Goal: Transaction & Acquisition: Purchase product/service

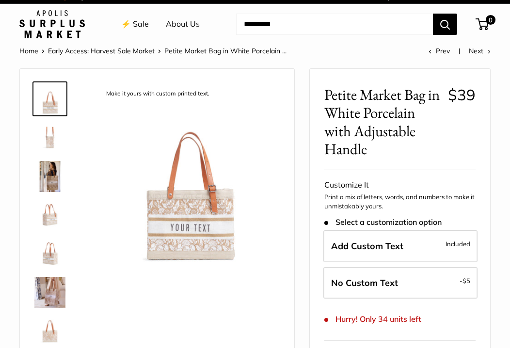
scroll to position [12, 0]
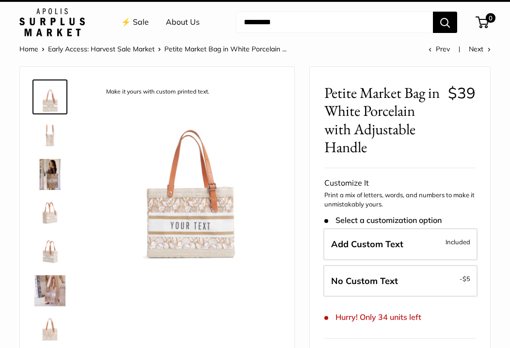
click at [59, 286] on img at bounding box center [49, 290] width 31 height 31
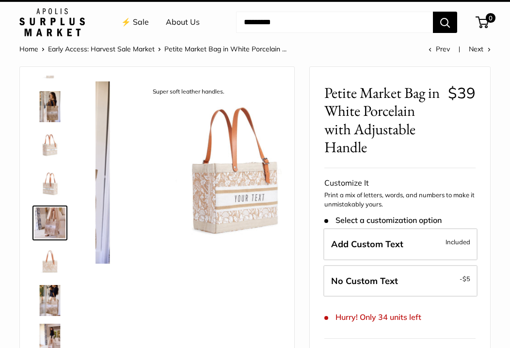
scroll to position [69, 0]
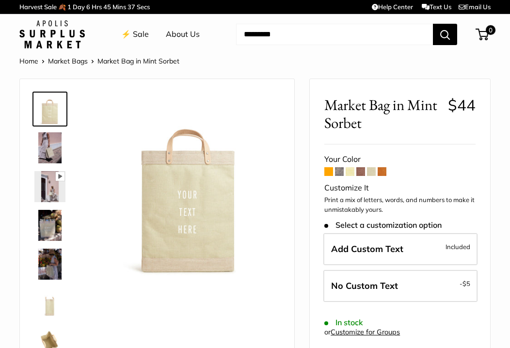
click at [382, 172] on span at bounding box center [382, 171] width 9 height 9
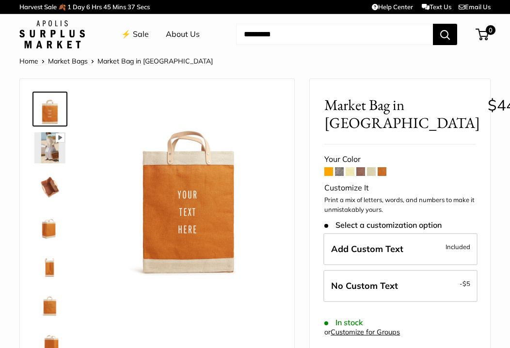
click at [373, 172] on span at bounding box center [371, 171] width 9 height 9
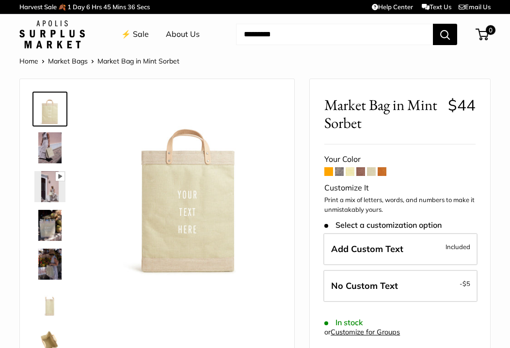
click at [363, 173] on span at bounding box center [360, 171] width 9 height 9
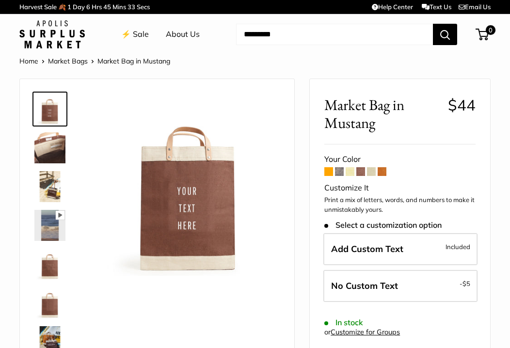
click at [350, 171] on span at bounding box center [350, 171] width 9 height 9
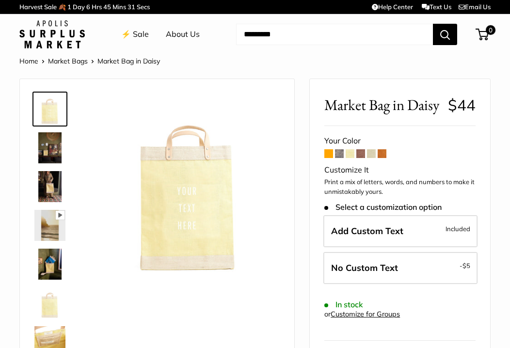
click at [341, 159] on form "Your Color Customize It Print a mix of letters, words, and numbers to make it u…" at bounding box center [399, 271] width 151 height 275
click at [341, 155] on span at bounding box center [339, 153] width 9 height 9
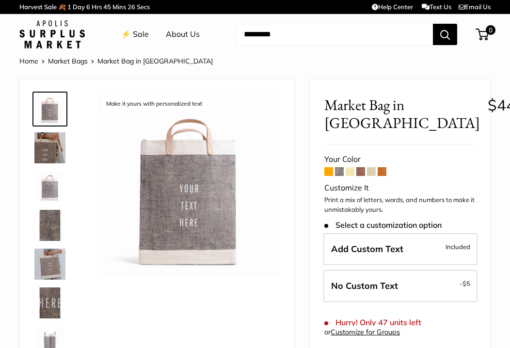
click at [327, 172] on span at bounding box center [328, 171] width 9 height 9
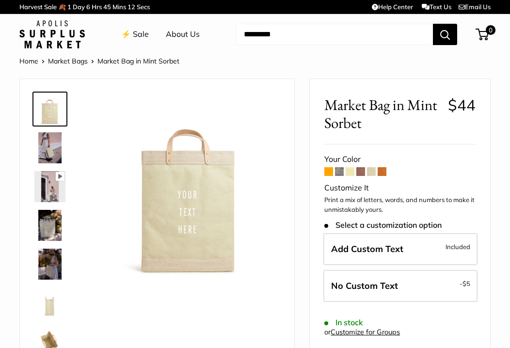
click at [55, 62] on link "Market Bags" at bounding box center [68, 61] width 40 height 9
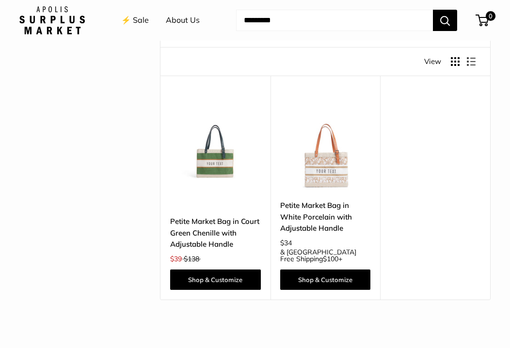
scroll to position [252, 0]
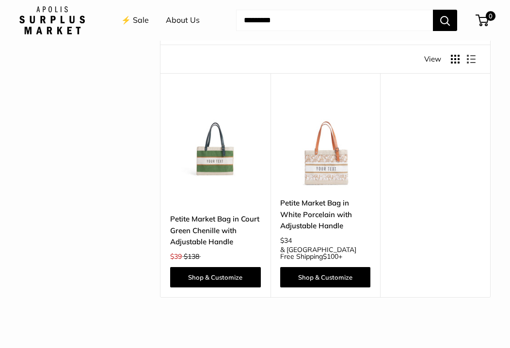
click at [119, 128] on div "Find yours Your Bag Size Holds More Your Color" at bounding box center [82, 1] width 126 height 348
click at [0, 0] on img at bounding box center [0, 0] width 0 height 0
click at [133, 21] on link "⚡️ Sale" at bounding box center [135, 20] width 28 height 15
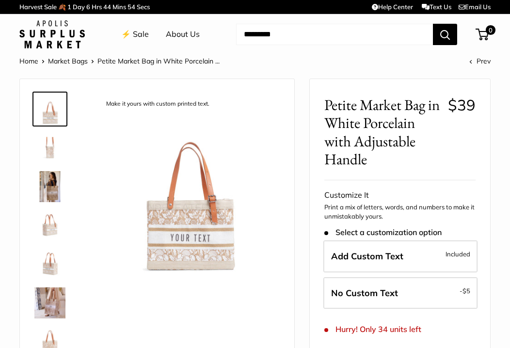
click at [54, 308] on img at bounding box center [49, 302] width 31 height 31
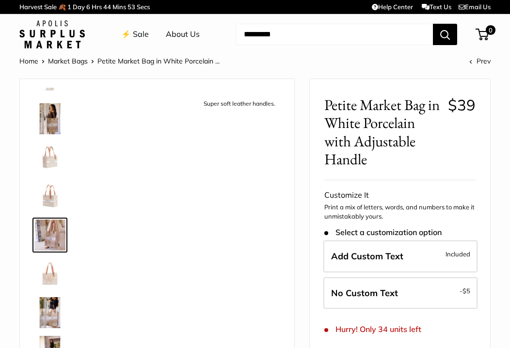
scroll to position [69, 0]
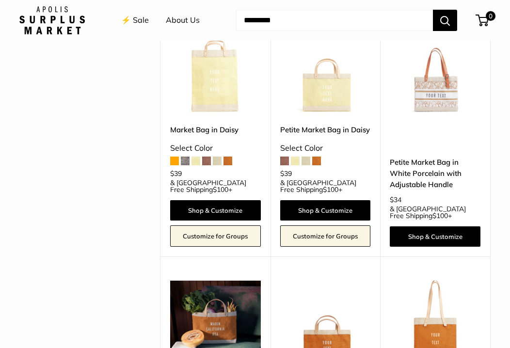
scroll to position [976, 0]
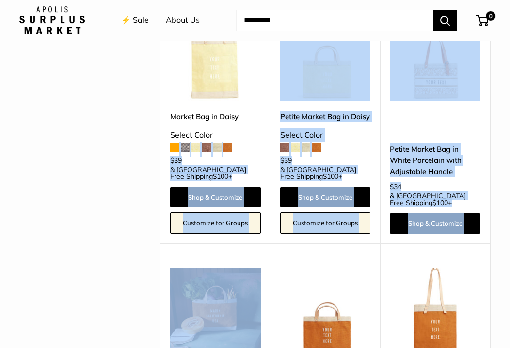
drag, startPoint x: 167, startPoint y: 127, endPoint x: 258, endPoint y: 300, distance: 195.4
click at [258, 300] on div "**********" at bounding box center [325, 220] width 330 height 2101
click at [112, 289] on div "Find yours Your Bag Size Holds the Most" at bounding box center [255, 187] width 486 height 2168
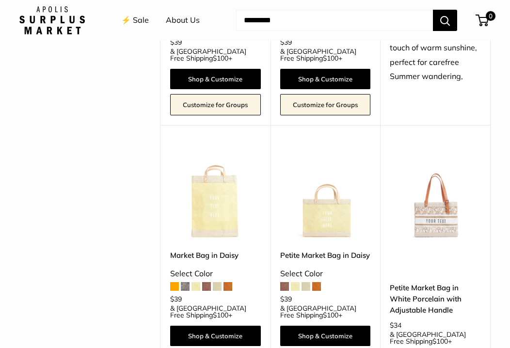
scroll to position [840, 0]
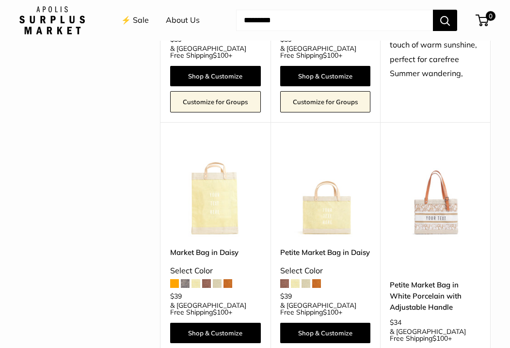
click at [0, 0] on img at bounding box center [0, 0] width 0 height 0
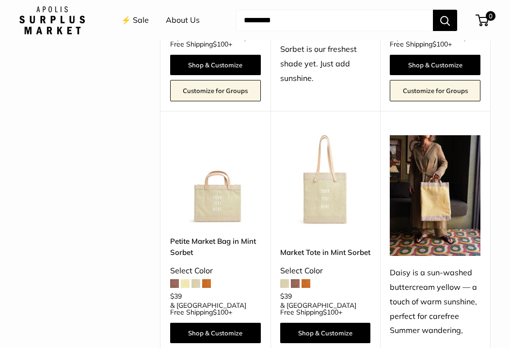
scroll to position [582, 0]
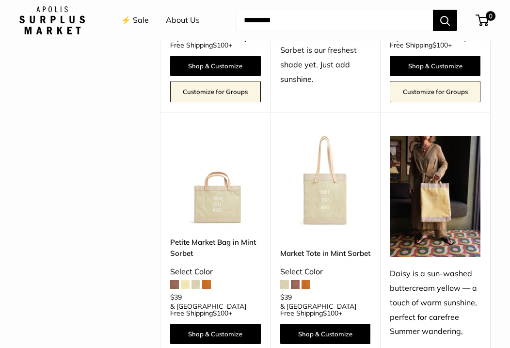
click at [0, 0] on img at bounding box center [0, 0] width 0 height 0
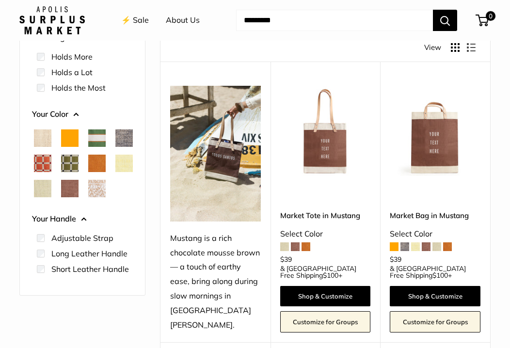
scroll to position [81, 0]
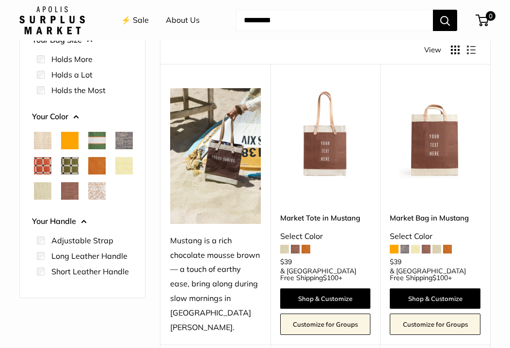
click at [0, 0] on img at bounding box center [0, 0] width 0 height 0
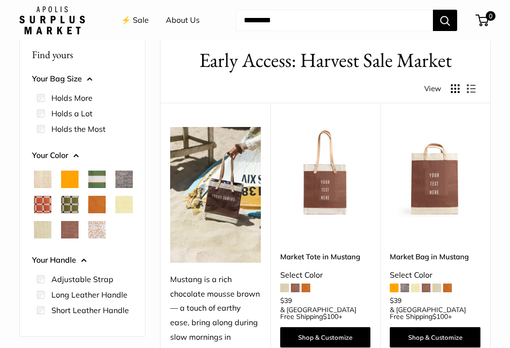
scroll to position [0, 0]
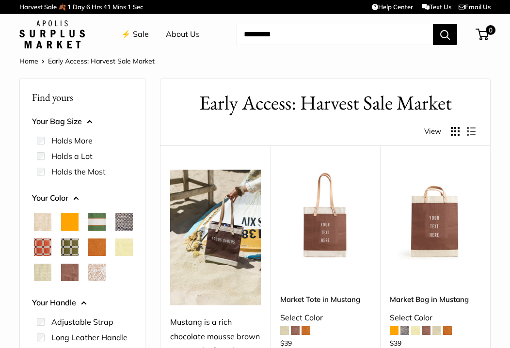
click at [89, 119] on button "Your Bag Size" at bounding box center [82, 121] width 101 height 15
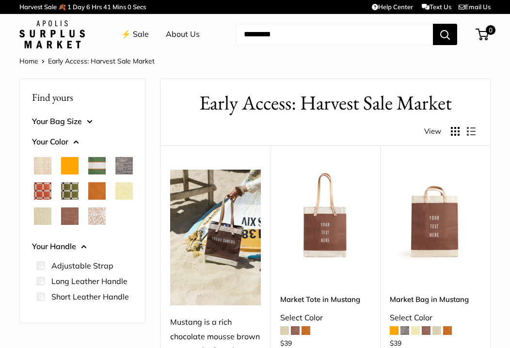
click at [89, 119] on button "Your Bag Size" at bounding box center [82, 121] width 101 height 15
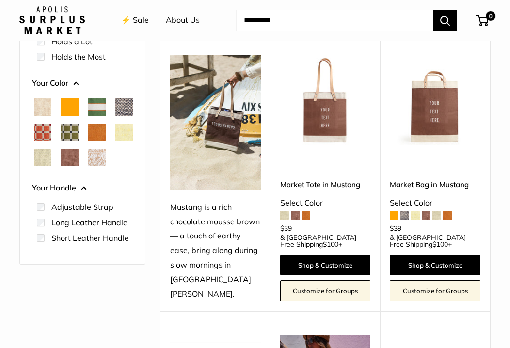
scroll to position [116, 0]
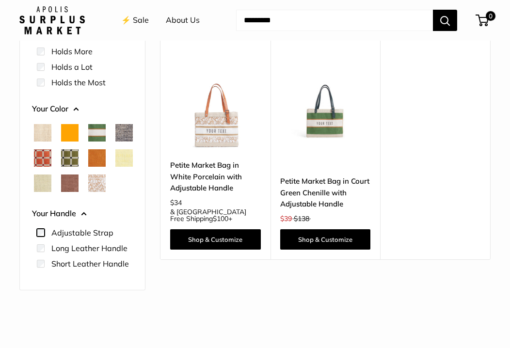
scroll to position [116, 0]
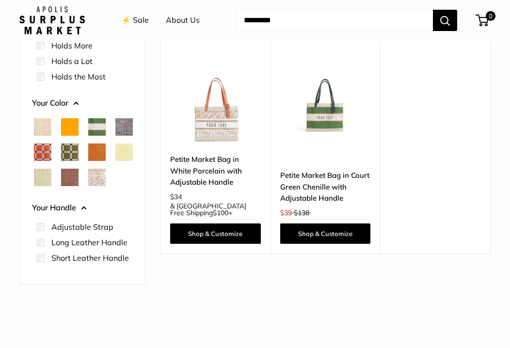
click at [107, 190] on div at bounding box center [82, 152] width 109 height 76
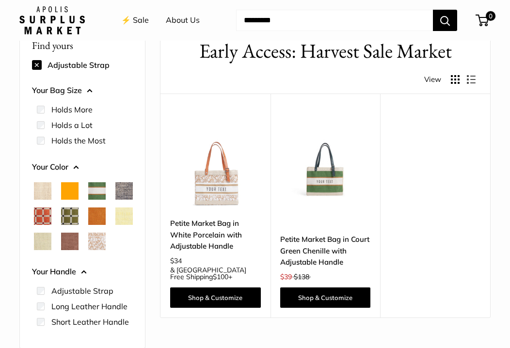
scroll to position [36, 0]
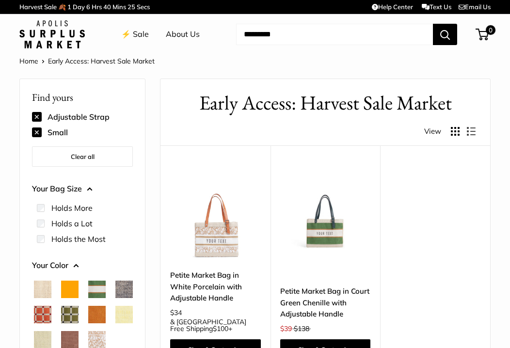
click at [133, 34] on link "⚡️ Sale" at bounding box center [135, 34] width 28 height 15
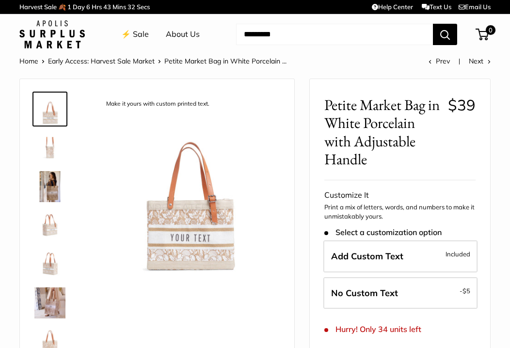
click at [47, 190] on img at bounding box center [49, 186] width 31 height 31
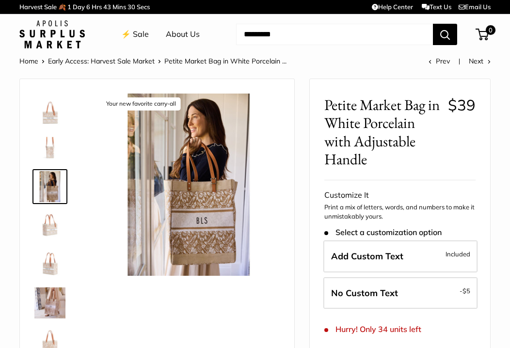
click at [51, 230] on img at bounding box center [49, 225] width 31 height 31
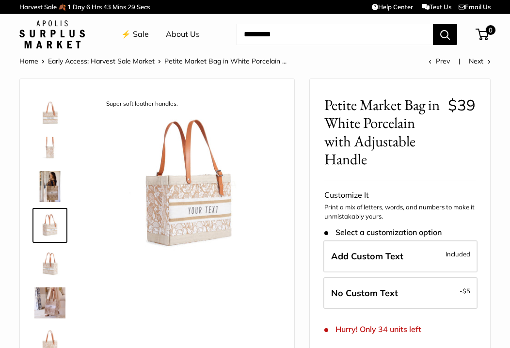
click at [48, 257] on img at bounding box center [49, 264] width 31 height 31
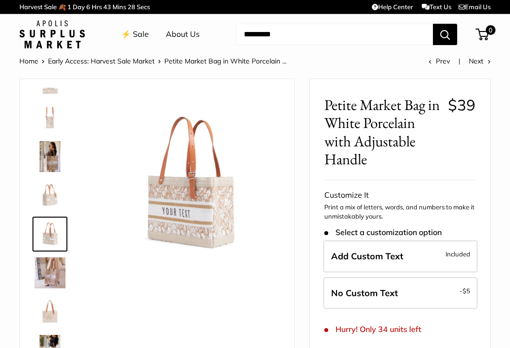
click at [47, 281] on img at bounding box center [49, 272] width 31 height 31
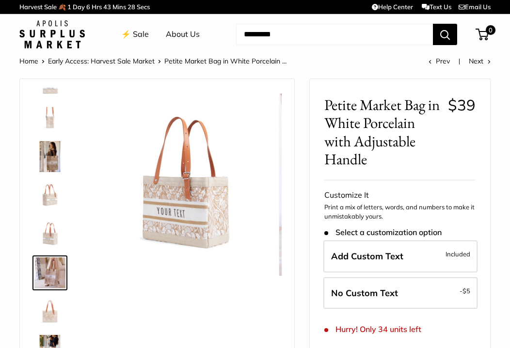
scroll to position [69, 0]
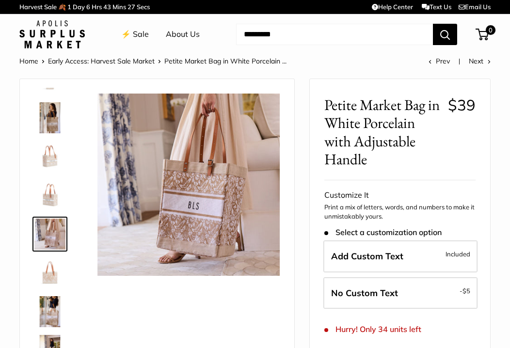
click at [45, 277] on img at bounding box center [49, 272] width 31 height 31
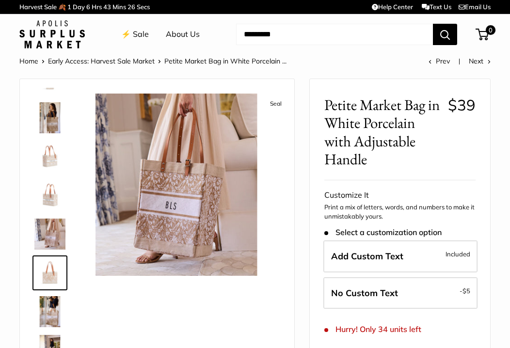
scroll to position [108, 0]
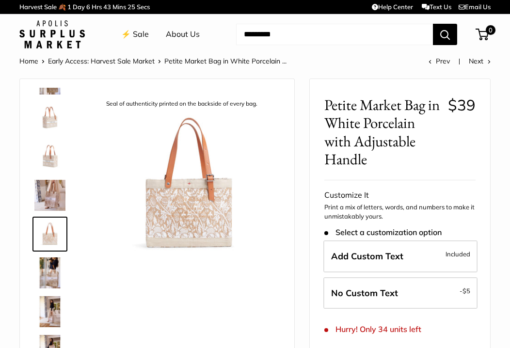
click at [49, 303] on img at bounding box center [49, 311] width 31 height 31
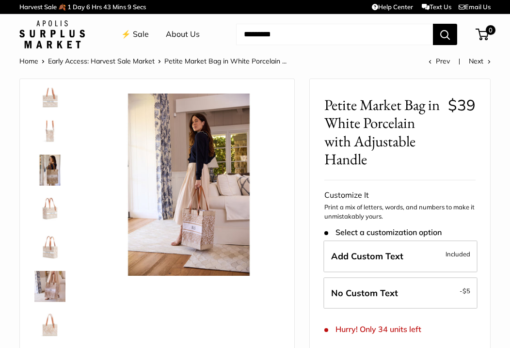
scroll to position [0, 0]
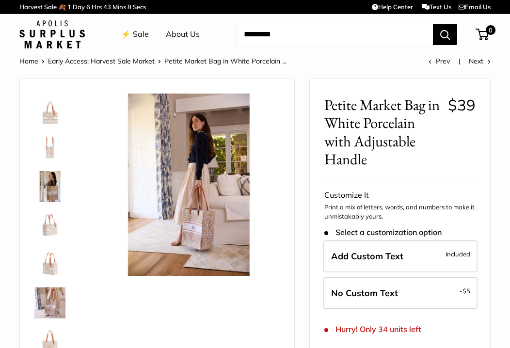
click at [54, 118] on img at bounding box center [49, 109] width 31 height 31
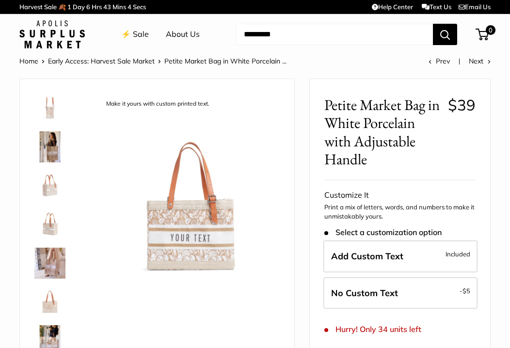
scroll to position [140, 0]
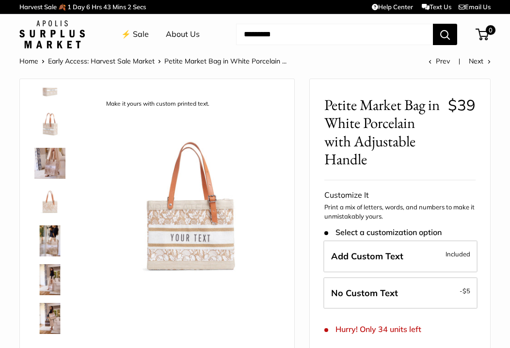
click at [52, 203] on img at bounding box center [49, 202] width 31 height 31
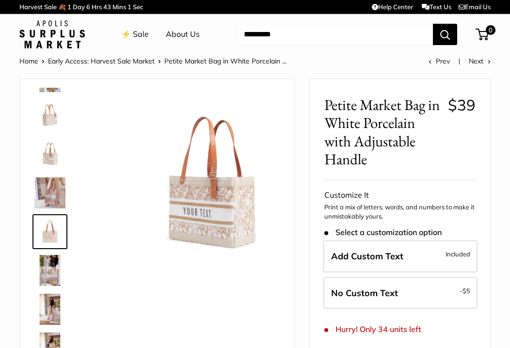
scroll to position [108, 0]
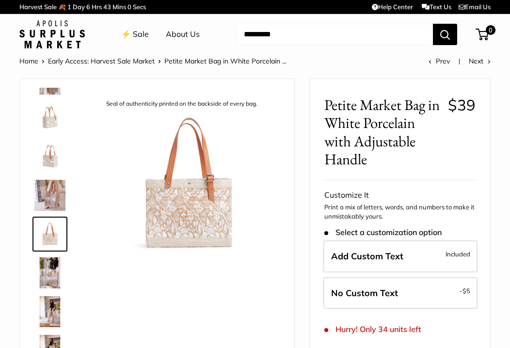
click at [52, 190] on img at bounding box center [49, 195] width 31 height 31
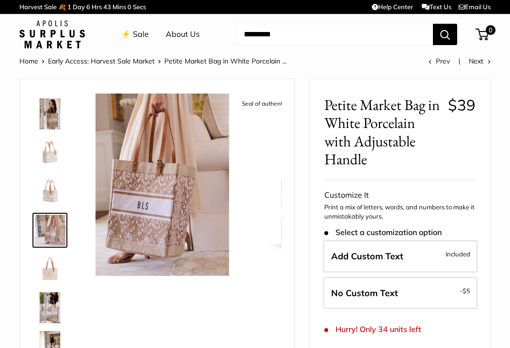
scroll to position [69, 0]
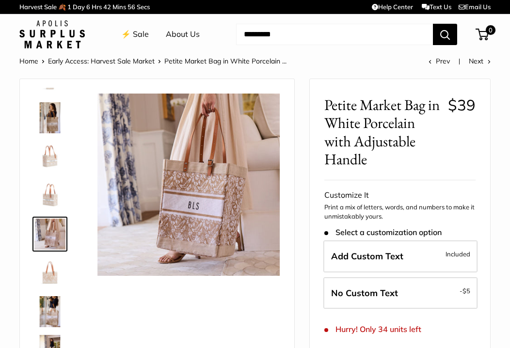
click at [51, 192] on img at bounding box center [49, 195] width 31 height 31
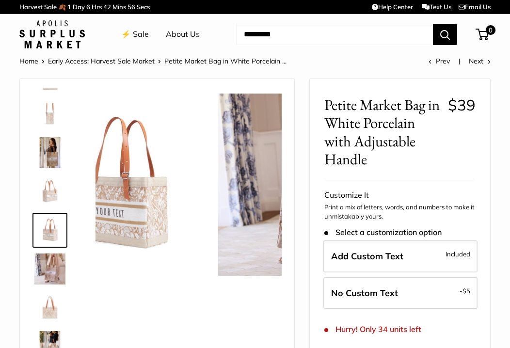
scroll to position [30, 0]
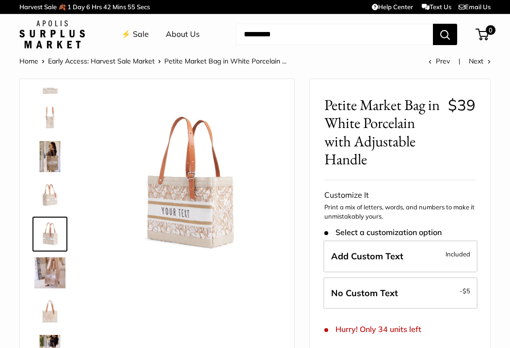
click at [50, 186] on img at bounding box center [49, 195] width 31 height 31
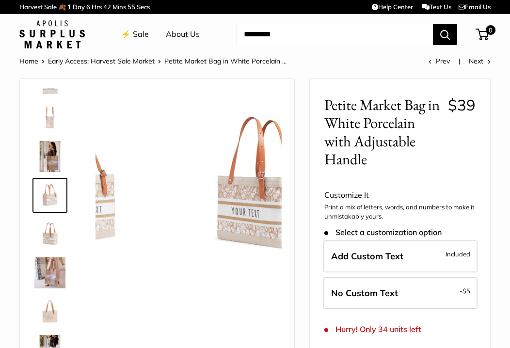
scroll to position [0, 0]
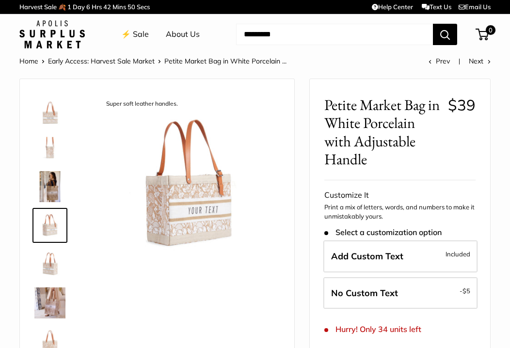
click at [53, 110] on img at bounding box center [49, 109] width 31 height 31
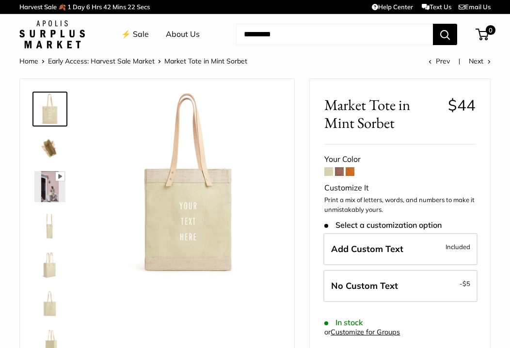
click at [48, 149] on img at bounding box center [49, 147] width 31 height 31
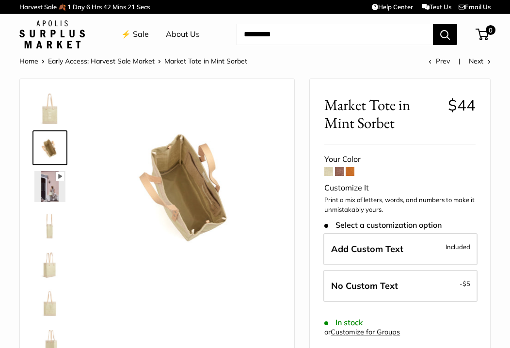
click at [47, 192] on img at bounding box center [49, 186] width 31 height 31
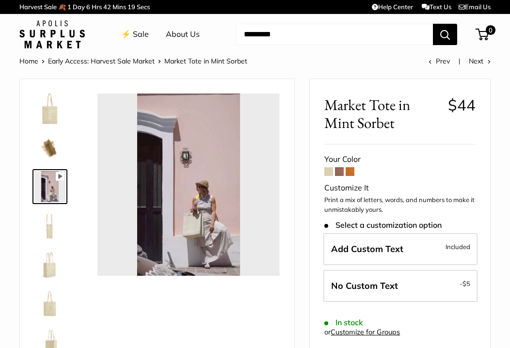
click at [335, 173] on span at bounding box center [339, 171] width 9 height 9
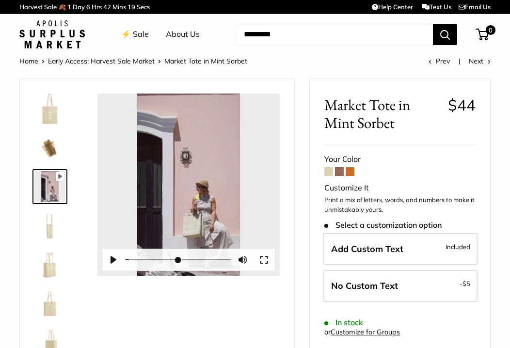
type input "****"
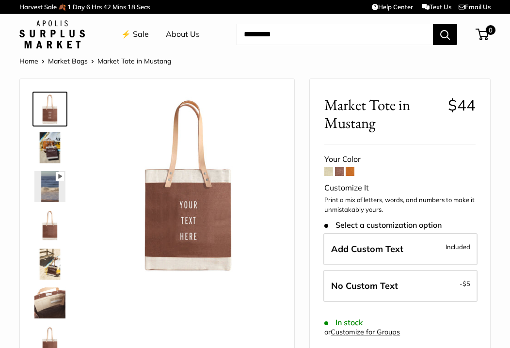
click at [349, 173] on span at bounding box center [350, 171] width 9 height 9
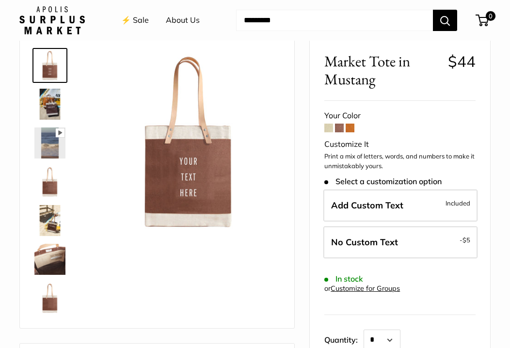
scroll to position [45, 0]
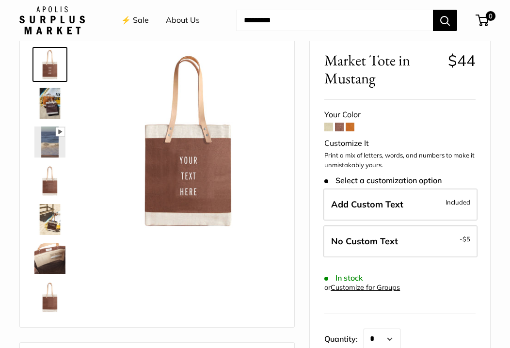
click at [49, 105] on img at bounding box center [49, 103] width 31 height 31
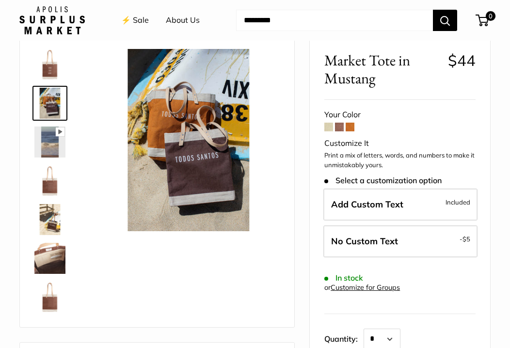
click at [51, 138] on img at bounding box center [49, 142] width 31 height 31
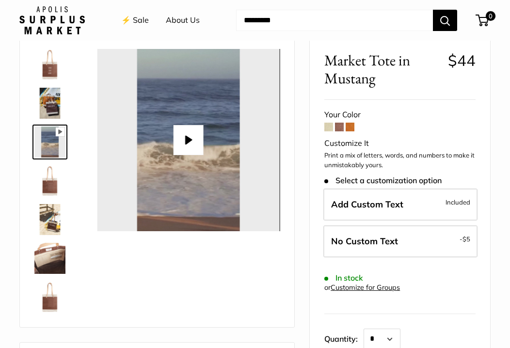
click at [50, 172] on img at bounding box center [49, 180] width 31 height 31
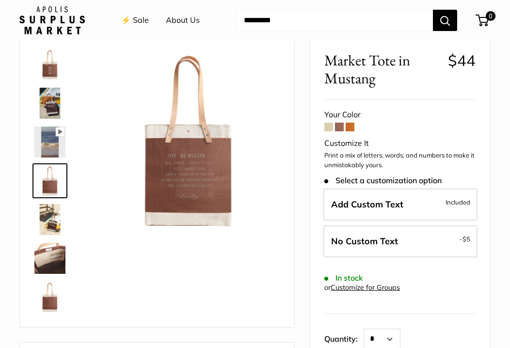
type input "***"
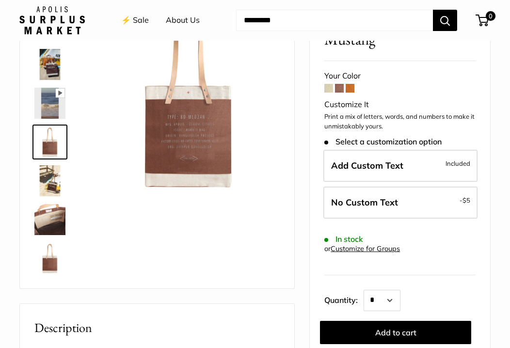
scroll to position [95, 0]
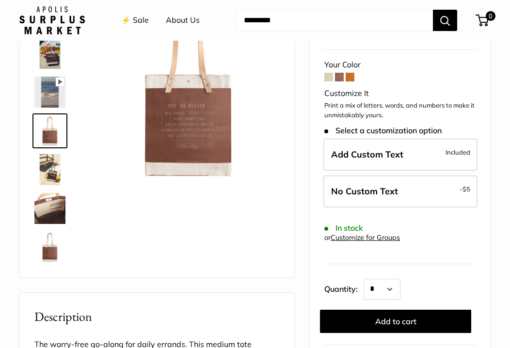
click at [51, 182] on img at bounding box center [49, 169] width 31 height 31
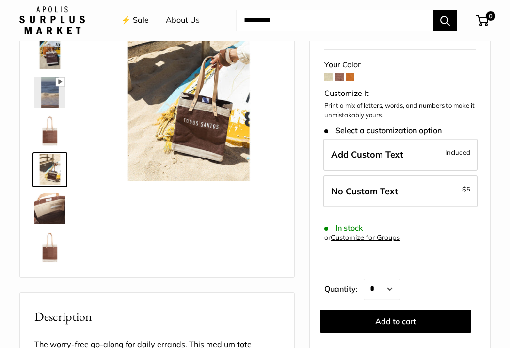
click at [49, 213] on img at bounding box center [49, 208] width 31 height 31
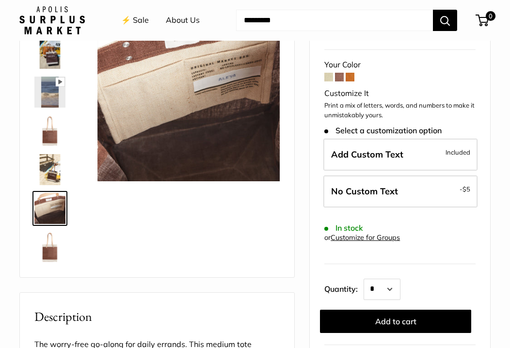
click at [53, 253] on img at bounding box center [49, 247] width 31 height 31
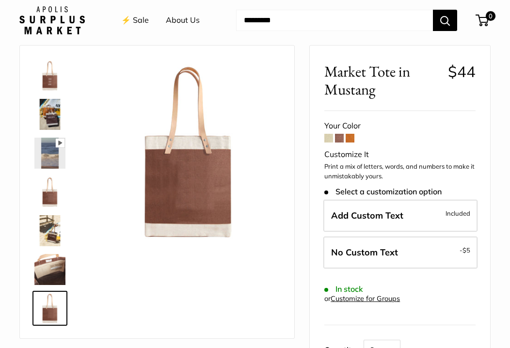
scroll to position [36, 0]
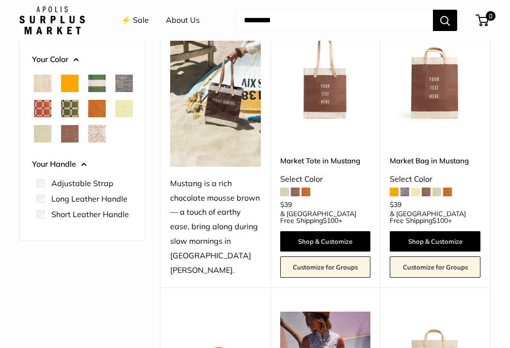
scroll to position [142, 0]
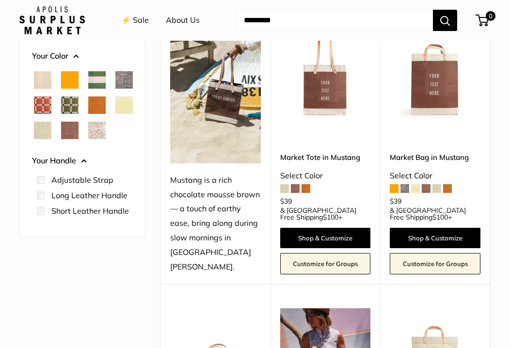
click at [330, 152] on link "Market Tote in Mustang" at bounding box center [325, 157] width 91 height 11
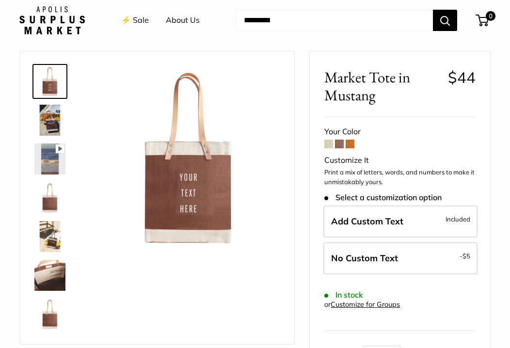
scroll to position [26, 0]
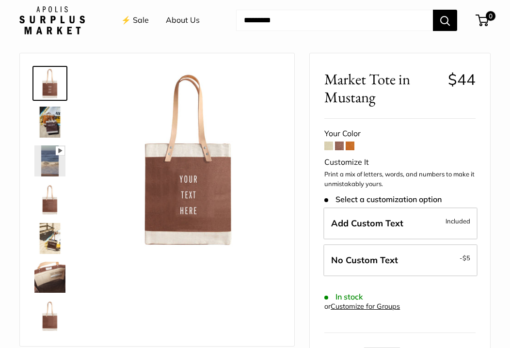
click at [343, 150] on span at bounding box center [339, 146] width 9 height 9
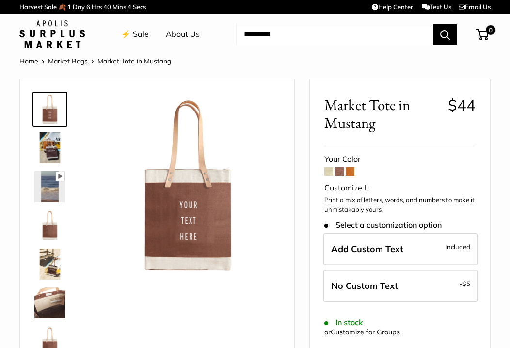
click at [352, 171] on span at bounding box center [350, 171] width 9 height 9
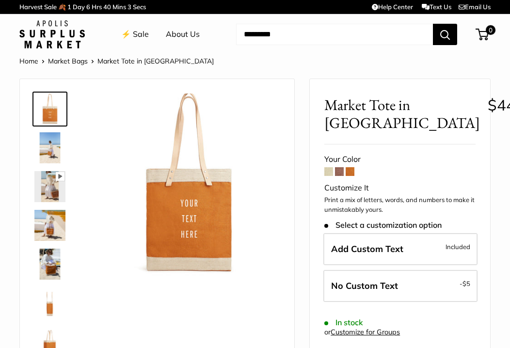
click at [327, 174] on span at bounding box center [328, 171] width 9 height 9
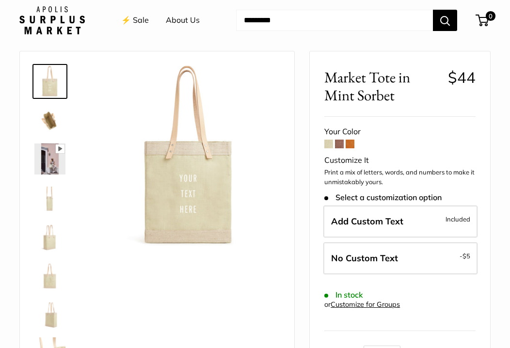
scroll to position [16, 0]
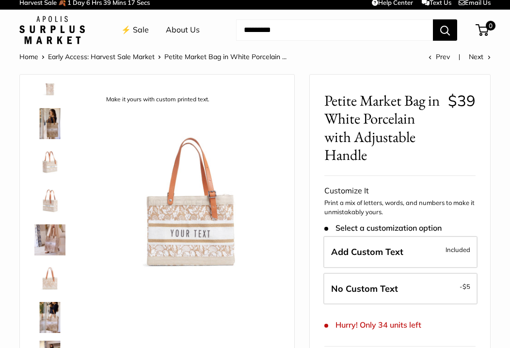
scroll to position [140, 0]
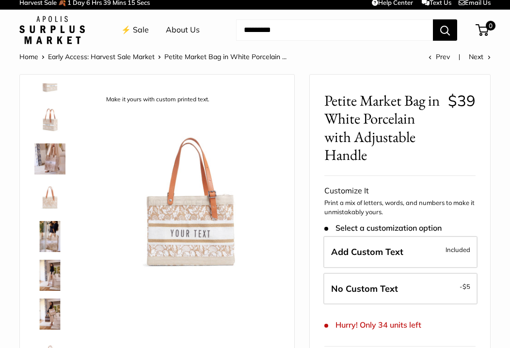
click at [49, 317] on img at bounding box center [49, 314] width 31 height 31
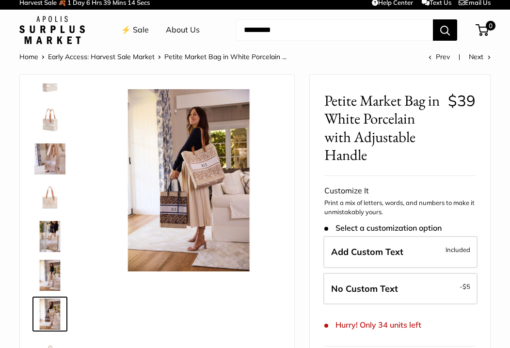
click at [51, 273] on img at bounding box center [49, 275] width 31 height 31
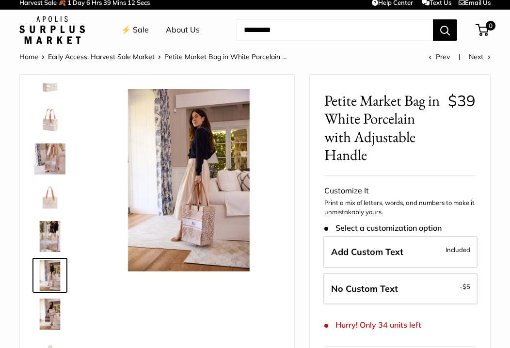
click at [51, 236] on img at bounding box center [49, 236] width 31 height 31
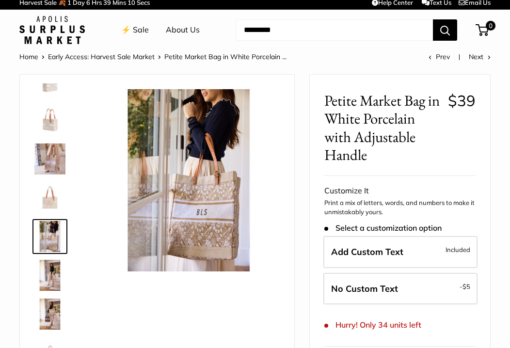
click at [51, 202] on img at bounding box center [49, 197] width 31 height 31
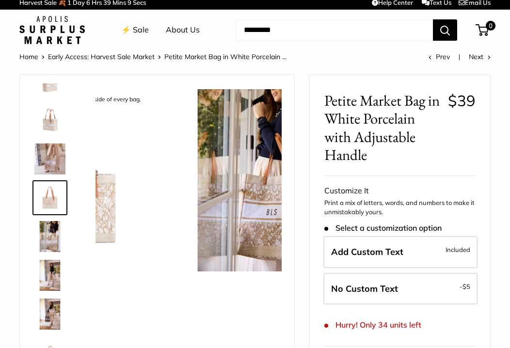
scroll to position [108, 0]
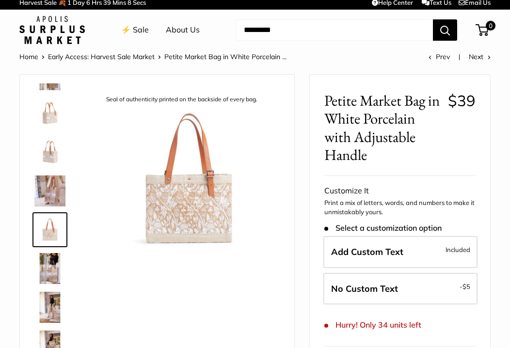
click at [53, 183] on img at bounding box center [49, 190] width 31 height 31
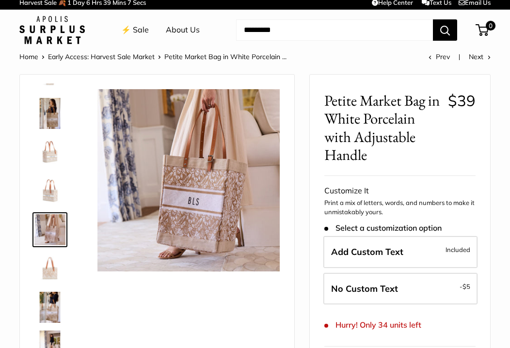
click at [53, 180] on img at bounding box center [49, 190] width 31 height 31
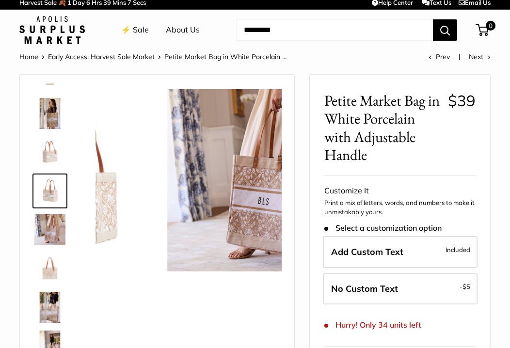
scroll to position [30, 0]
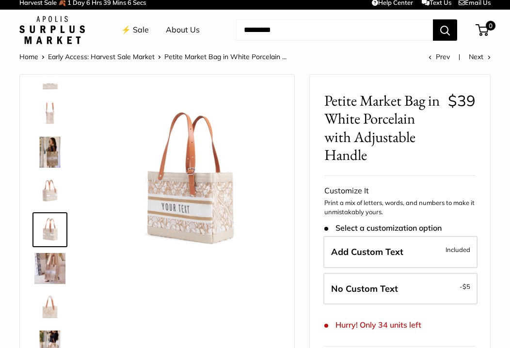
click at [51, 178] on img at bounding box center [49, 190] width 31 height 31
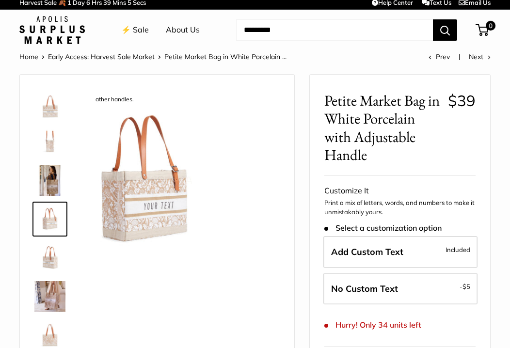
scroll to position [0, 0]
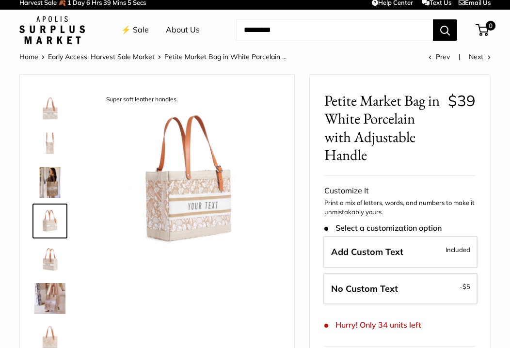
click at [49, 162] on div at bounding box center [54, 228] width 47 height 291
click at [52, 172] on img at bounding box center [49, 182] width 31 height 31
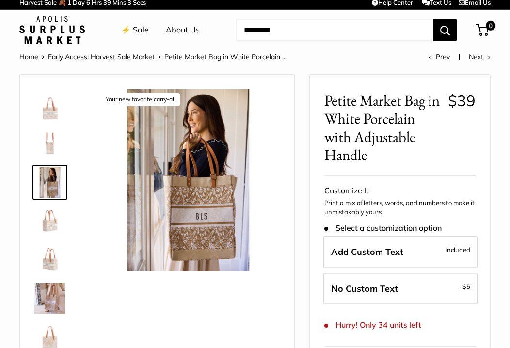
click at [51, 145] on img at bounding box center [49, 143] width 31 height 31
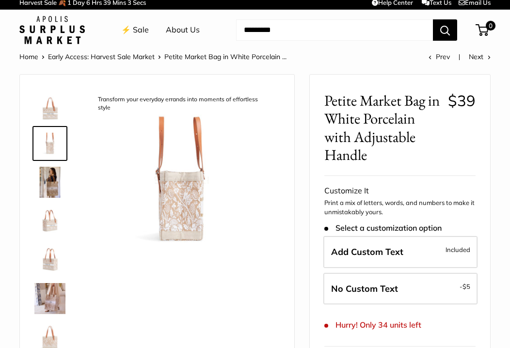
click at [49, 121] on link at bounding box center [49, 104] width 35 height 35
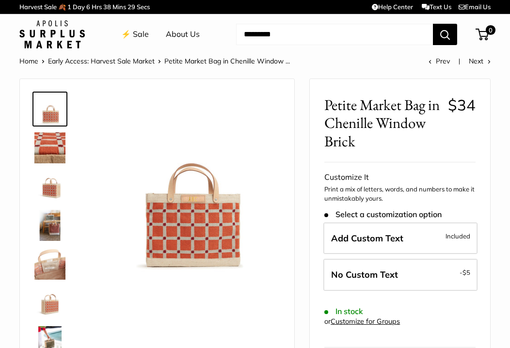
click at [52, 195] on img at bounding box center [49, 186] width 31 height 31
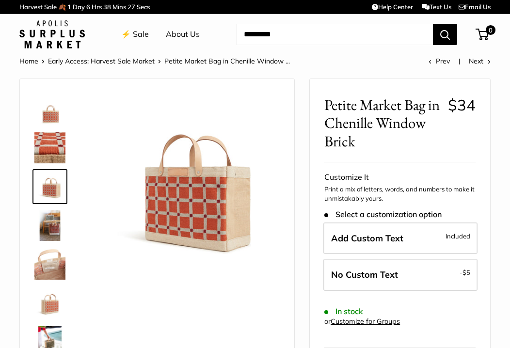
click at [50, 308] on img at bounding box center [49, 302] width 31 height 31
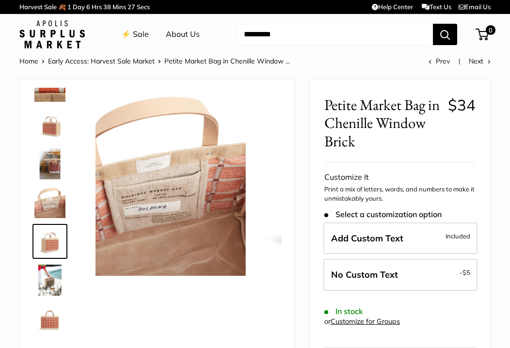
scroll to position [62, 0]
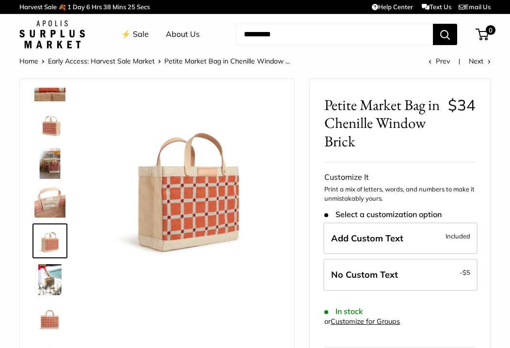
click at [51, 280] on img at bounding box center [49, 279] width 31 height 31
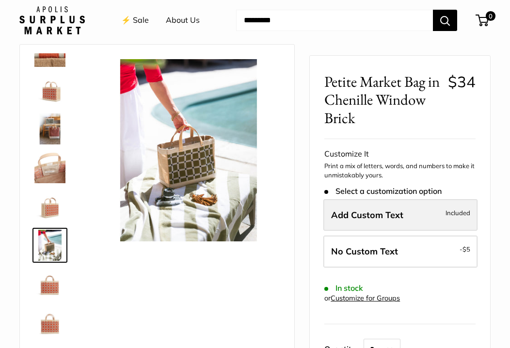
scroll to position [5, 0]
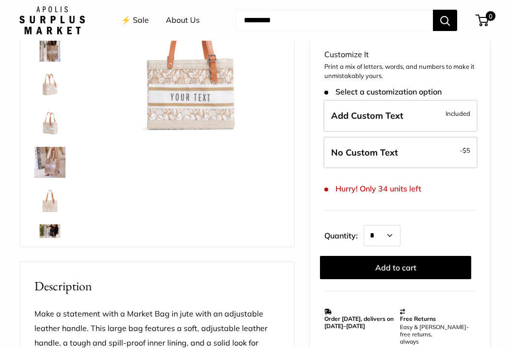
scroll to position [143, 0]
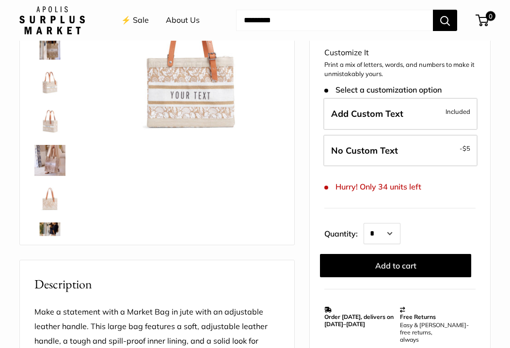
click at [49, 196] on img at bounding box center [49, 199] width 31 height 31
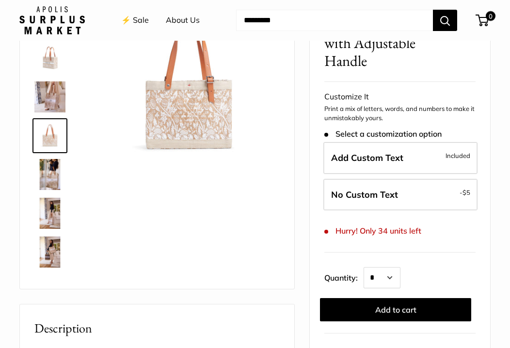
scroll to position [82, 0]
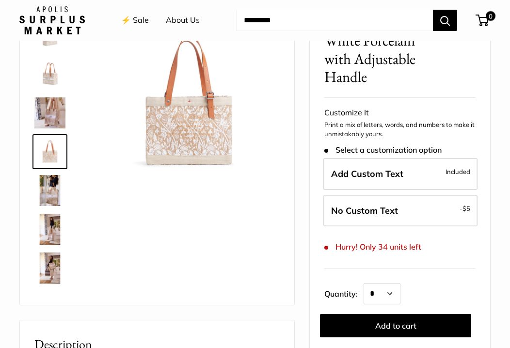
click at [177, 130] on img at bounding box center [188, 102] width 182 height 182
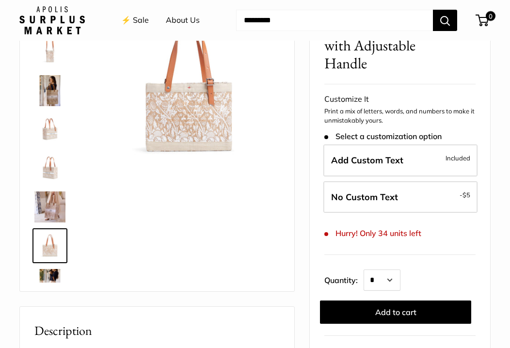
click at [138, 18] on link "⚡️ Sale" at bounding box center [135, 20] width 28 height 15
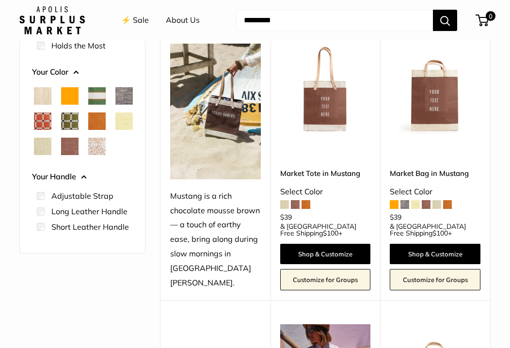
scroll to position [127, 0]
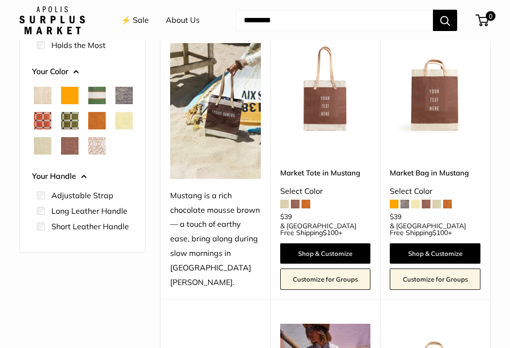
click at [51, 123] on span "Chenille Window Brick" at bounding box center [42, 120] width 17 height 17
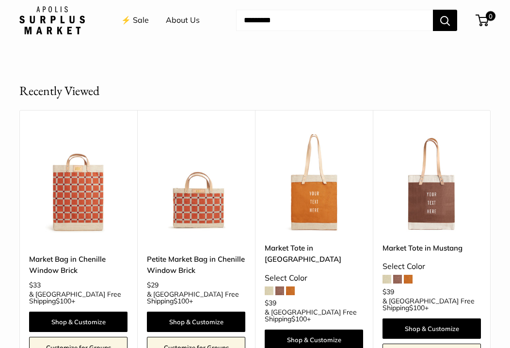
scroll to position [398, 0]
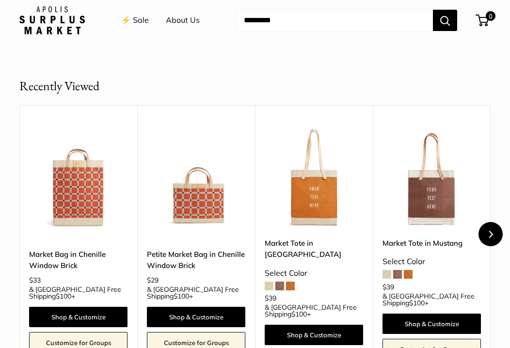
click at [488, 240] on button "Next" at bounding box center [490, 234] width 24 height 24
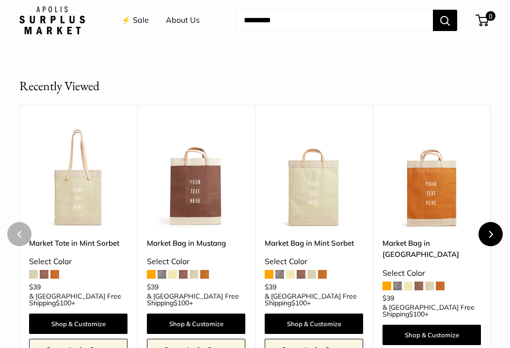
click at [488, 240] on button "Next" at bounding box center [490, 234] width 24 height 24
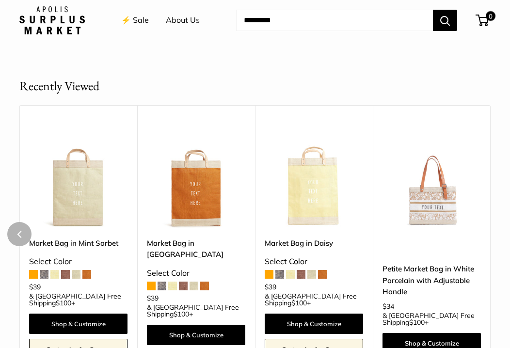
click at [488, 240] on div "Upgrade: Next Day Fulfillment Limited Edition Adjustable Handle New Petite Mark…" at bounding box center [432, 234] width 118 height 258
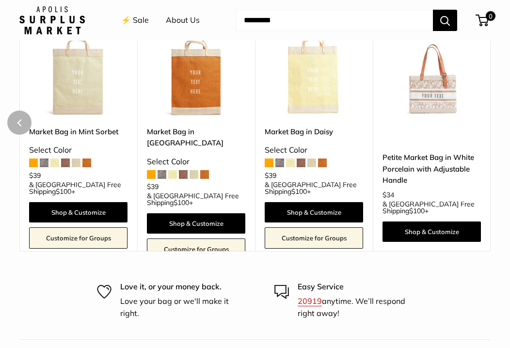
scroll to position [459, 0]
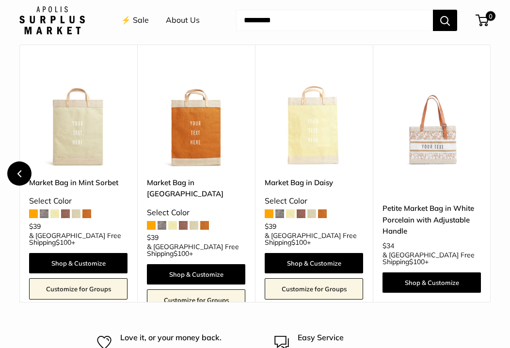
click at [19, 172] on icon "Previous" at bounding box center [19, 173] width 4 height 7
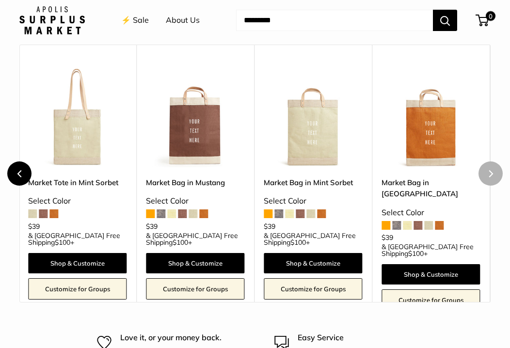
click at [19, 172] on icon "Previous" at bounding box center [19, 173] width 4 height 7
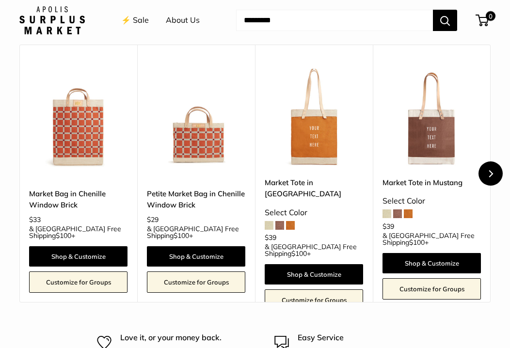
click at [492, 176] on icon "Next" at bounding box center [490, 173] width 7 height 7
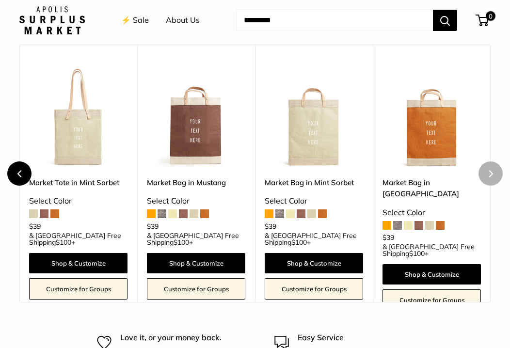
click at [10, 170] on button "Previous" at bounding box center [19, 173] width 24 height 24
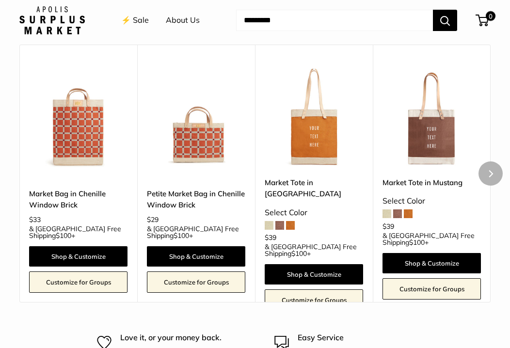
click at [0, 0] on img at bounding box center [0, 0] width 0 height 0
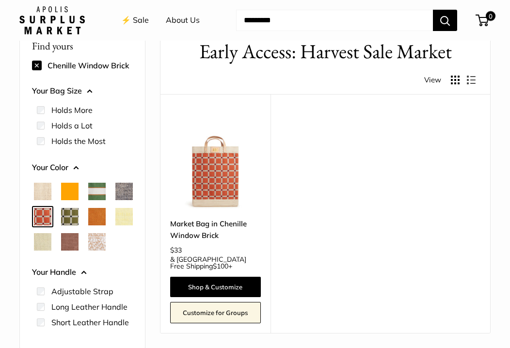
scroll to position [48, 0]
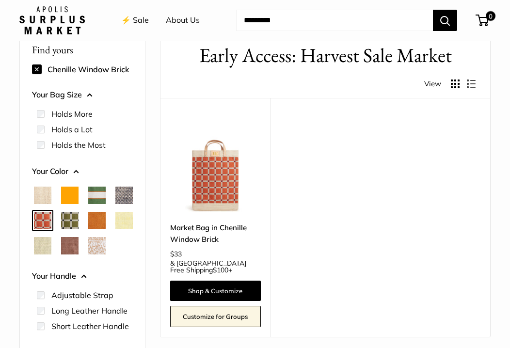
click at [40, 72] on button at bounding box center [37, 69] width 10 height 10
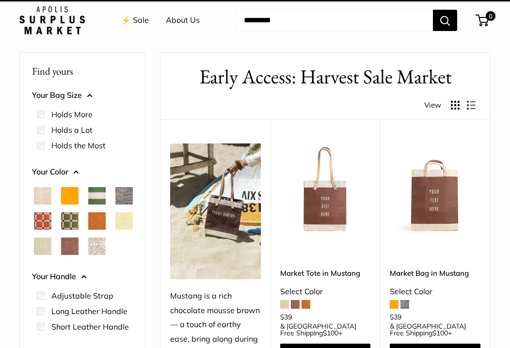
scroll to position [26, 0]
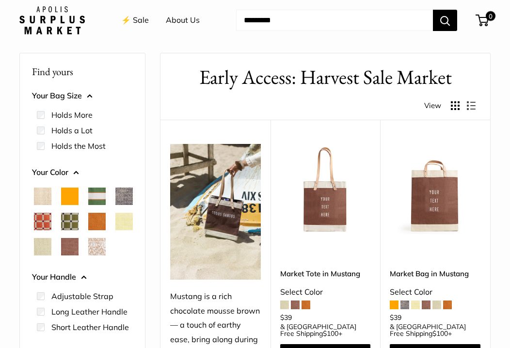
click at [48, 172] on button "Your Color" at bounding box center [82, 172] width 101 height 15
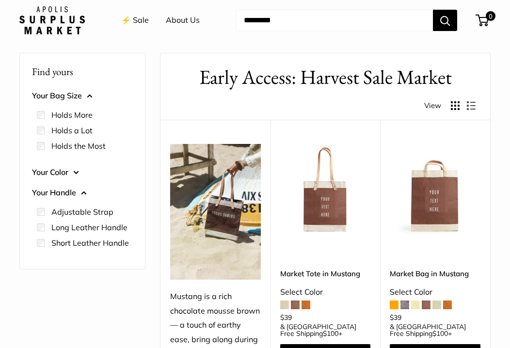
drag, startPoint x: 49, startPoint y: 181, endPoint x: 53, endPoint y: 92, distance: 88.8
click at [53, 92] on div "Your Bag Size Holds the Most" at bounding box center [82, 173] width 101 height 174
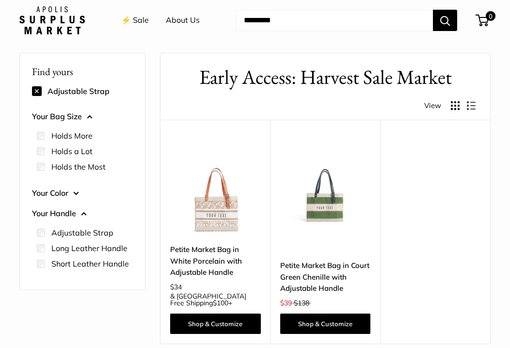
click at [0, 0] on img at bounding box center [0, 0] width 0 height 0
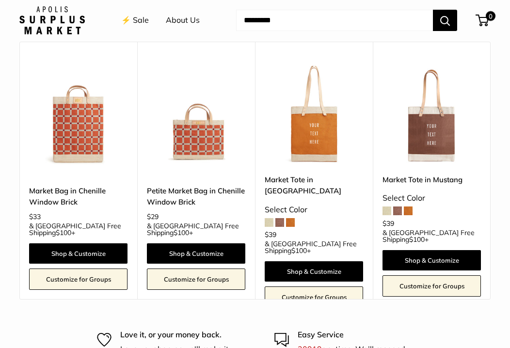
scroll to position [466, 0]
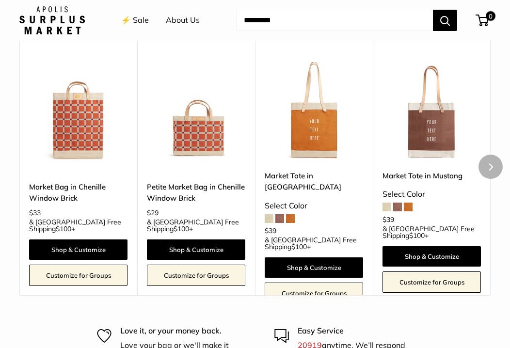
click at [0, 0] on img at bounding box center [0, 0] width 0 height 0
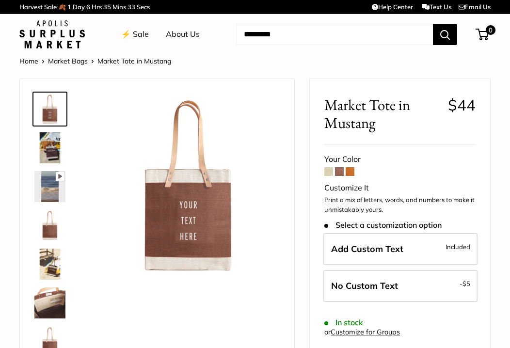
click at [46, 150] on img at bounding box center [49, 147] width 31 height 31
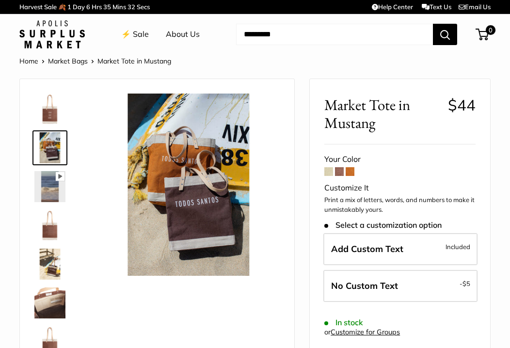
click at [44, 187] on img at bounding box center [49, 186] width 31 height 31
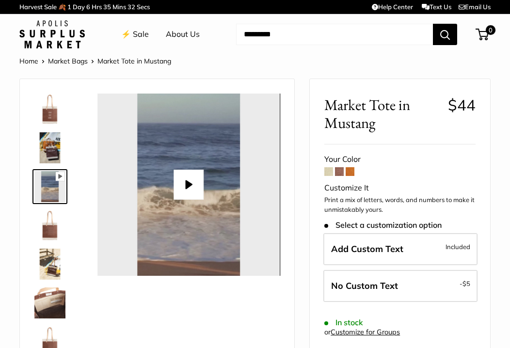
click at [46, 221] on img at bounding box center [49, 225] width 31 height 31
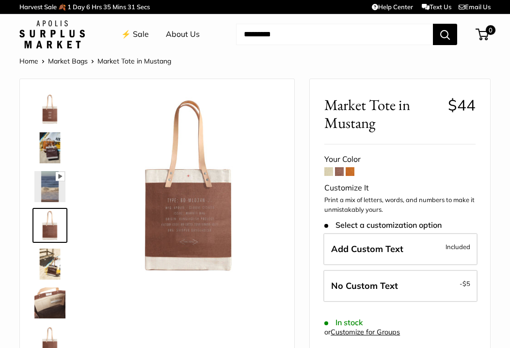
click at [46, 258] on img at bounding box center [49, 264] width 31 height 31
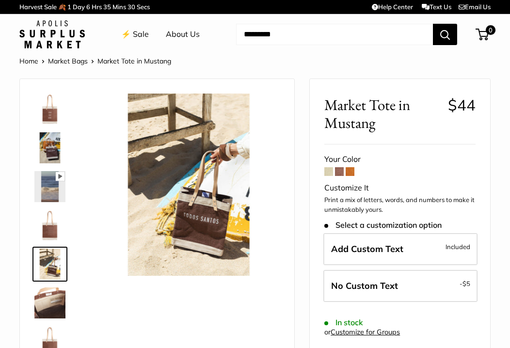
click at [46, 307] on img at bounding box center [49, 302] width 31 height 31
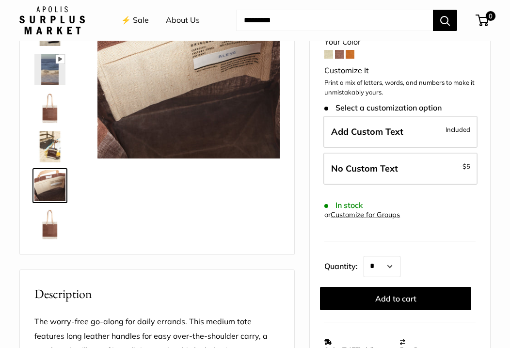
scroll to position [123, 0]
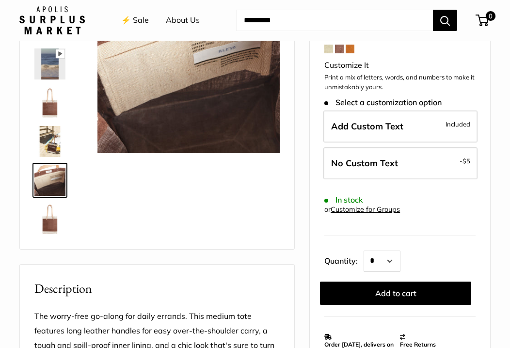
click at [49, 224] on img at bounding box center [49, 219] width 31 height 31
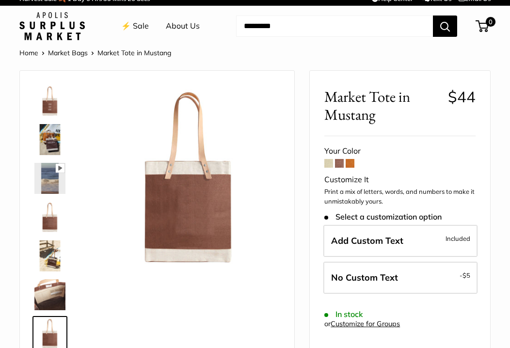
scroll to position [0, 0]
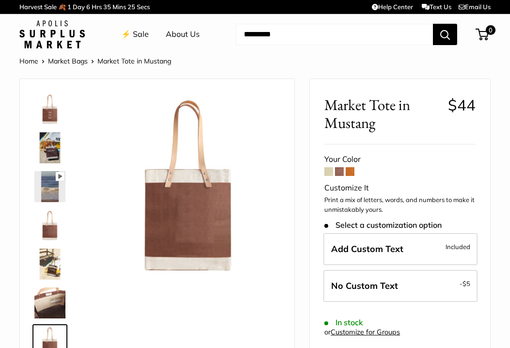
click at [49, 191] on img at bounding box center [49, 186] width 31 height 31
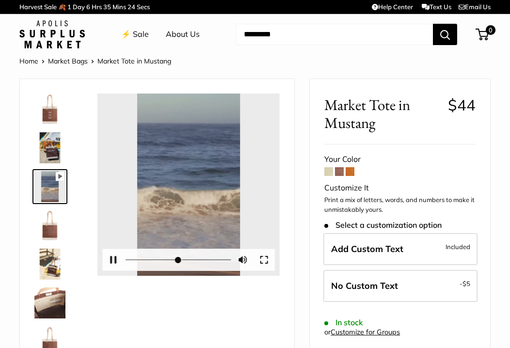
click at [190, 185] on button "Play" at bounding box center [189, 185] width 30 height 30
click at [116, 258] on button "Pause Play" at bounding box center [113, 259] width 21 height 21
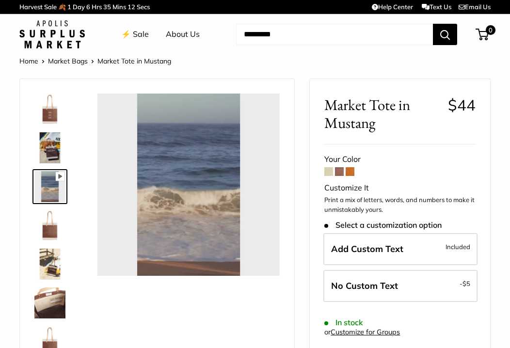
type input "*"
click at [52, 114] on img at bounding box center [49, 109] width 31 height 31
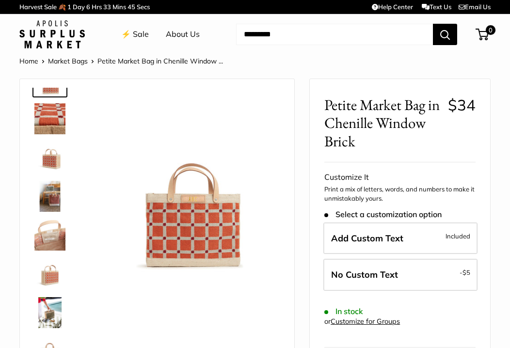
scroll to position [62, 0]
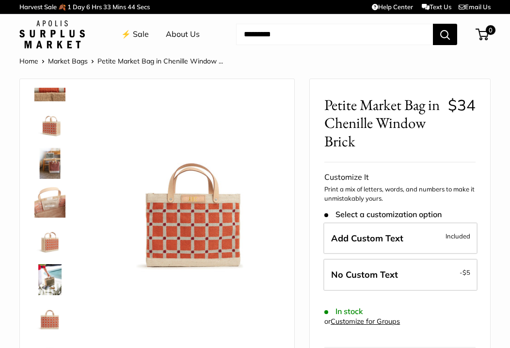
click at [50, 249] on img at bounding box center [49, 240] width 31 height 31
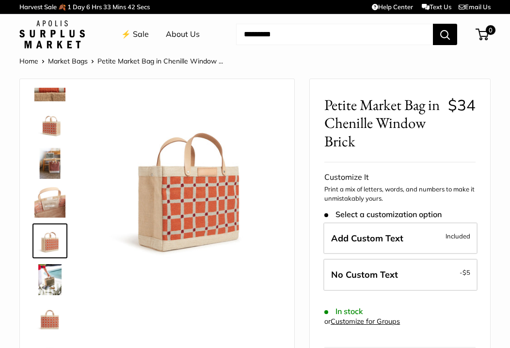
click at [54, 286] on img at bounding box center [49, 279] width 31 height 31
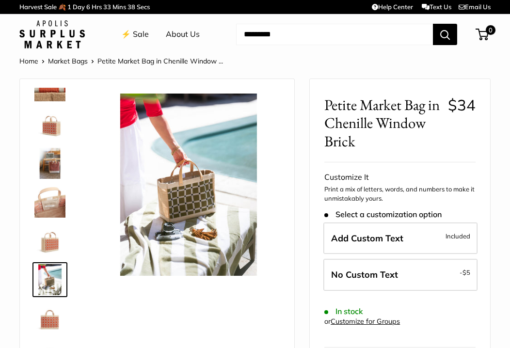
scroll to position [0, 0]
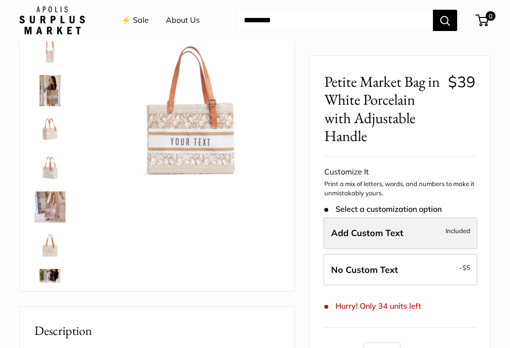
click at [457, 231] on span "Included" at bounding box center [457, 231] width 25 height 12
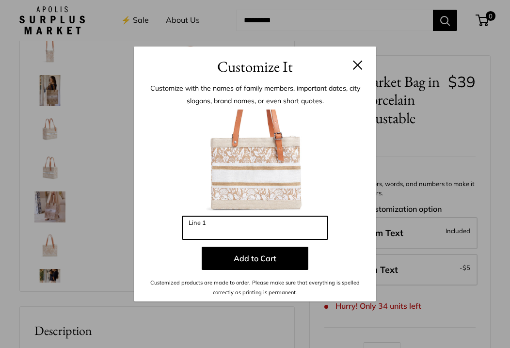
click at [224, 229] on input "Line 1" at bounding box center [254, 227] width 145 height 23
type input "*"
click at [214, 231] on input "**" at bounding box center [254, 227] width 145 height 23
click at [206, 232] on input "**" at bounding box center [254, 227] width 145 height 23
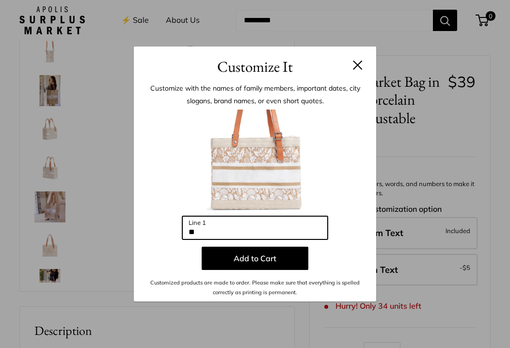
type input "*"
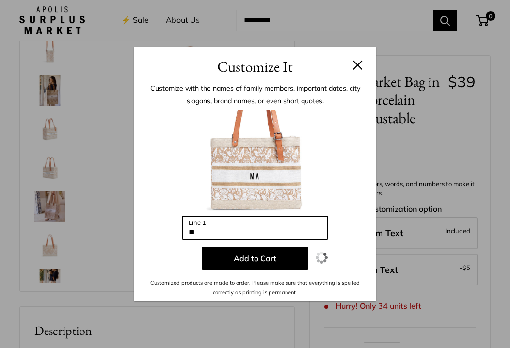
type input "*"
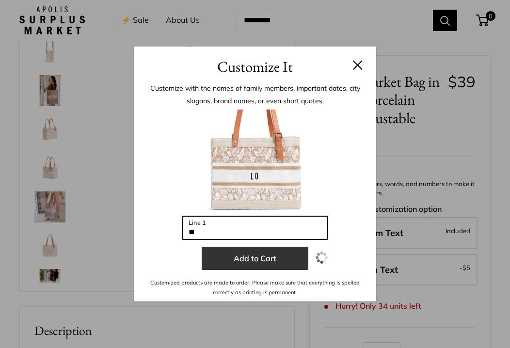
type input "*"
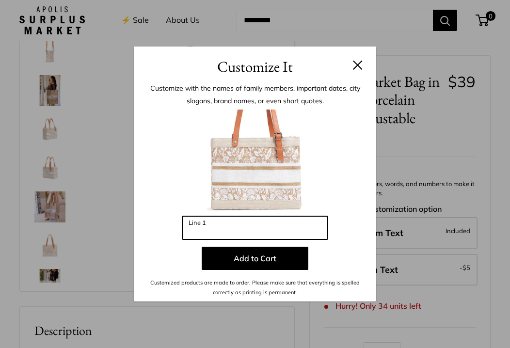
type input "*"
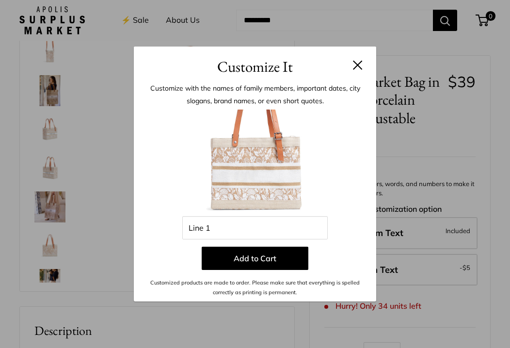
click at [355, 65] on button at bounding box center [358, 65] width 10 height 10
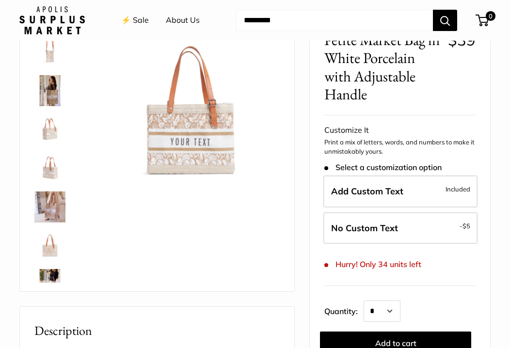
scroll to position [82, 0]
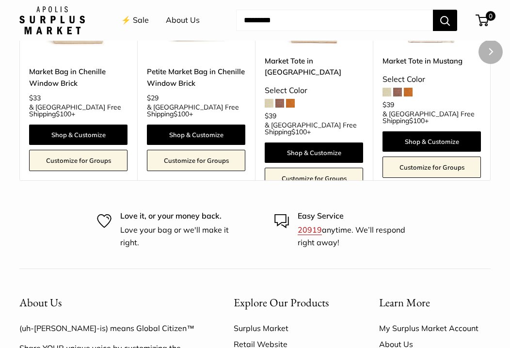
scroll to position [799, 0]
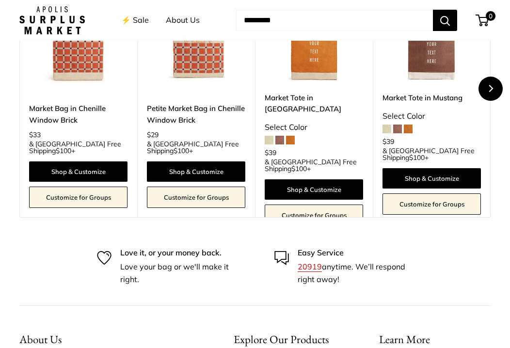
click at [488, 85] on icon "Next" at bounding box center [490, 88] width 7 height 7
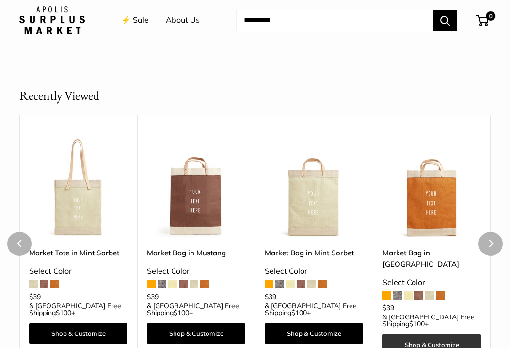
scroll to position [634, 0]
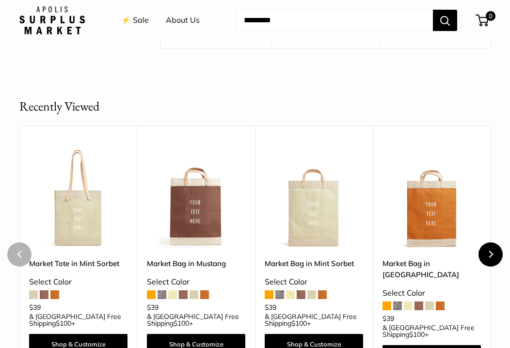
click at [487, 251] on icon "Next" at bounding box center [490, 254] width 7 height 7
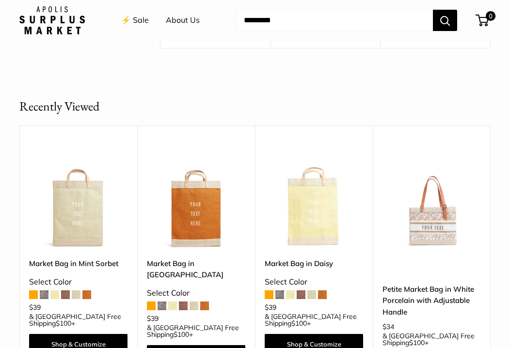
click at [139, 22] on link "⚡️ Sale" at bounding box center [135, 20] width 28 height 15
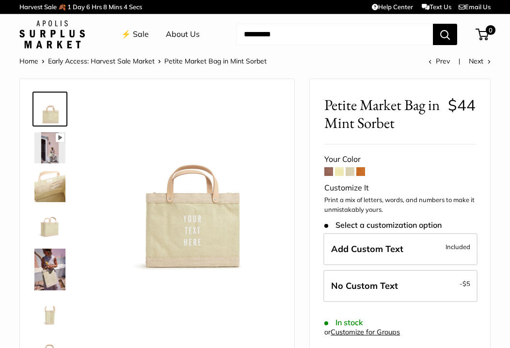
click at [330, 173] on span at bounding box center [328, 171] width 9 height 9
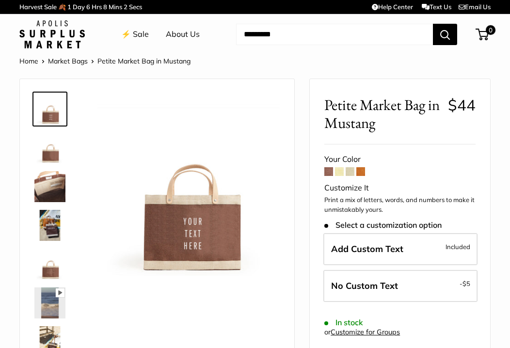
click at [347, 177] on form "Your Color Customize It Print a mix of letters, words, and numbers to make it u…" at bounding box center [399, 289] width 151 height 275
click at [349, 172] on span at bounding box center [350, 171] width 9 height 9
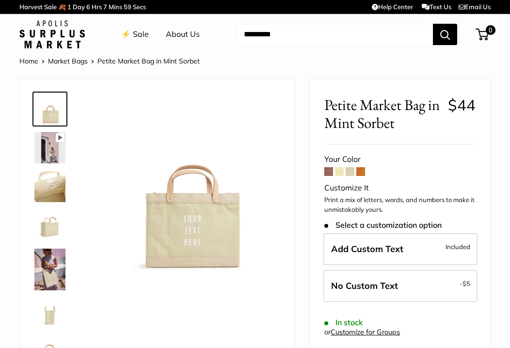
click at [340, 173] on span at bounding box center [339, 171] width 9 height 9
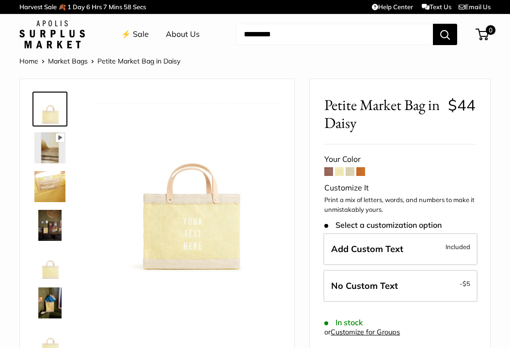
click at [362, 172] on span at bounding box center [360, 171] width 9 height 9
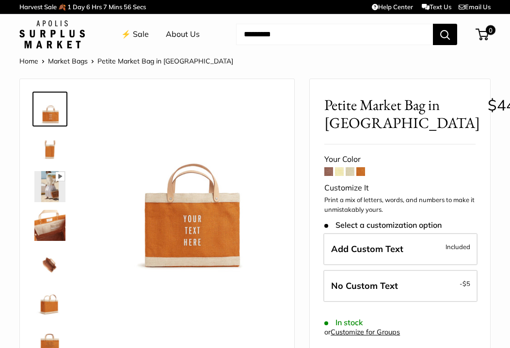
click at [330, 174] on span at bounding box center [328, 171] width 9 height 9
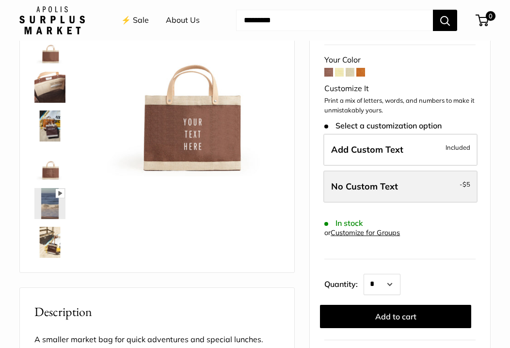
scroll to position [100, 0]
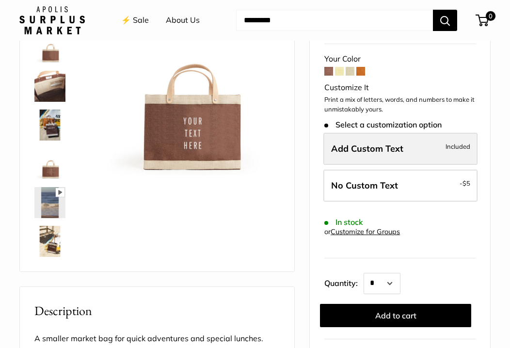
click at [381, 155] on label "Add Custom Text Included" at bounding box center [400, 149] width 154 height 32
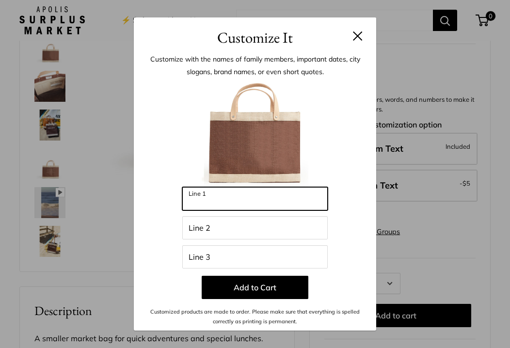
click at [251, 201] on input "Line 1" at bounding box center [254, 198] width 145 height 23
type input "**********"
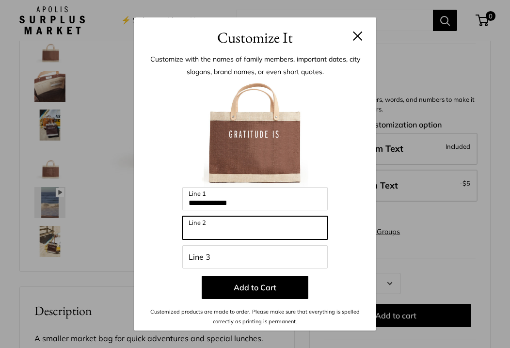
click at [208, 229] on input "Line 2" at bounding box center [254, 227] width 145 height 23
type input "**********"
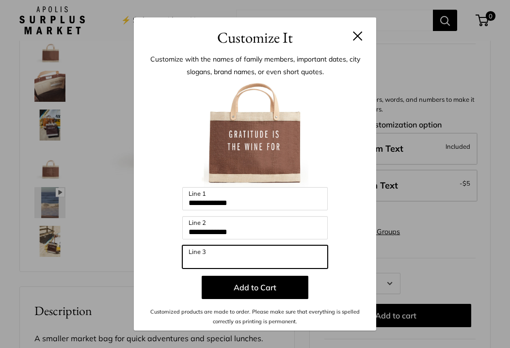
click at [196, 253] on input "Line 3" at bounding box center [254, 256] width 145 height 23
type input "**********"
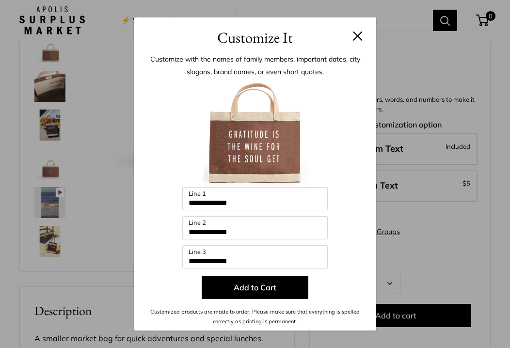
click at [356, 35] on button at bounding box center [358, 36] width 10 height 10
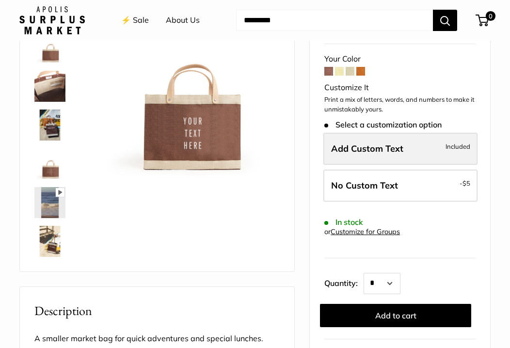
click at [369, 150] on span "Add Custom Text" at bounding box center [367, 148] width 72 height 11
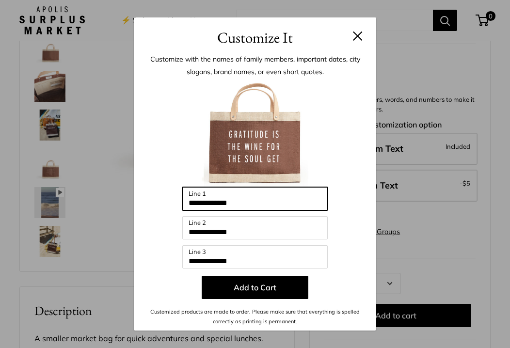
drag, startPoint x: 246, startPoint y: 201, endPoint x: 162, endPoint y: 195, distance: 84.1
click at [162, 195] on div "**********" at bounding box center [254, 203] width 213 height 246
type input "*"
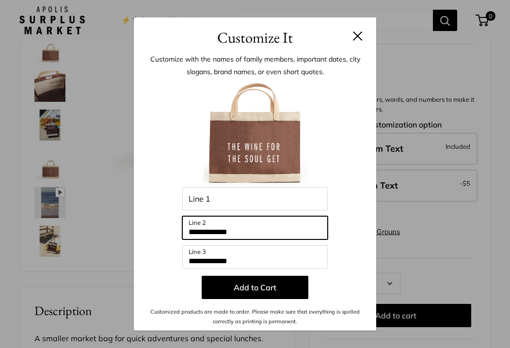
drag, startPoint x: 248, startPoint y: 232, endPoint x: 135, endPoint y: 218, distance: 114.3
click at [135, 218] on div "**********" at bounding box center [255, 190] width 242 height 282
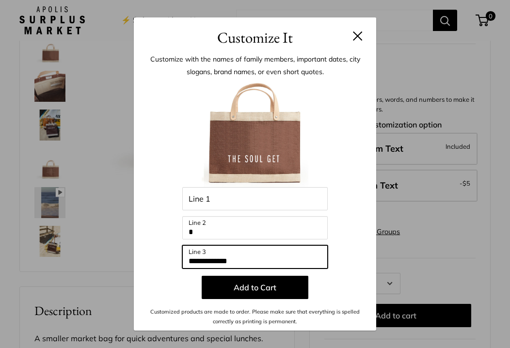
drag, startPoint x: 246, startPoint y: 263, endPoint x: 172, endPoint y: 257, distance: 74.9
click at [172, 257] on div "**********" at bounding box center [254, 203] width 213 height 246
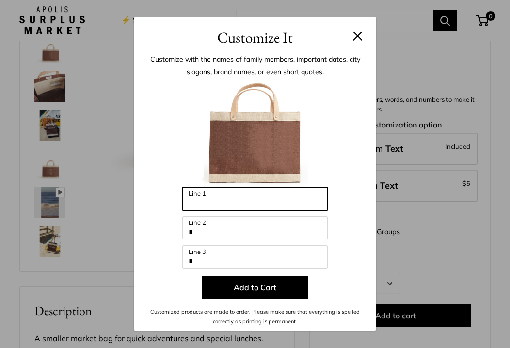
click at [222, 203] on input "Line 1" at bounding box center [254, 198] width 145 height 23
type input "*******"
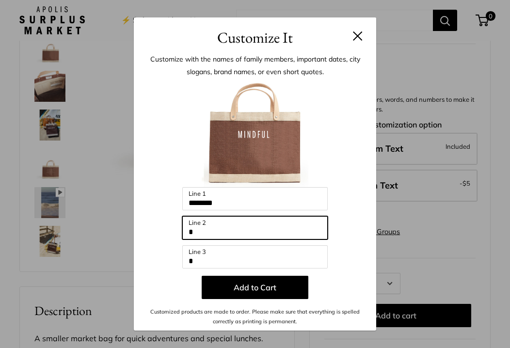
click at [242, 234] on input "Line 2" at bounding box center [254, 227] width 145 height 23
type input "**"
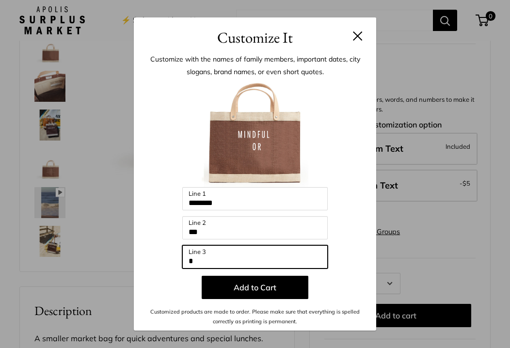
click at [200, 262] on input "Line 3" at bounding box center [254, 256] width 145 height 23
type input "*"
type input "*********"
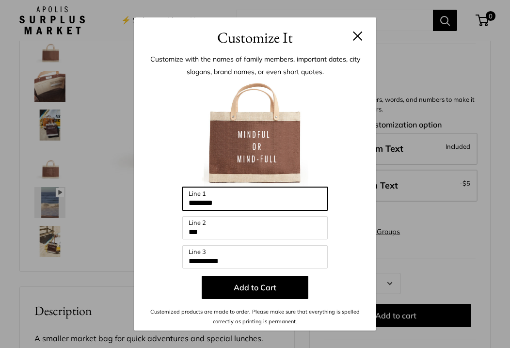
click at [188, 205] on input "*******" at bounding box center [254, 198] width 145 height 23
click at [228, 204] on input "*******" at bounding box center [254, 198] width 145 height 23
drag, startPoint x: 224, startPoint y: 205, endPoint x: 169, endPoint y: 196, distance: 56.4
click at [169, 196] on div "Enter 39 letters ******* Line 1 ** Line 2 ********* Line 3 Add to Cart Customiz…" at bounding box center [254, 203] width 213 height 246
type input "*"
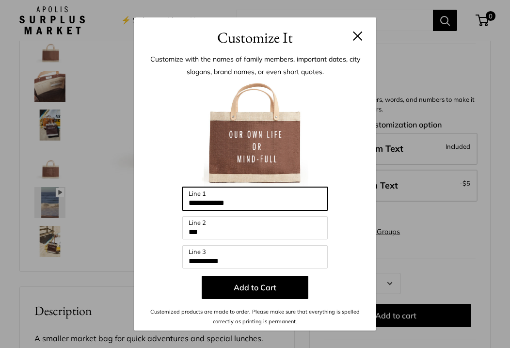
type input "**********"
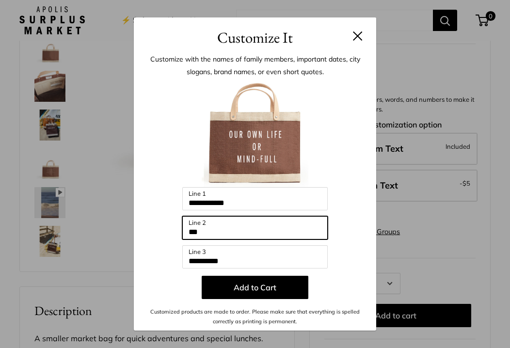
drag, startPoint x: 207, startPoint y: 232, endPoint x: 169, endPoint y: 229, distance: 38.4
click at [169, 229] on div "**********" at bounding box center [254, 203] width 213 height 246
type input "*********"
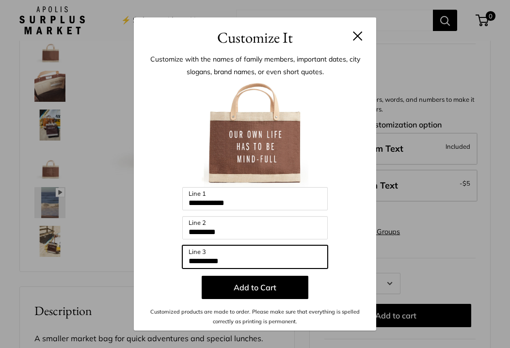
drag, startPoint x: 238, startPoint y: 258, endPoint x: 153, endPoint y: 249, distance: 85.4
click at [153, 249] on div "**********" at bounding box center [254, 203] width 213 height 246
type input "**********"
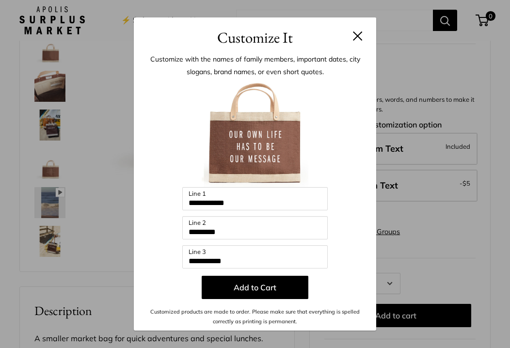
click at [355, 37] on button at bounding box center [358, 36] width 10 height 10
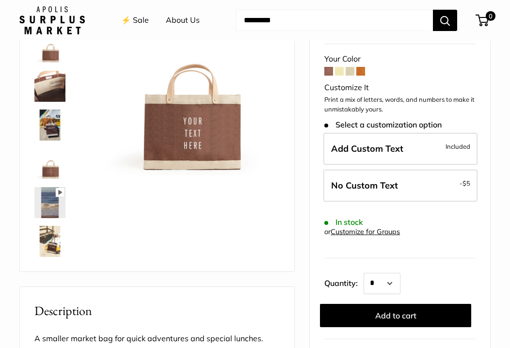
click at [134, 19] on link "⚡️ Sale" at bounding box center [135, 20] width 28 height 15
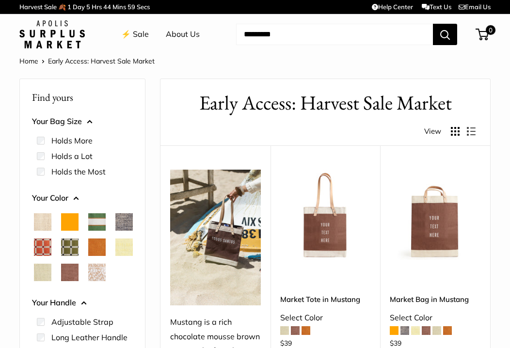
click at [51, 245] on span "Chenille Window Brick" at bounding box center [42, 246] width 17 height 17
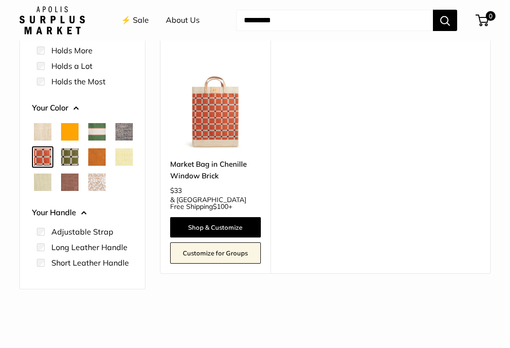
scroll to position [128, 0]
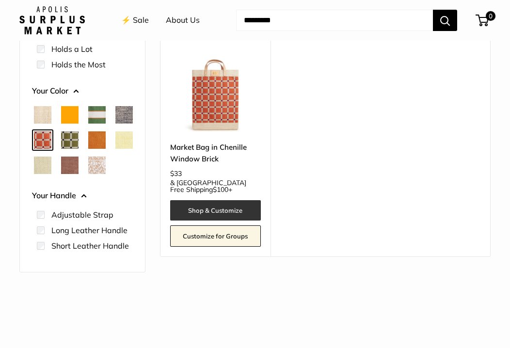
click at [211, 201] on link "Shop & Customize" at bounding box center [215, 210] width 91 height 20
click at [102, 119] on span "Court Green" at bounding box center [96, 114] width 17 height 17
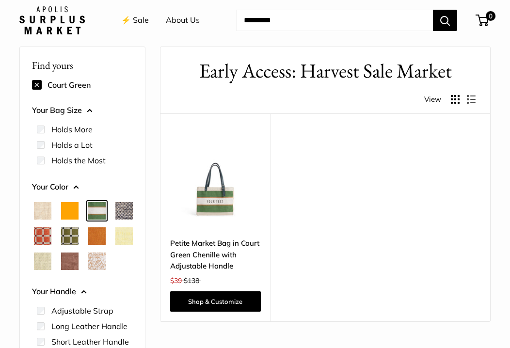
scroll to position [26, 0]
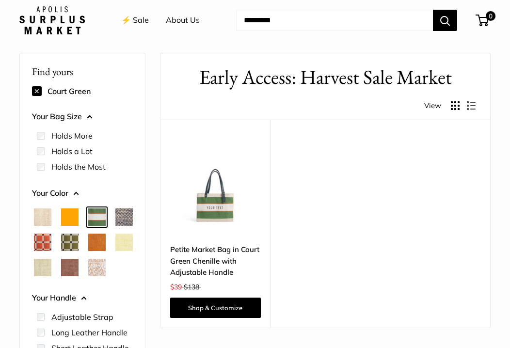
click at [45, 215] on span "Natural" at bounding box center [42, 216] width 17 height 17
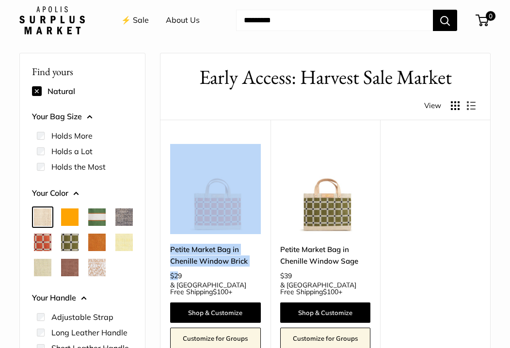
drag, startPoint x: 183, startPoint y: 238, endPoint x: 179, endPoint y: 278, distance: 39.9
click at [179, 278] on div "Upgrade: Next Day Fulfillment Customizable Text Short Handle New Petite Market …" at bounding box center [215, 239] width 110 height 239
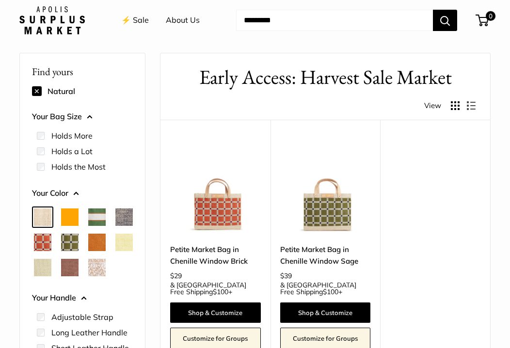
click at [417, 249] on div "Upgrade: Next Day Fulfillment Customizable Text Short Handle New Petite Market …" at bounding box center [325, 239] width 330 height 239
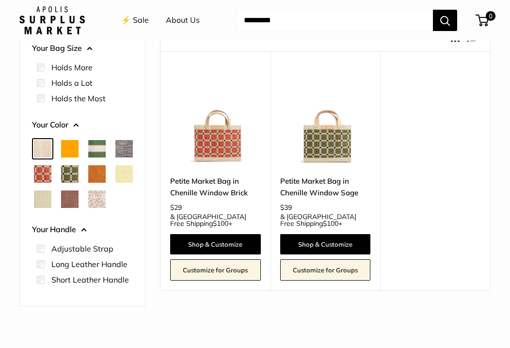
scroll to position [95, 0]
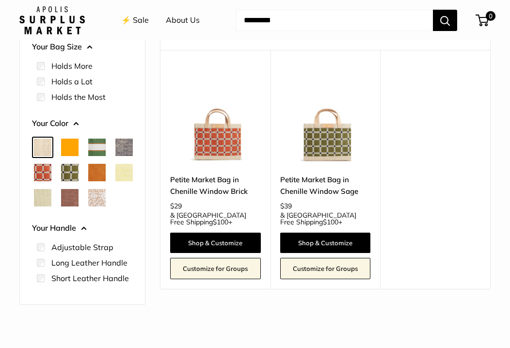
click at [88, 206] on span "White Porcelain" at bounding box center [96, 197] width 17 height 17
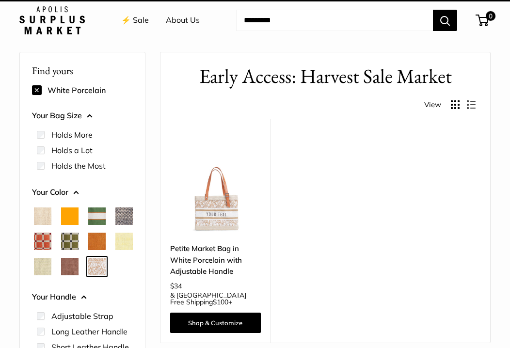
scroll to position [26, 0]
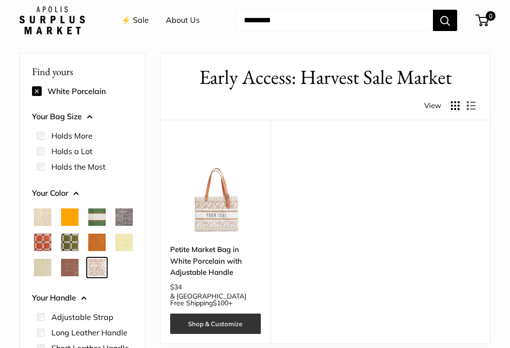
click at [209, 318] on link "Shop & Customize" at bounding box center [215, 324] width 91 height 20
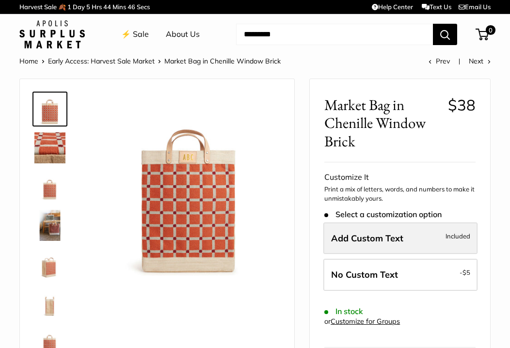
click at [386, 230] on label "Add Custom Text Included" at bounding box center [400, 238] width 154 height 32
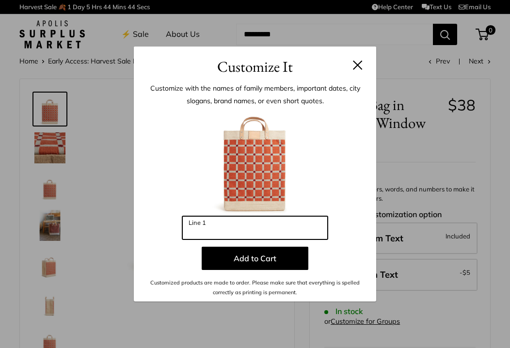
click at [229, 231] on input "Line 1" at bounding box center [254, 227] width 145 height 23
type input "*"
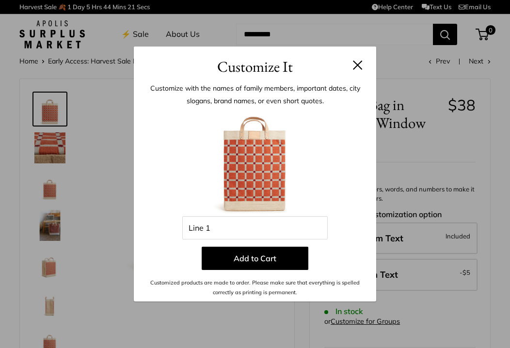
click at [359, 62] on button at bounding box center [358, 65] width 10 height 10
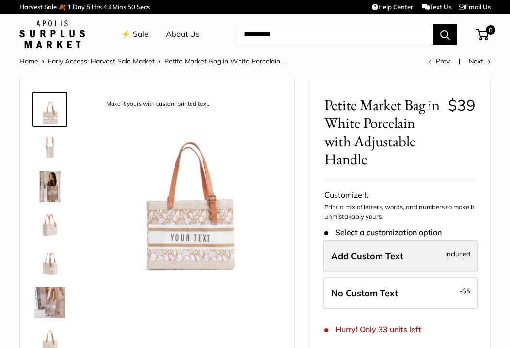
click at [383, 260] on span "Add Custom Text" at bounding box center [367, 256] width 72 height 11
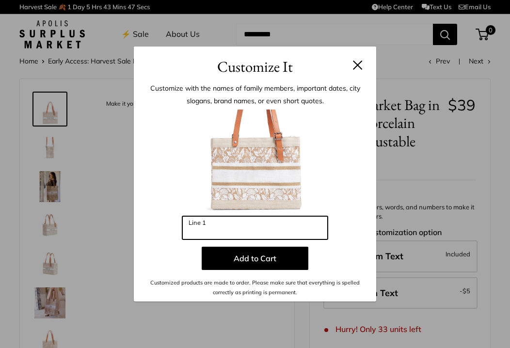
click at [247, 229] on input "Line 1" at bounding box center [254, 227] width 145 height 23
type input "*********"
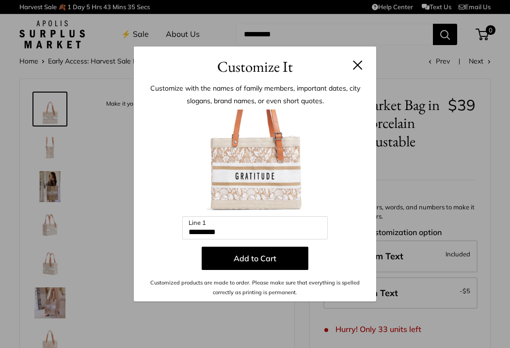
click at [349, 192] on div at bounding box center [254, 163] width 213 height 107
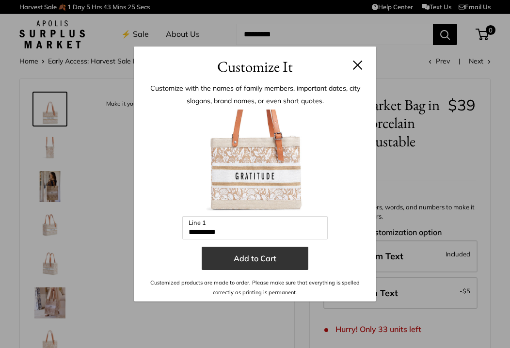
click at [274, 256] on button "Add to Cart" at bounding box center [255, 258] width 107 height 23
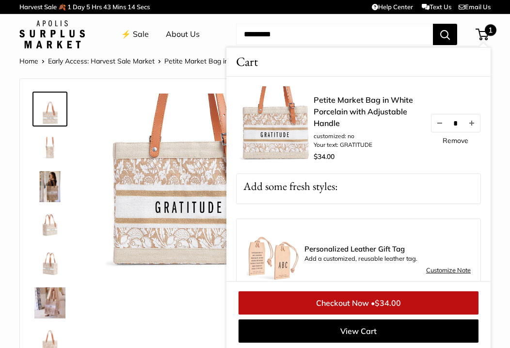
scroll to position [2, 0]
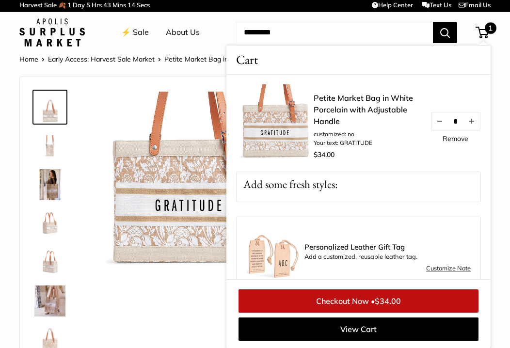
click at [114, 135] on img at bounding box center [188, 183] width 182 height 182
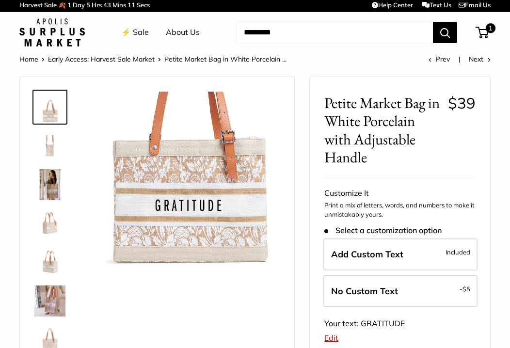
click at [137, 32] on link "⚡️ Sale" at bounding box center [135, 32] width 28 height 15
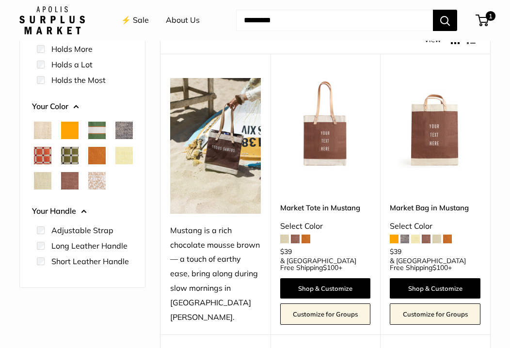
scroll to position [102, 0]
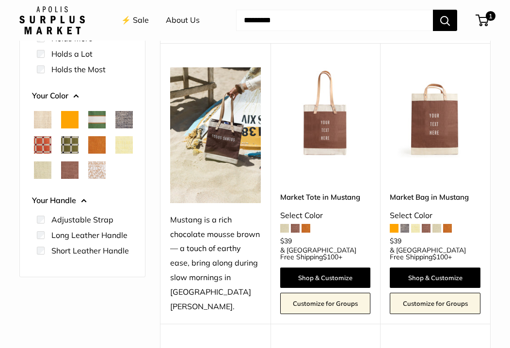
click at [0, 0] on img at bounding box center [0, 0] width 0 height 0
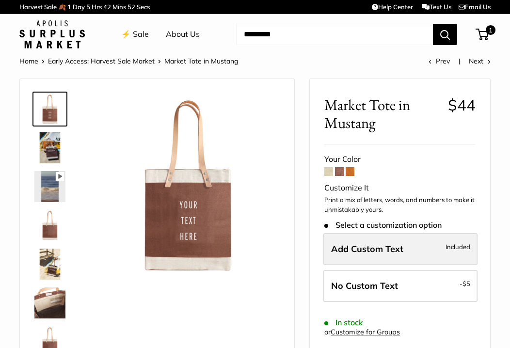
click at [351, 248] on span "Add Custom Text" at bounding box center [367, 248] width 72 height 11
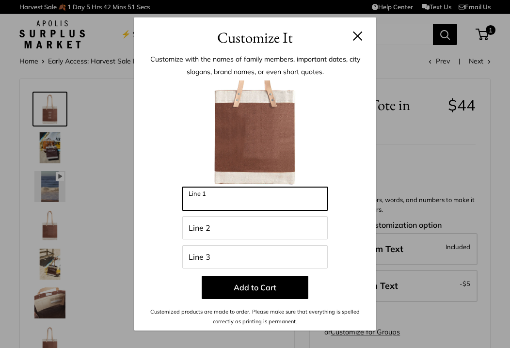
click at [223, 205] on input "Line 1" at bounding box center [254, 198] width 145 height 23
type input "**********"
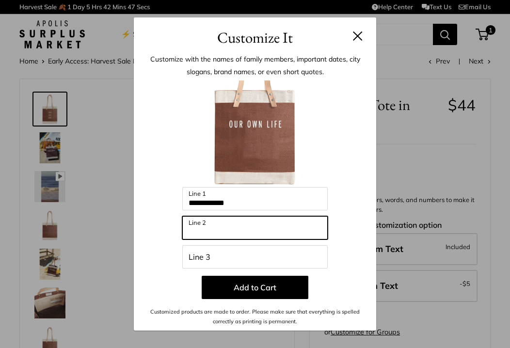
click at [225, 233] on input "Line 2" at bounding box center [254, 227] width 145 height 23
type input "*********"
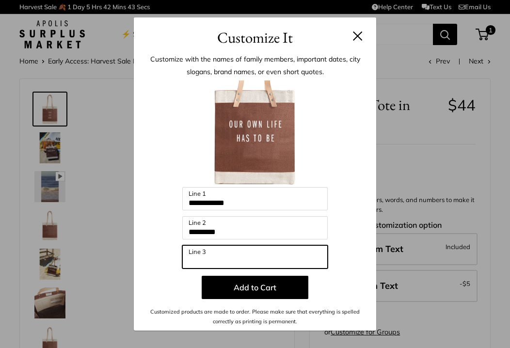
click at [232, 260] on input "Line 3" at bounding box center [254, 256] width 145 height 23
type input "**********"
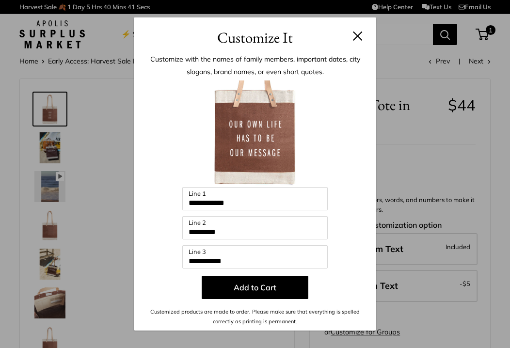
click at [356, 35] on button at bounding box center [358, 36] width 10 height 10
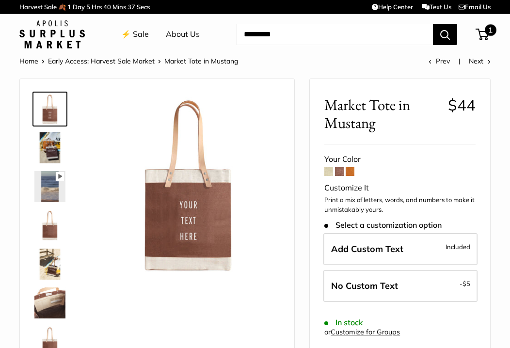
click at [484, 34] on span "1" at bounding box center [482, 35] width 13 height 12
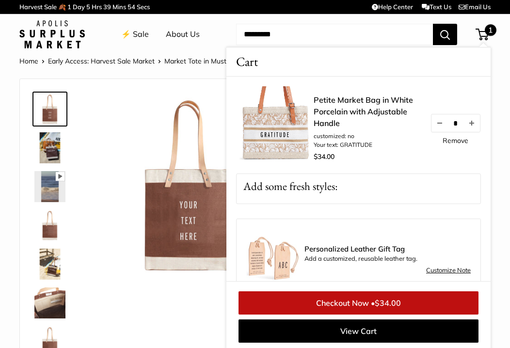
scroll to position [2, 0]
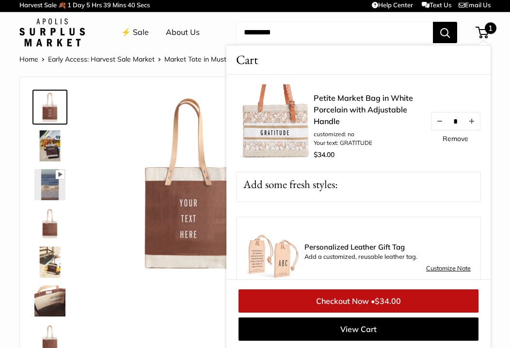
click at [138, 31] on link "⚡️ Sale" at bounding box center [135, 32] width 28 height 15
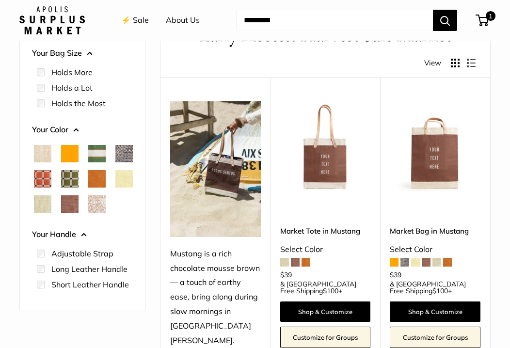
scroll to position [80, 0]
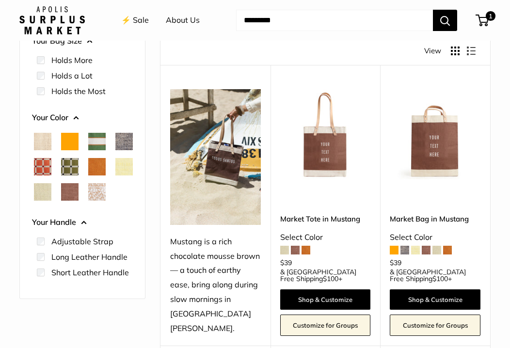
click at [51, 167] on span "Chenille Window Brick" at bounding box center [42, 166] width 17 height 17
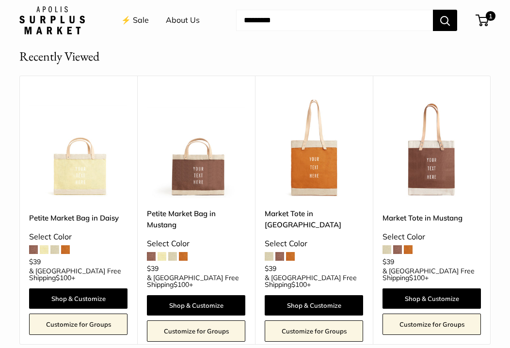
scroll to position [478, 0]
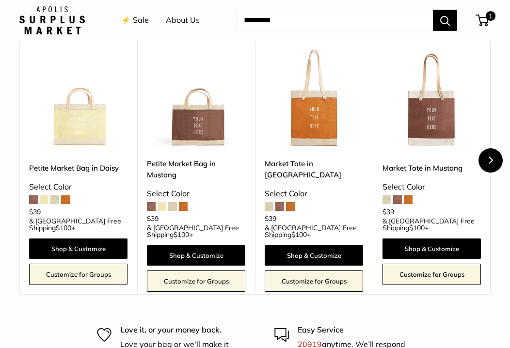
click at [487, 159] on icon "Next" at bounding box center [490, 160] width 7 height 7
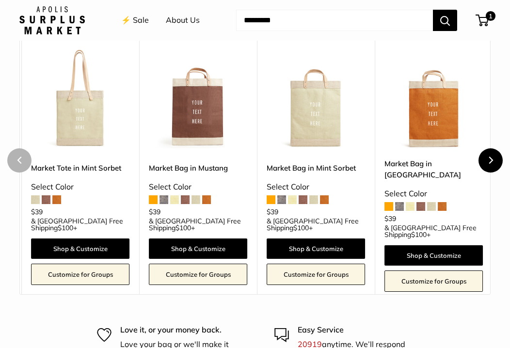
click at [487, 159] on icon "Next" at bounding box center [490, 160] width 7 height 7
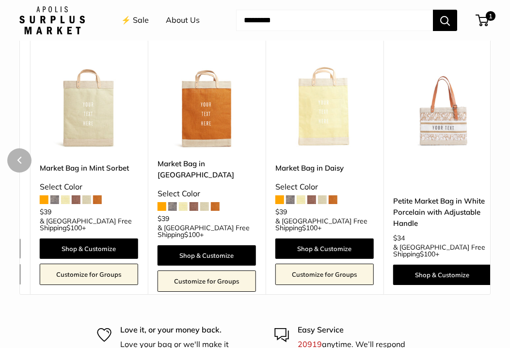
click at [487, 159] on div "Upgrade: Next Day Fulfillment Limited Edition Adjustable Handle New Petite Mark…" at bounding box center [442, 160] width 118 height 269
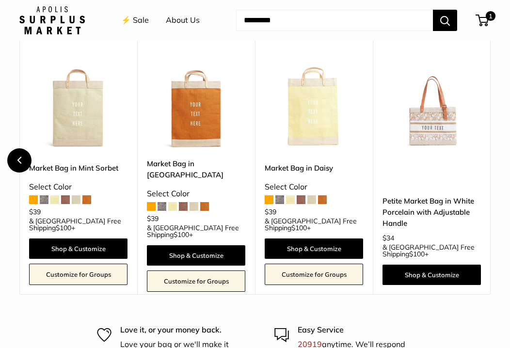
click at [17, 162] on icon "Previous" at bounding box center [19, 160] width 7 height 7
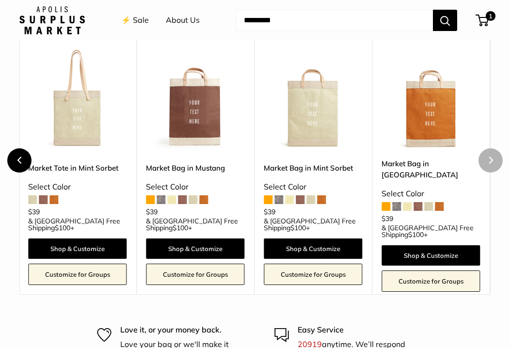
click at [17, 162] on icon "Previous" at bounding box center [19, 160] width 7 height 7
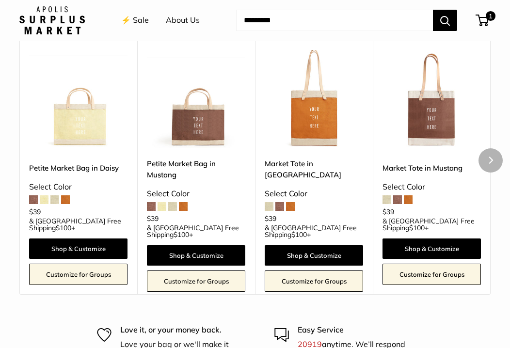
click at [17, 162] on div "Recently Viewed Upgrade: Next Day Fulfillment Customizable Text Short Handle Ne…" at bounding box center [255, 146] width 510 height 298
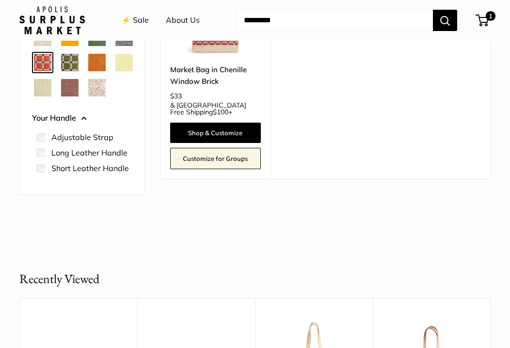
scroll to position [0, 0]
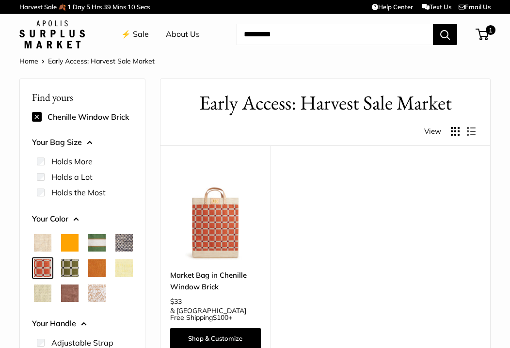
click at [79, 270] on span "Chenille Window Sage" at bounding box center [69, 267] width 17 height 17
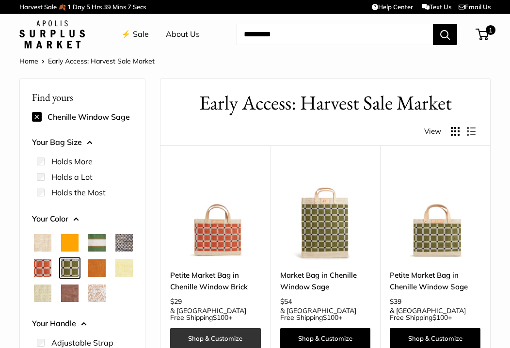
click at [226, 328] on link "Shop & Customize" at bounding box center [215, 338] width 91 height 20
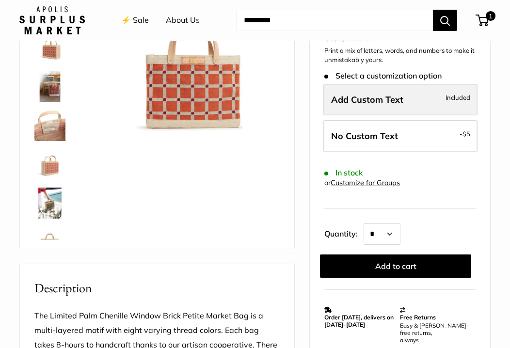
scroll to position [141, 0]
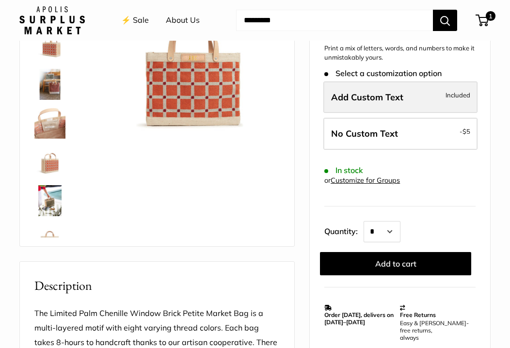
click at [380, 99] on span "Add Custom Text" at bounding box center [367, 97] width 72 height 11
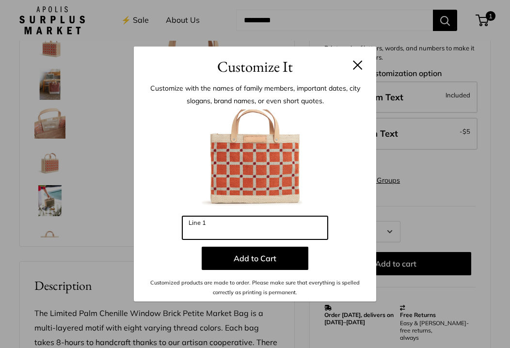
click at [226, 237] on input "Line 1" at bounding box center [254, 227] width 145 height 23
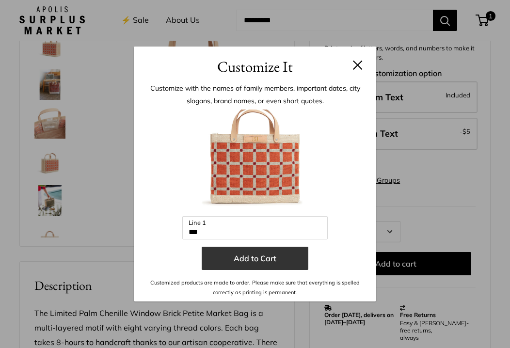
click at [256, 260] on button "Add to Cart" at bounding box center [255, 258] width 107 height 23
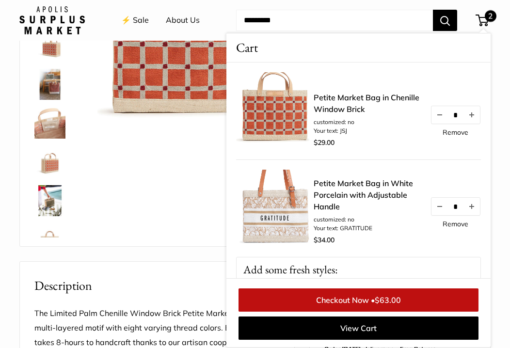
click at [443, 131] on link "Remove" at bounding box center [456, 132] width 26 height 7
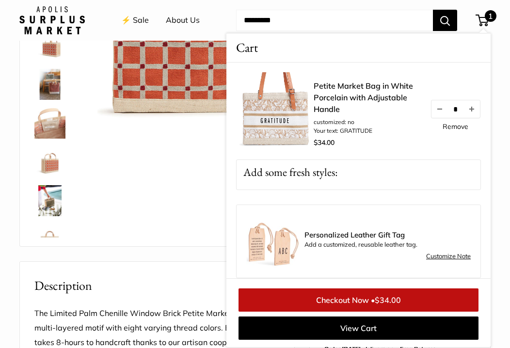
click at [169, 143] on div at bounding box center [157, 92] width 250 height 289
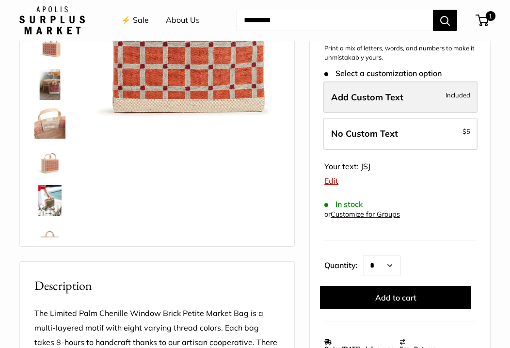
click at [329, 101] on label "Add Custom Text Included" at bounding box center [400, 97] width 154 height 32
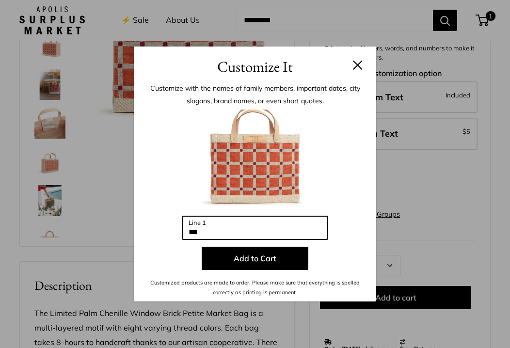
click at [203, 234] on input "***" at bounding box center [254, 227] width 145 height 23
type input "*"
type input "***"
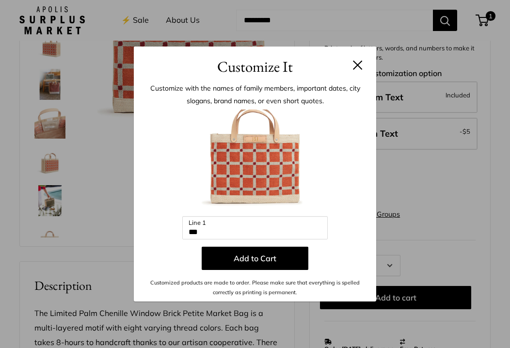
click at [337, 225] on div "Enter 3 letters *** Line 1 Add to Cart Customized products are made to order. P…" at bounding box center [254, 204] width 213 height 188
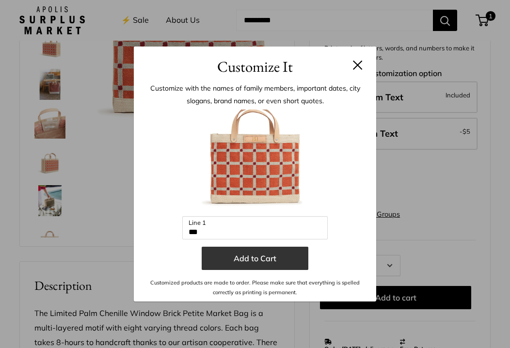
click at [263, 257] on button "Add to Cart" at bounding box center [255, 258] width 107 height 23
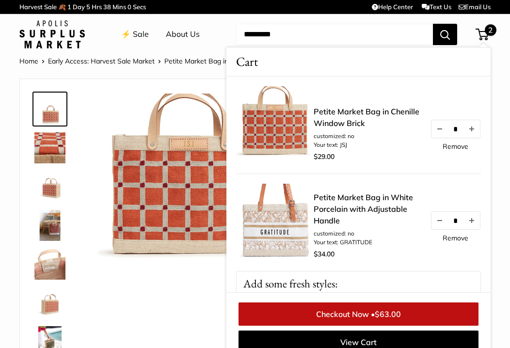
scroll to position [13, 0]
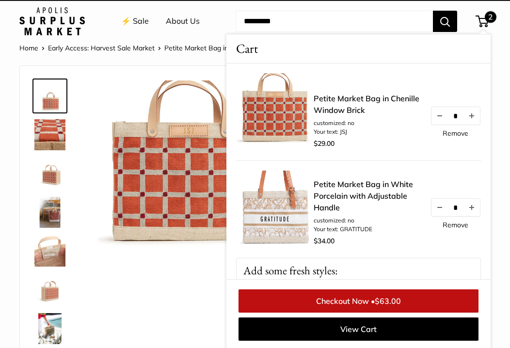
click at [134, 35] on li "⚡️ Sale" at bounding box center [135, 21] width 28 height 31
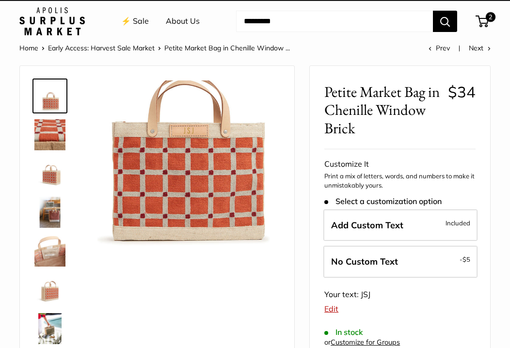
click at [131, 22] on link "⚡️ Sale" at bounding box center [135, 21] width 28 height 15
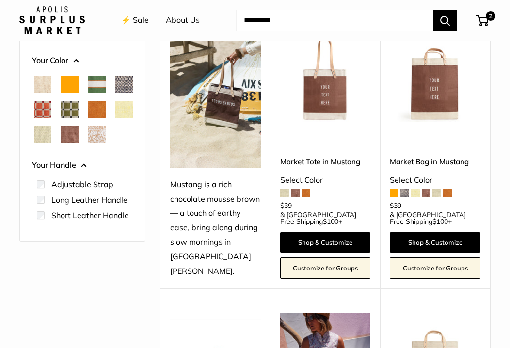
scroll to position [146, 0]
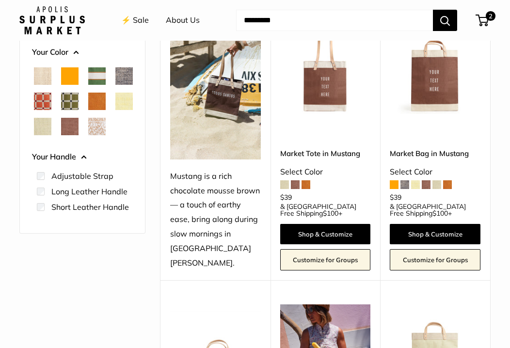
click at [79, 102] on span "Chenille Window Sage" at bounding box center [69, 101] width 17 height 17
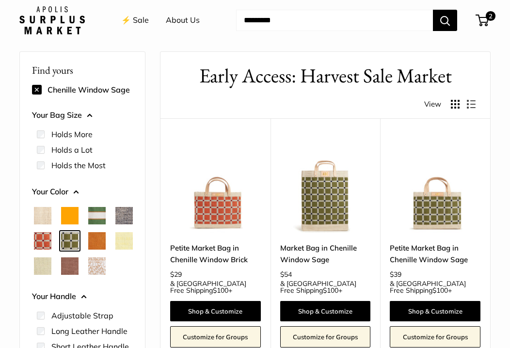
scroll to position [26, 0]
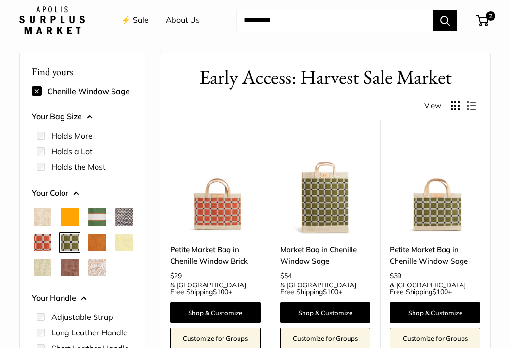
click at [0, 0] on img at bounding box center [0, 0] width 0 height 0
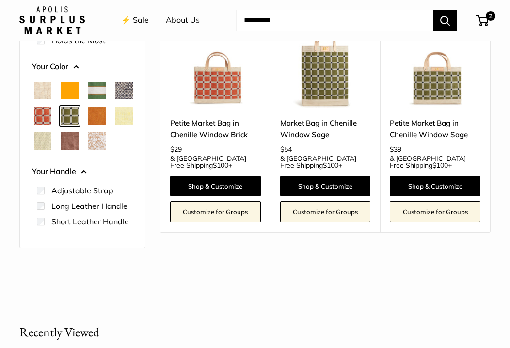
scroll to position [153, 0]
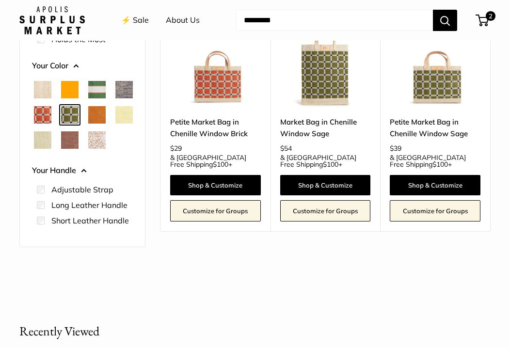
click at [88, 149] on span "White Porcelain" at bounding box center [96, 139] width 17 height 17
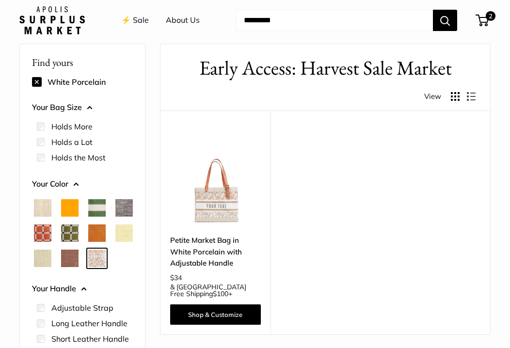
scroll to position [26, 0]
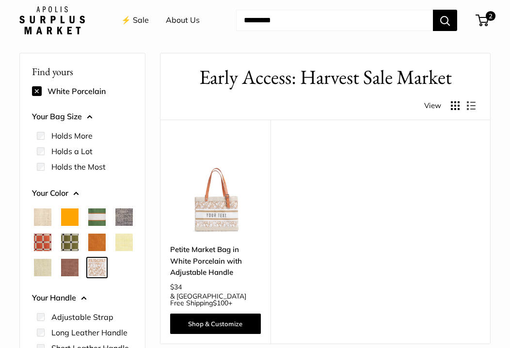
click at [484, 7] on div "⚡️ Sale About Us Need help? Text Us: 20919 hello@apolisglobal.com Follow Us Fac…" at bounding box center [254, 20] width 471 height 31
click at [485, 22] on span "2" at bounding box center [482, 21] width 13 height 12
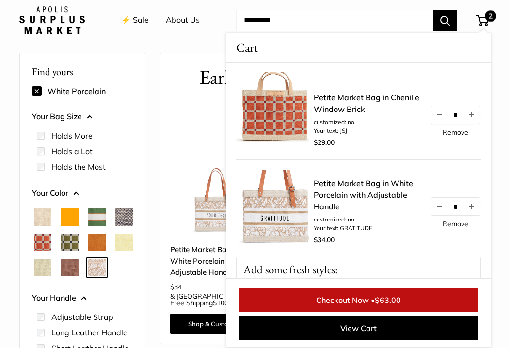
click at [61, 276] on span "Mustang" at bounding box center [69, 267] width 17 height 17
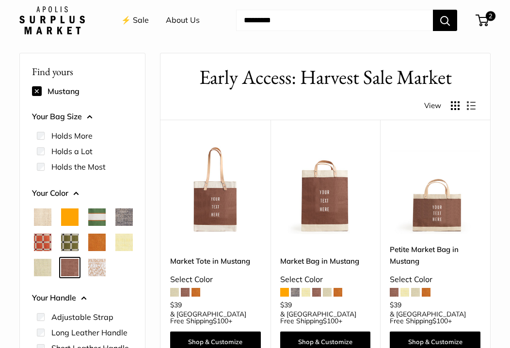
click at [0, 0] on img at bounding box center [0, 0] width 0 height 0
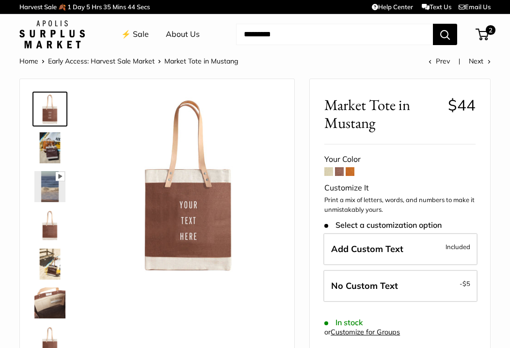
click at [47, 145] on img at bounding box center [49, 147] width 31 height 31
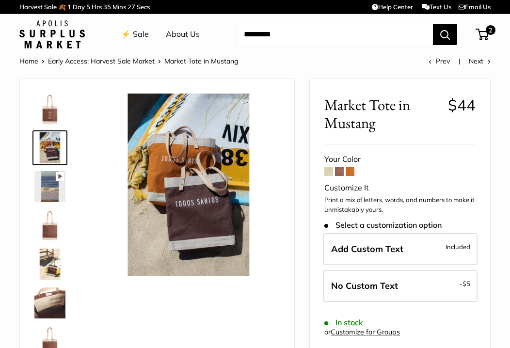
click at [135, 30] on link "⚡️ Sale" at bounding box center [135, 34] width 28 height 15
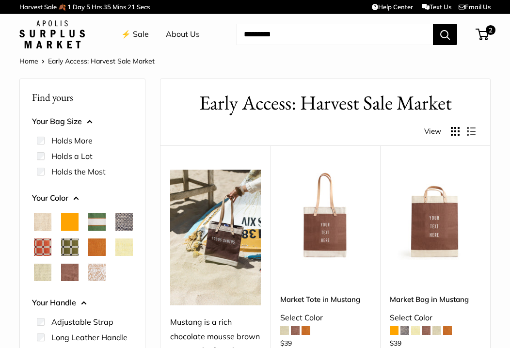
click at [51, 243] on span "Chenille Window Brick" at bounding box center [42, 246] width 17 height 17
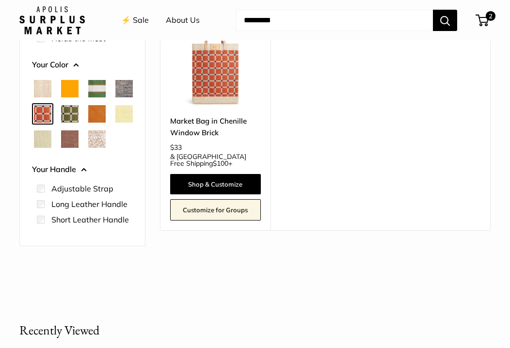
scroll to position [155, 0]
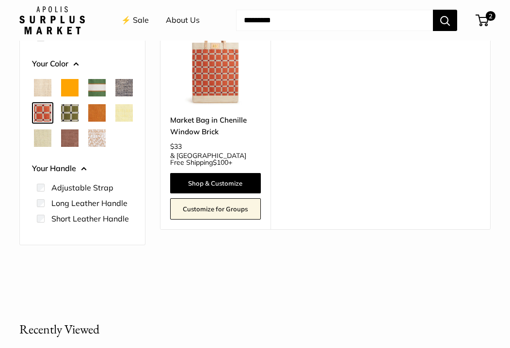
click at [88, 147] on span "White Porcelain" at bounding box center [96, 137] width 17 height 17
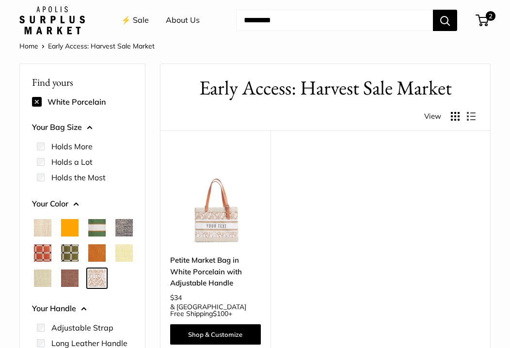
scroll to position [15, 0]
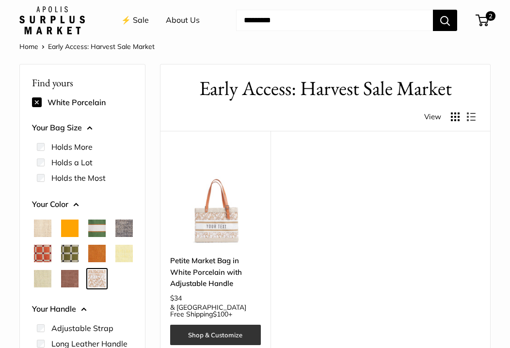
click at [209, 326] on link "Shop & Customize" at bounding box center [215, 335] width 91 height 20
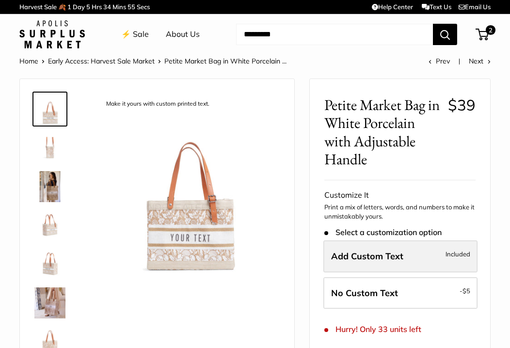
click at [354, 261] on span "Add Custom Text" at bounding box center [367, 256] width 72 height 11
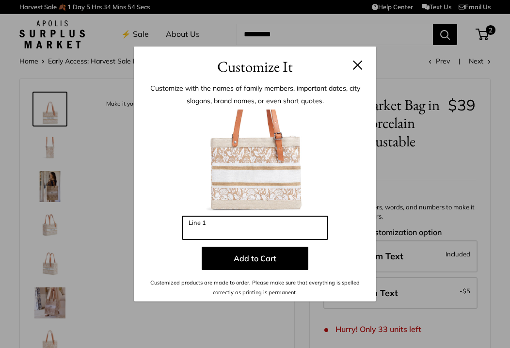
click at [220, 236] on input "Line 1" at bounding box center [254, 227] width 145 height 23
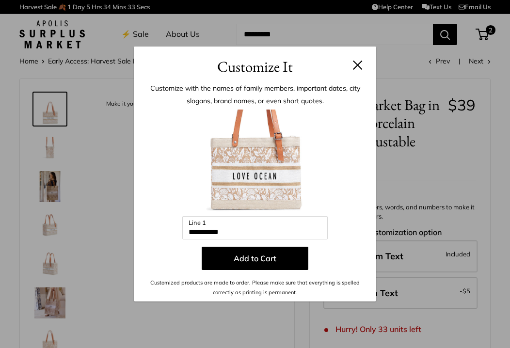
click at [284, 178] on img at bounding box center [255, 163] width 107 height 107
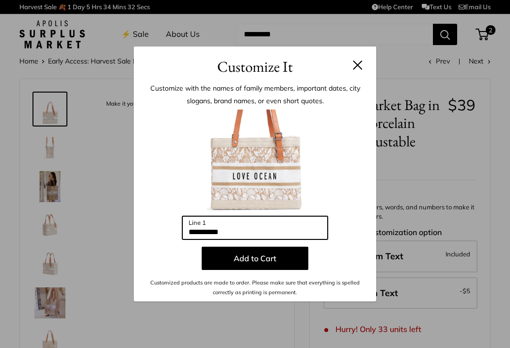
drag, startPoint x: 243, startPoint y: 231, endPoint x: 170, endPoint y: 216, distance: 74.8
click at [170, 216] on div "**********" at bounding box center [254, 204] width 213 height 188
type input "*"
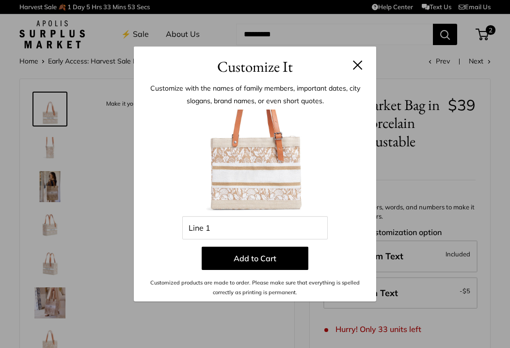
click at [485, 35] on div "Customize It Customize with the names of family members, important dates, city …" at bounding box center [255, 174] width 510 height 348
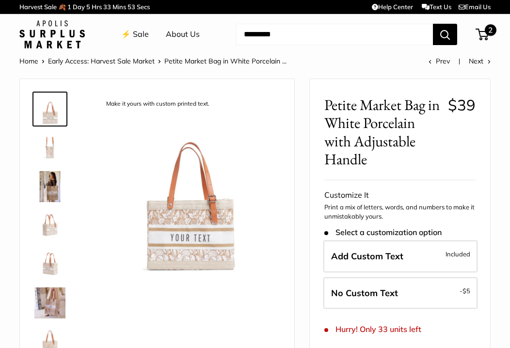
click at [485, 35] on span "2" at bounding box center [482, 35] width 13 height 12
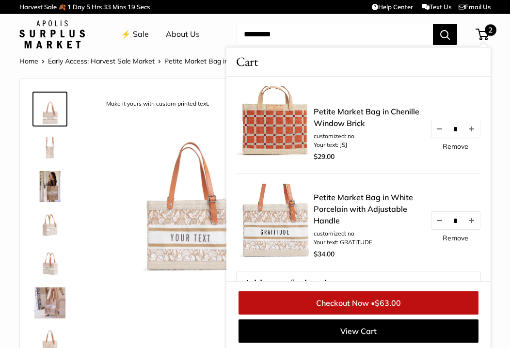
scroll to position [2, 0]
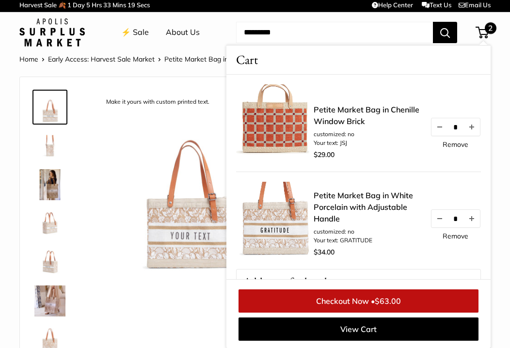
click at [135, 31] on link "⚡️ Sale" at bounding box center [135, 32] width 28 height 15
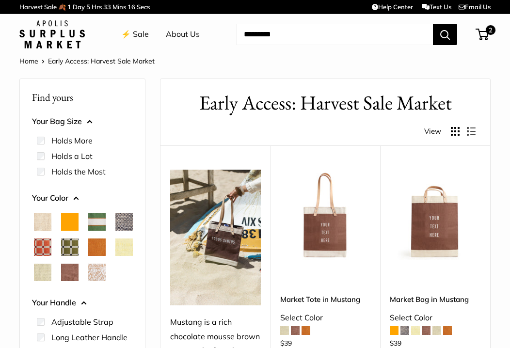
click at [51, 243] on span "Chenille Window Brick" at bounding box center [42, 246] width 17 height 17
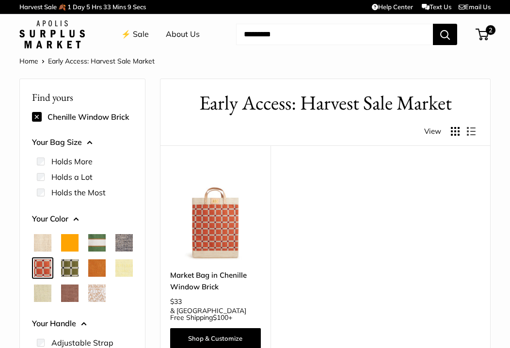
click at [51, 266] on span "Chenille Window Brick" at bounding box center [42, 267] width 17 height 17
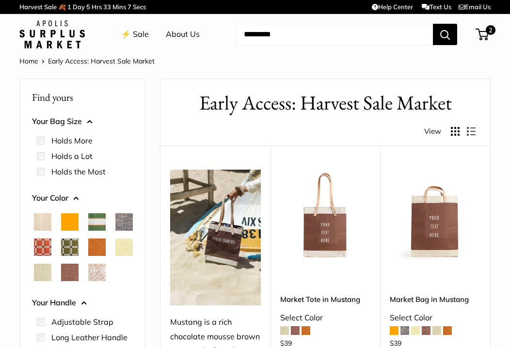
click at [79, 246] on span "Chenille Window Sage" at bounding box center [69, 246] width 17 height 17
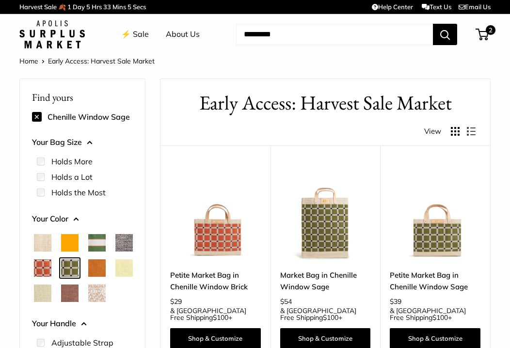
click at [0, 0] on img at bounding box center [0, 0] width 0 height 0
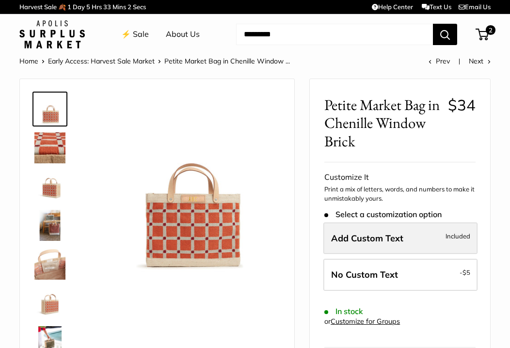
click at [366, 243] on span "Add Custom Text" at bounding box center [367, 238] width 72 height 11
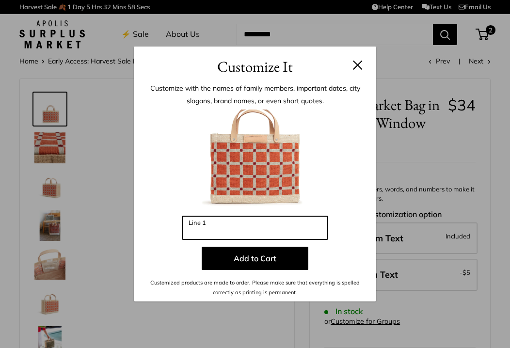
click at [247, 230] on input "Line 1" at bounding box center [254, 227] width 145 height 23
drag, startPoint x: 209, startPoint y: 233, endPoint x: 164, endPoint y: 223, distance: 46.1
click at [164, 223] on div "Enter 3 letters *** Line 1 Add to Cart Customized products are made to order. P…" at bounding box center [254, 204] width 213 height 188
type input "*"
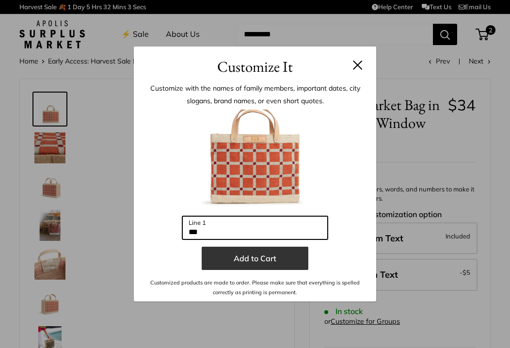
type input "***"
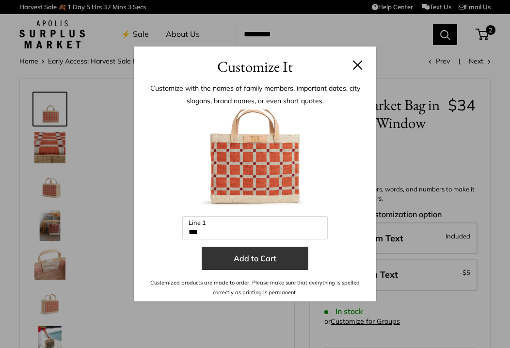
click at [281, 254] on button "Add to Cart" at bounding box center [255, 258] width 107 height 23
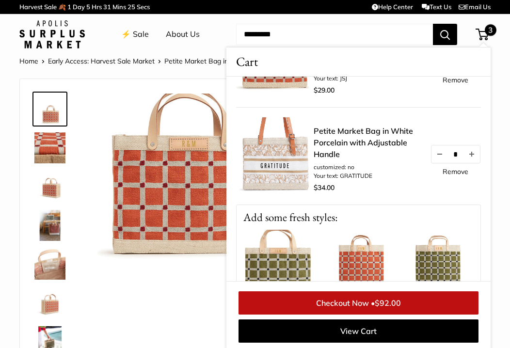
scroll to position [164, 0]
click at [446, 172] on link "Remove" at bounding box center [456, 171] width 26 height 7
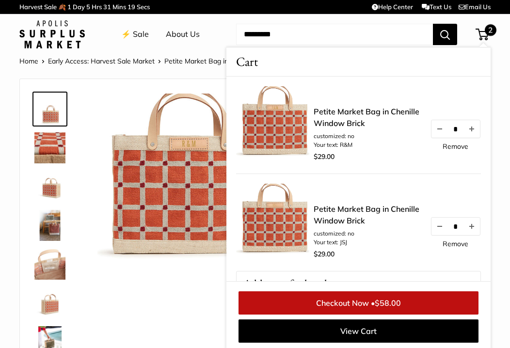
click at [460, 174] on div "Petite Market Bag in Chenille Window Brick customized: no Your text: JSJ $29.00…" at bounding box center [358, 222] width 245 height 97
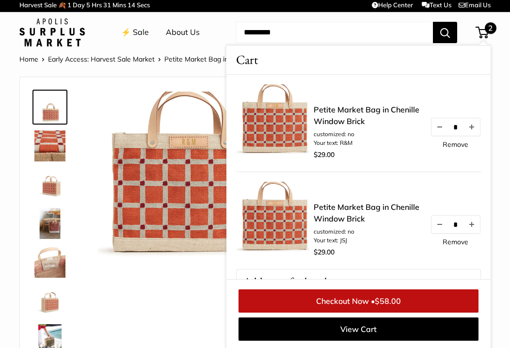
click at [127, 30] on link "⚡️ Sale" at bounding box center [135, 32] width 28 height 15
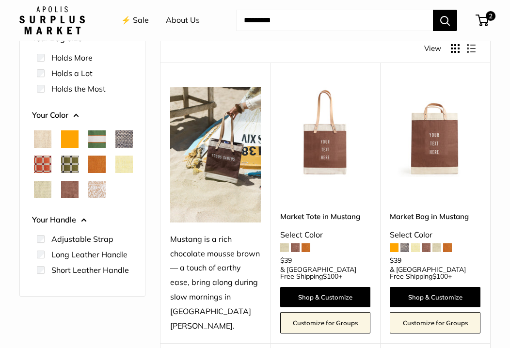
click at [88, 198] on span "White Porcelain" at bounding box center [96, 189] width 17 height 17
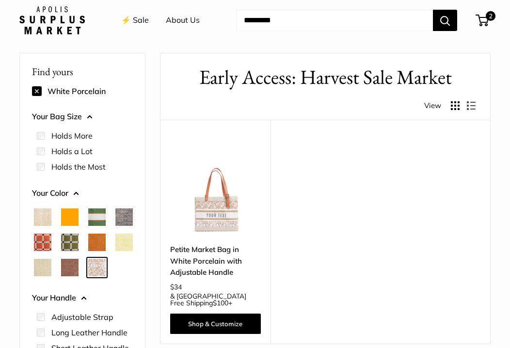
scroll to position [26, 0]
click at [201, 318] on link "Shop & Customize" at bounding box center [215, 324] width 91 height 20
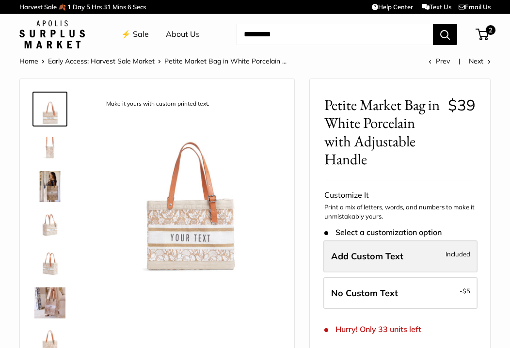
click at [363, 253] on span "Add Custom Text" at bounding box center [367, 256] width 72 height 11
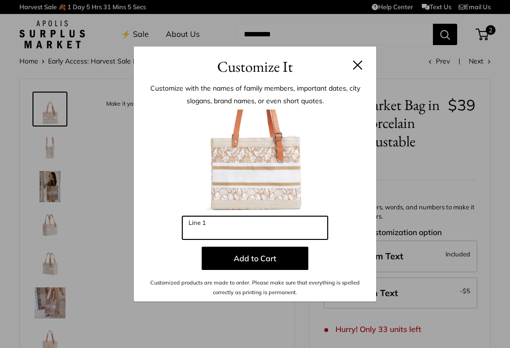
drag, startPoint x: 225, startPoint y: 230, endPoint x: 134, endPoint y: 218, distance: 91.9
click at [134, 218] on div "Customize with the names of family members, important dates, city slogans, bran…" at bounding box center [255, 189] width 242 height 223
type input "*"
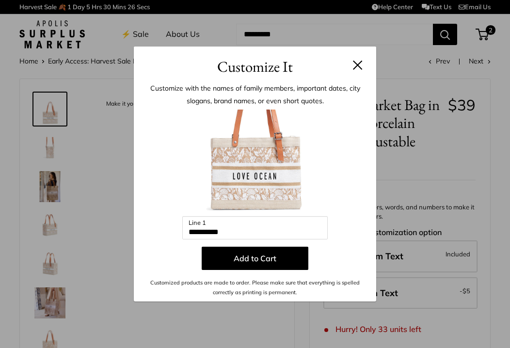
click at [484, 35] on div "**********" at bounding box center [255, 174] width 510 height 348
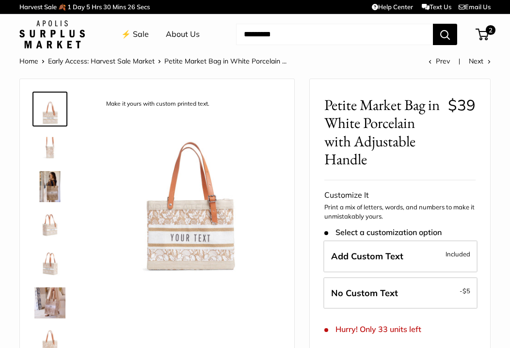
click at [484, 35] on span "2" at bounding box center [482, 35] width 13 height 12
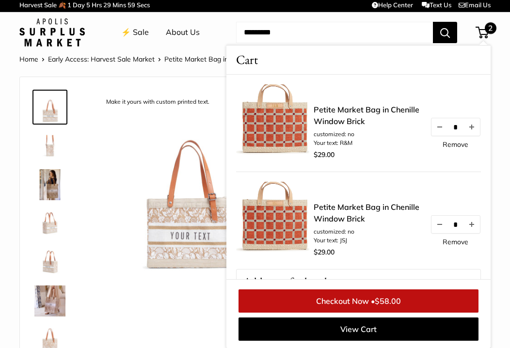
click at [182, 167] on img at bounding box center [188, 183] width 182 height 182
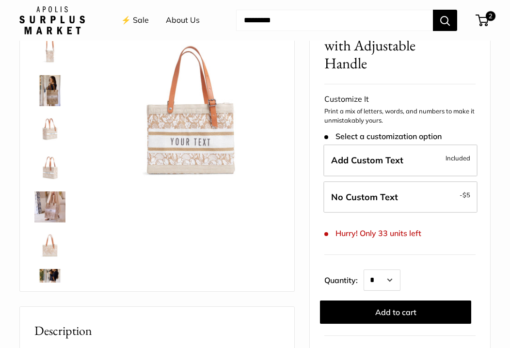
click at [204, 140] on img at bounding box center [188, 89] width 182 height 182
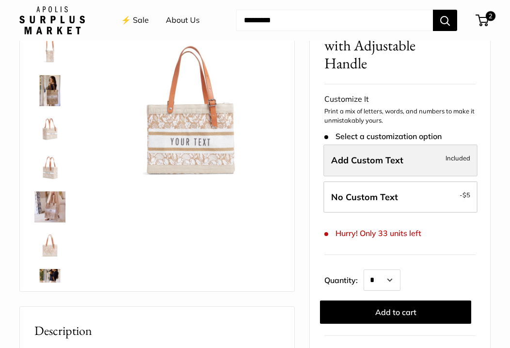
click at [375, 166] on label "Add Custom Text Included" at bounding box center [400, 160] width 154 height 32
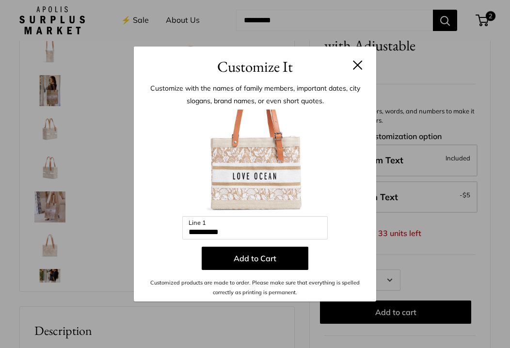
click at [231, 176] on img at bounding box center [255, 163] width 107 height 107
click at [233, 178] on img at bounding box center [255, 163] width 107 height 107
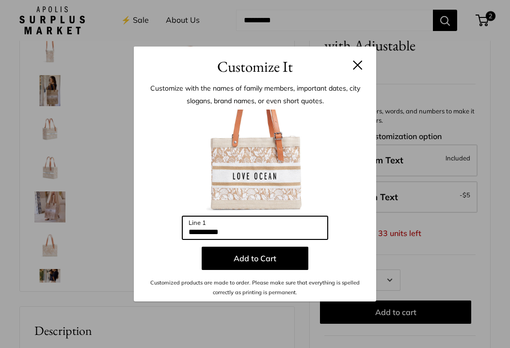
click at [238, 233] on input "**********" at bounding box center [254, 227] width 145 height 23
drag, startPoint x: 238, startPoint y: 233, endPoint x: 152, endPoint y: 236, distance: 86.3
click at [152, 236] on div "**********" at bounding box center [254, 204] width 213 height 188
click at [193, 234] on input "**********" at bounding box center [254, 227] width 145 height 23
click at [227, 236] on input "********" at bounding box center [254, 227] width 145 height 23
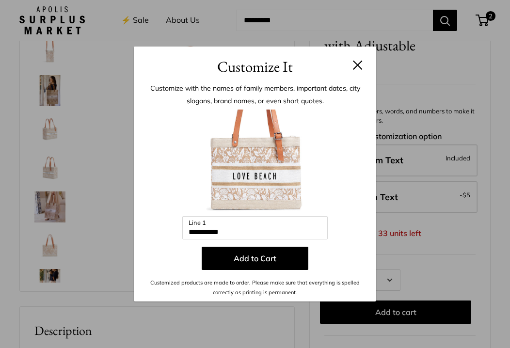
click at [276, 176] on img at bounding box center [255, 163] width 107 height 107
click at [275, 177] on img at bounding box center [255, 163] width 107 height 107
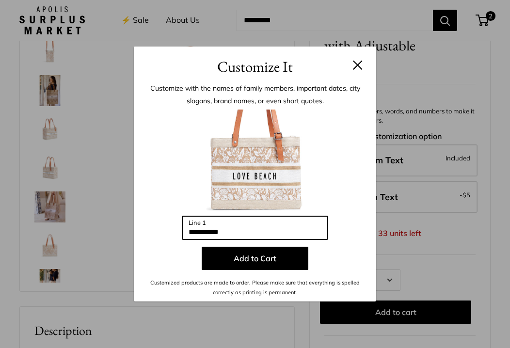
click at [234, 230] on input "**********" at bounding box center [254, 227] width 145 height 23
type input "*"
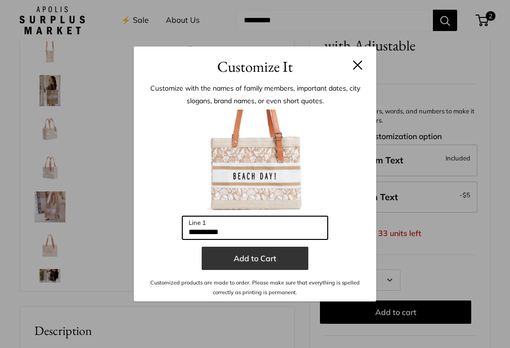
type input "**********"
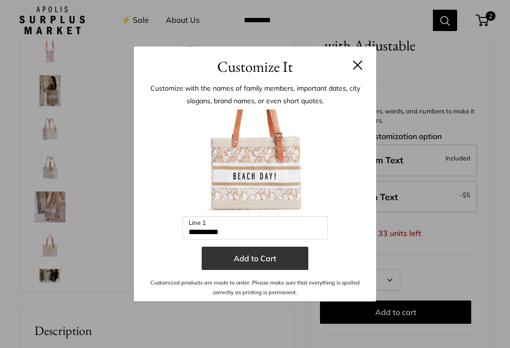
click at [244, 265] on button "Add to Cart" at bounding box center [255, 258] width 107 height 23
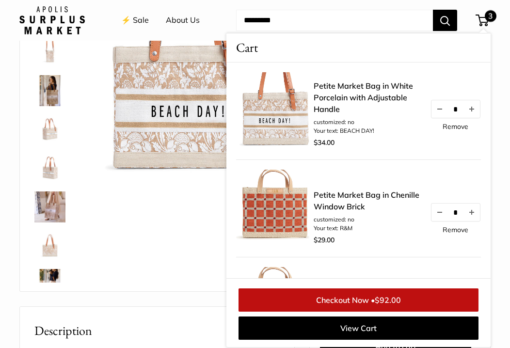
click at [136, 21] on link "⚡️ Sale" at bounding box center [135, 20] width 28 height 15
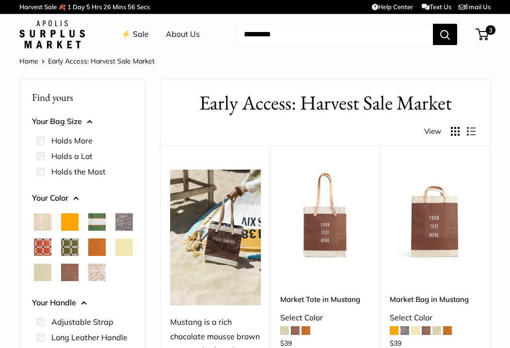
click at [0, 0] on img at bounding box center [0, 0] width 0 height 0
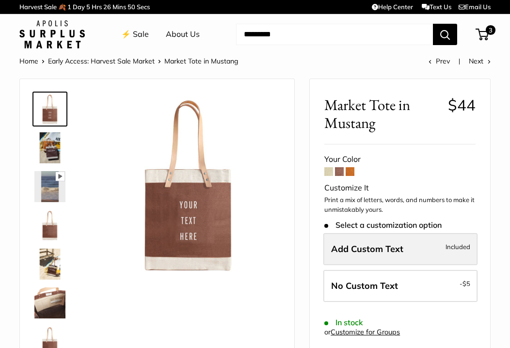
click at [383, 247] on span "Add Custom Text" at bounding box center [367, 248] width 72 height 11
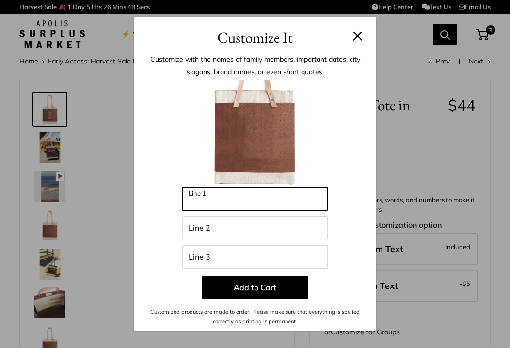
click at [227, 203] on input "Line 1" at bounding box center [254, 198] width 145 height 23
type input "**********"
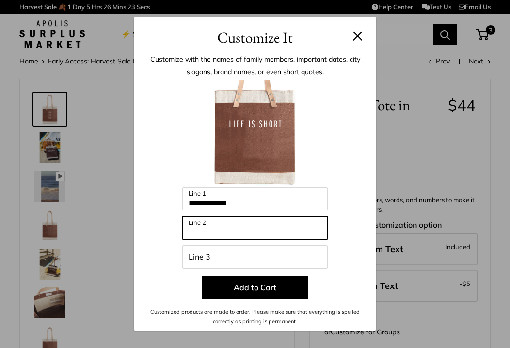
click at [225, 229] on input "Line 2" at bounding box center [254, 227] width 145 height 23
type input "**********"
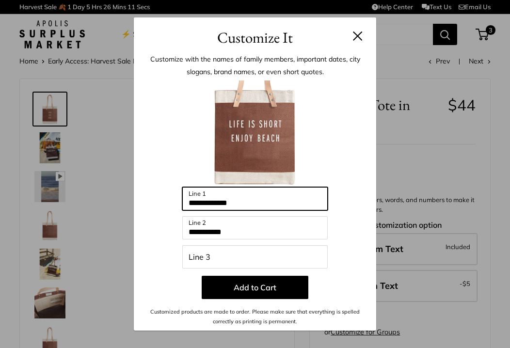
click at [245, 187] on input "**********" at bounding box center [254, 198] width 145 height 23
drag, startPoint x: 254, startPoint y: 202, endPoint x: 177, endPoint y: 197, distance: 76.8
click at [177, 197] on div "**********" at bounding box center [254, 203] width 213 height 246
type input "**********"
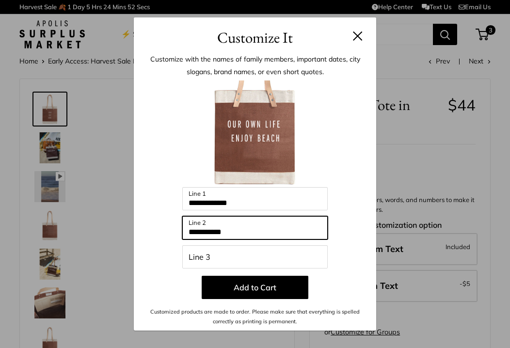
drag, startPoint x: 244, startPoint y: 235, endPoint x: 148, endPoint y: 230, distance: 95.6
click at [148, 230] on div "**********" at bounding box center [254, 203] width 213 height 246
type input "*********"
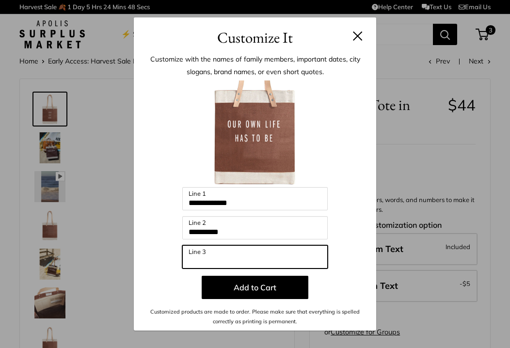
drag, startPoint x: 217, startPoint y: 261, endPoint x: 134, endPoint y: 249, distance: 84.2
click at [134, 249] on div "**********" at bounding box center [255, 190] width 242 height 282
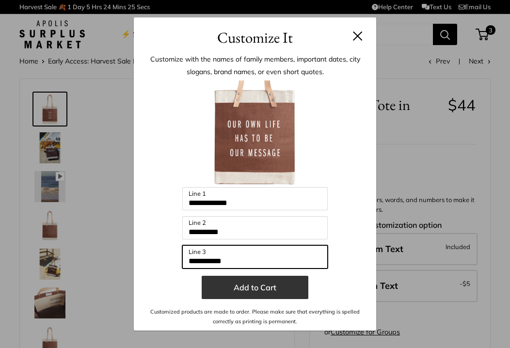
type input "**********"
click at [266, 288] on button "Add to Cart" at bounding box center [255, 287] width 107 height 23
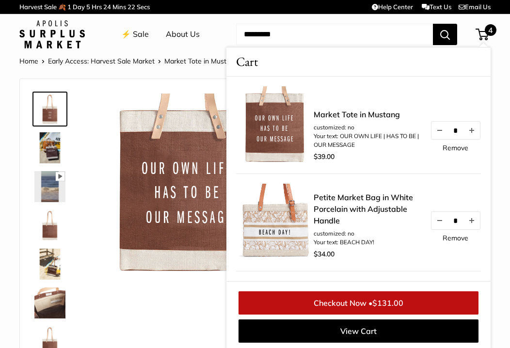
scroll to position [2, 0]
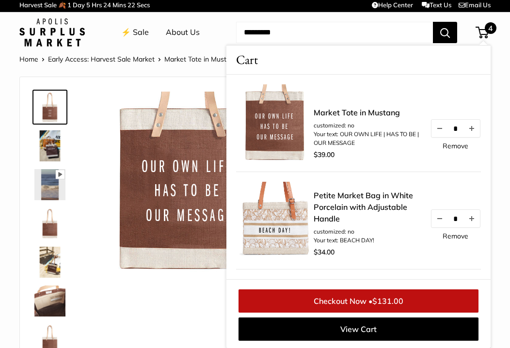
click at [141, 34] on link "⚡️ Sale" at bounding box center [135, 32] width 28 height 15
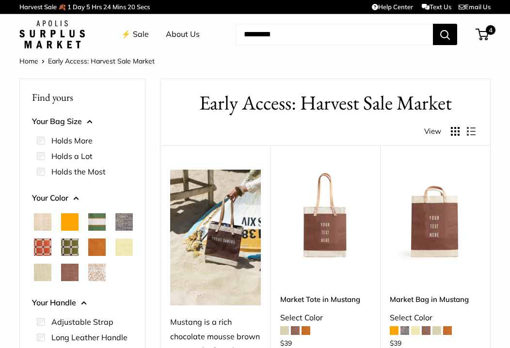
click at [141, 34] on link "⚡️ Sale" at bounding box center [135, 34] width 28 height 15
click at [88, 256] on span "Cognac" at bounding box center [96, 246] width 17 height 17
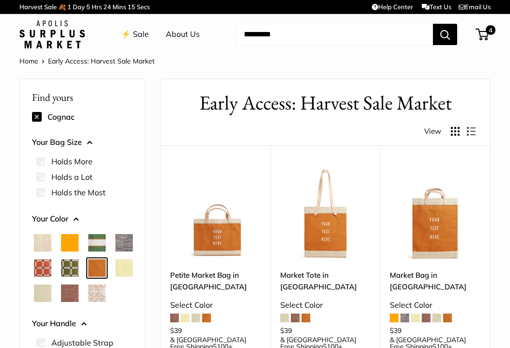
click at [70, 240] on span "Orange" at bounding box center [69, 242] width 17 height 17
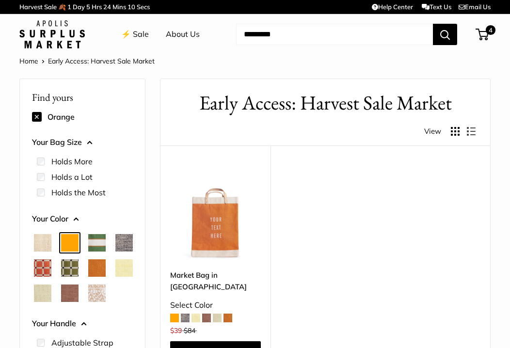
click at [44, 244] on span "Natural" at bounding box center [42, 242] width 17 height 17
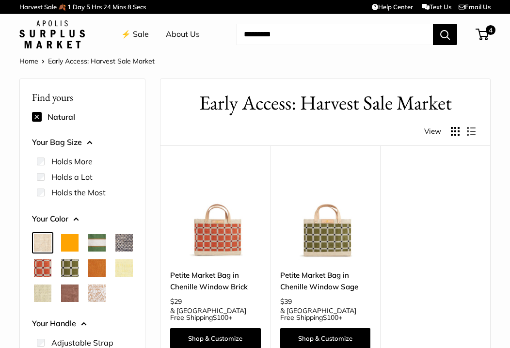
click at [115, 252] on span "Chambray" at bounding box center [123, 242] width 17 height 17
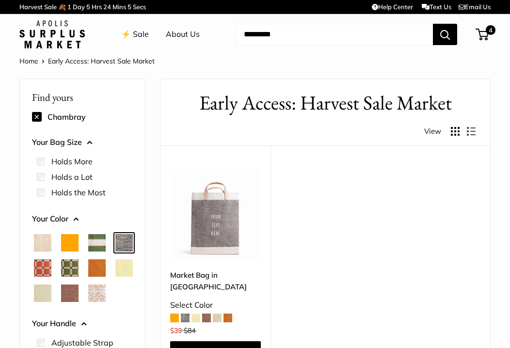
click at [51, 295] on span "Mint Sorbet" at bounding box center [42, 293] width 17 height 17
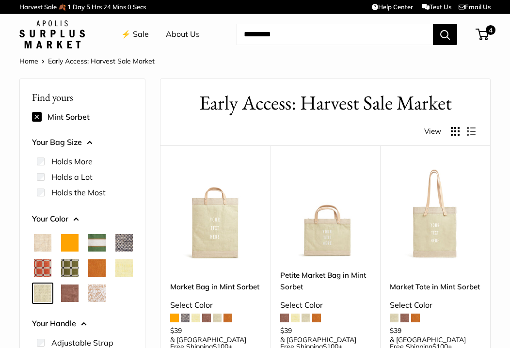
click at [115, 277] on span "Daisy" at bounding box center [123, 267] width 17 height 17
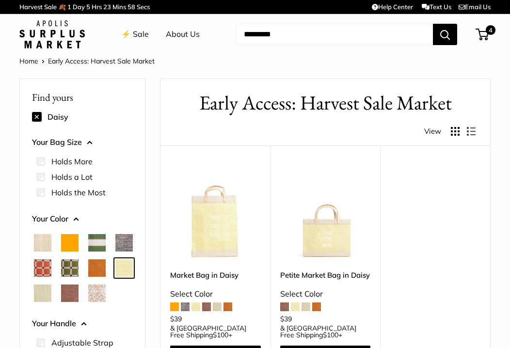
click at [88, 302] on span "White Porcelain" at bounding box center [96, 293] width 17 height 17
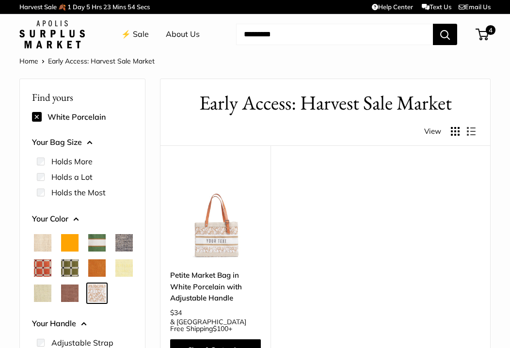
click at [68, 249] on span "Orange" at bounding box center [69, 242] width 17 height 17
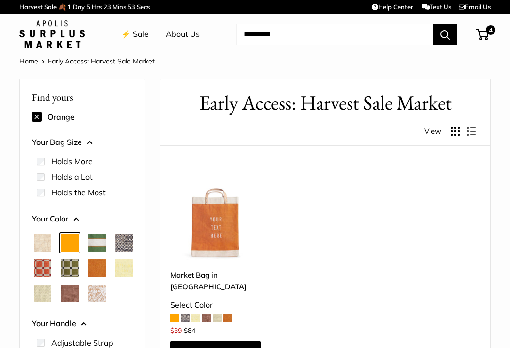
click at [88, 277] on span "Cognac" at bounding box center [96, 267] width 17 height 17
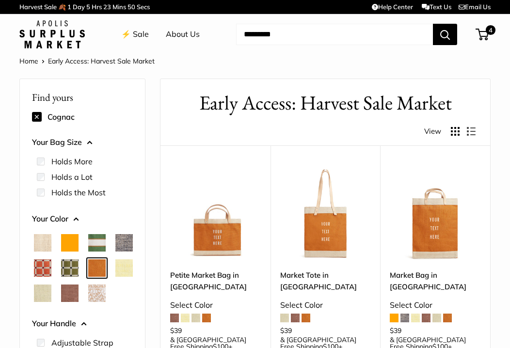
click at [71, 245] on span "Orange" at bounding box center [69, 242] width 17 height 17
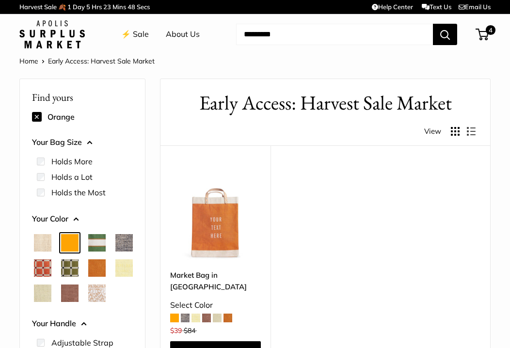
click at [88, 277] on span "Cognac" at bounding box center [96, 267] width 17 height 17
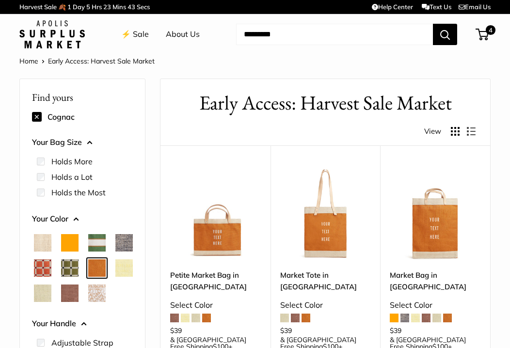
click at [59, 306] on div at bounding box center [82, 268] width 109 height 76
click at [0, 0] on img at bounding box center [0, 0] width 0 height 0
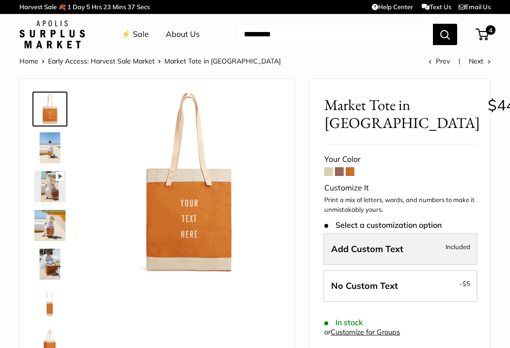
click at [372, 250] on span "Add Custom Text" at bounding box center [367, 248] width 72 height 11
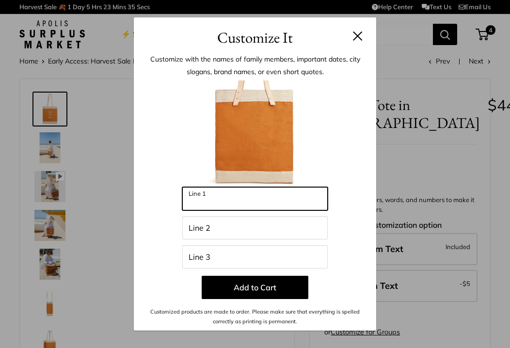
click at [224, 189] on input "Line 1" at bounding box center [254, 198] width 145 height 23
type input "**********"
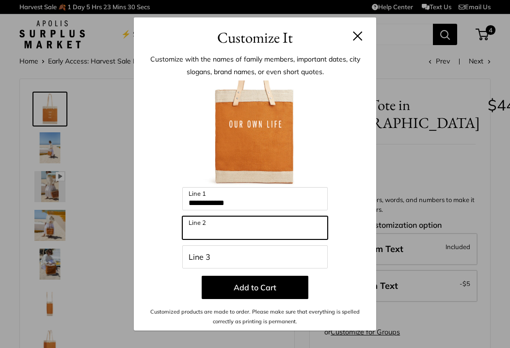
click at [242, 232] on input "Line 2" at bounding box center [254, 227] width 145 height 23
type input "*********"
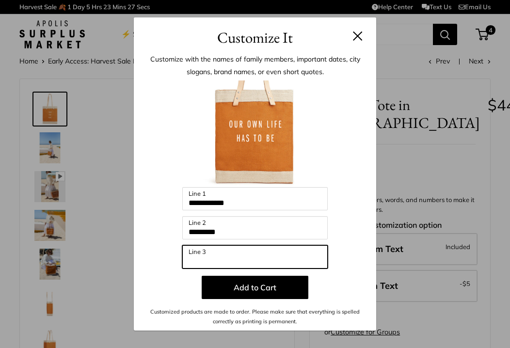
click at [227, 260] on input "Line 3" at bounding box center [254, 256] width 145 height 23
type input "**********"
drag, startPoint x: 249, startPoint y: 257, endPoint x: 164, endPoint y: 243, distance: 86.1
click at [164, 243] on div "**********" at bounding box center [254, 203] width 213 height 246
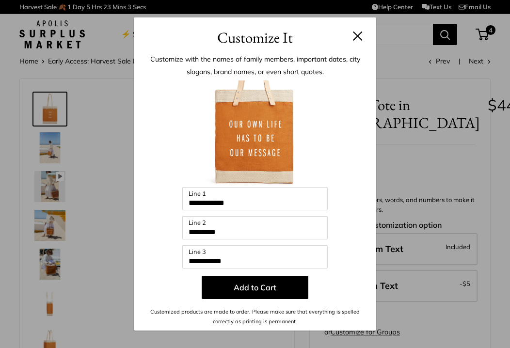
click at [144, 122] on div "**********" at bounding box center [255, 190] width 242 height 282
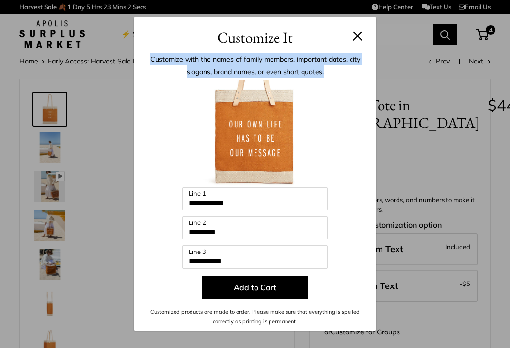
drag, startPoint x: 112, startPoint y: 113, endPoint x: 318, endPoint y: 43, distance: 217.7
click at [313, 43] on div "**********" at bounding box center [255, 174] width 510 height 348
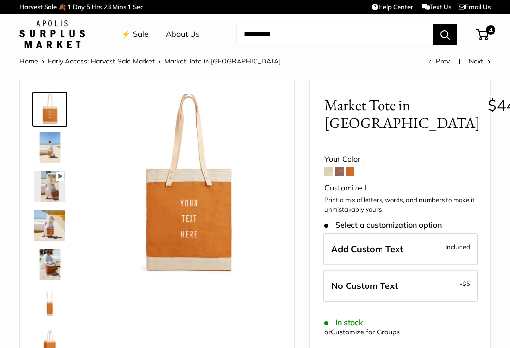
click at [137, 37] on link "⚡️ Sale" at bounding box center [135, 34] width 28 height 15
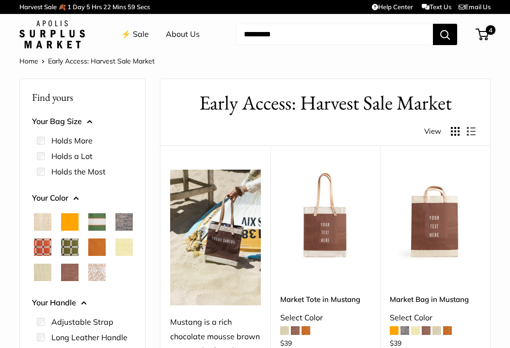
click at [88, 281] on span "White Porcelain" at bounding box center [96, 272] width 17 height 17
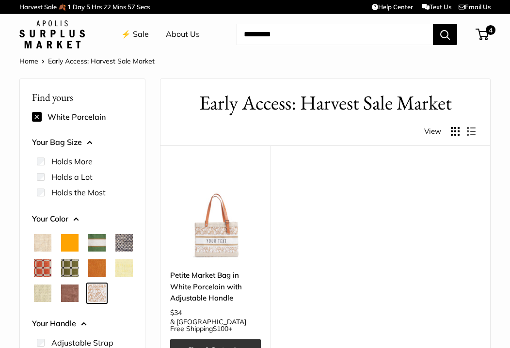
click at [215, 339] on link "Shop & Customize" at bounding box center [215, 349] width 91 height 20
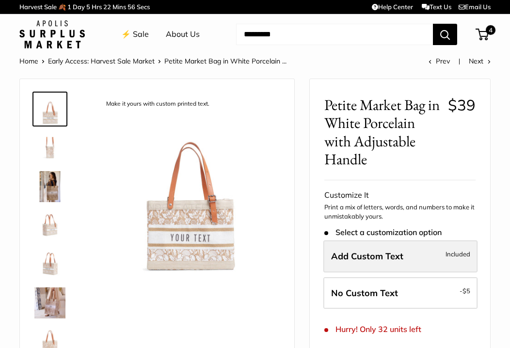
click at [393, 257] on span "Add Custom Text" at bounding box center [367, 256] width 72 height 11
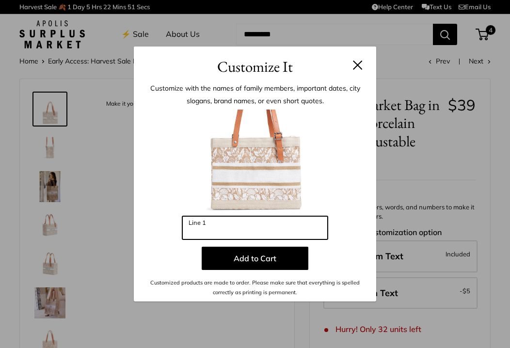
drag, startPoint x: 229, startPoint y: 230, endPoint x: 178, endPoint y: 227, distance: 50.5
click at [178, 227] on div "Enter 10 letters Line 1 Add to Cart Customized products are made to order. Plea…" at bounding box center [254, 204] width 213 height 188
type input "*"
type input "**********"
drag, startPoint x: 255, startPoint y: 235, endPoint x: 164, endPoint y: 224, distance: 91.3
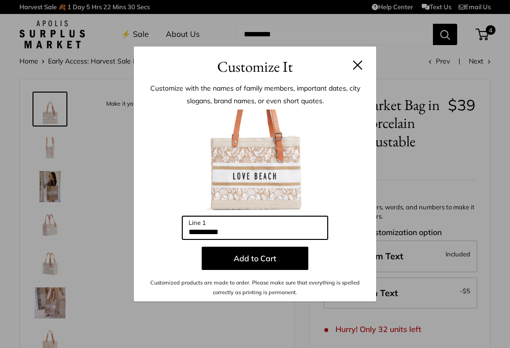
click at [164, 224] on div "**********" at bounding box center [254, 204] width 213 height 188
type input "**********"
drag, startPoint x: 242, startPoint y: 229, endPoint x: 156, endPoint y: 224, distance: 86.4
click at [156, 224] on div "**********" at bounding box center [254, 204] width 213 height 188
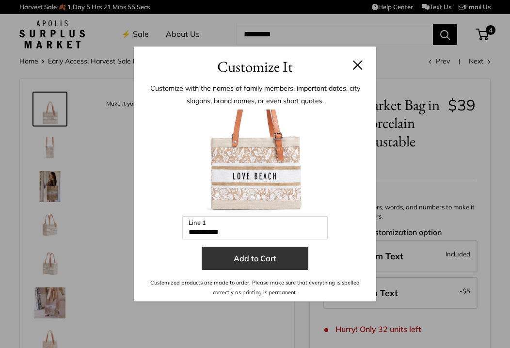
click at [241, 258] on button "Add to Cart" at bounding box center [255, 258] width 107 height 23
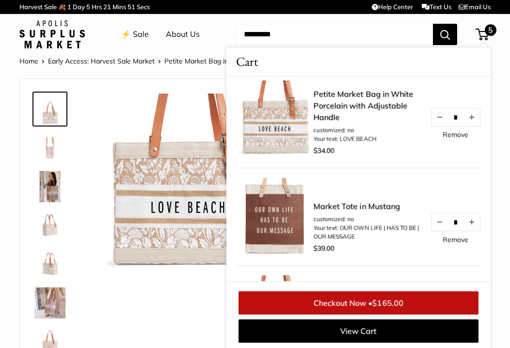
scroll to position [2, 0]
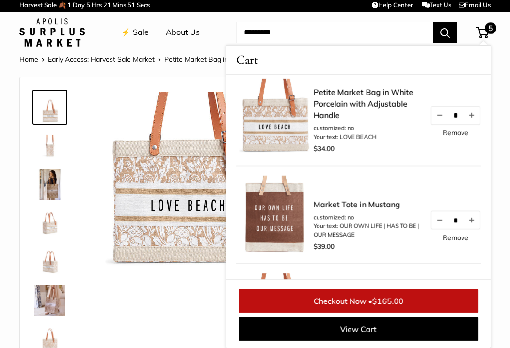
click at [485, 31] on span "5" at bounding box center [491, 28] width 12 height 12
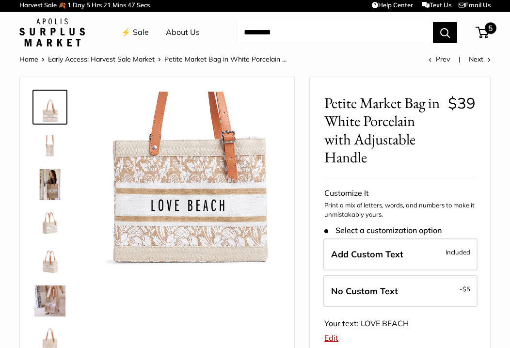
click at [484, 30] on span "5" at bounding box center [482, 33] width 13 height 12
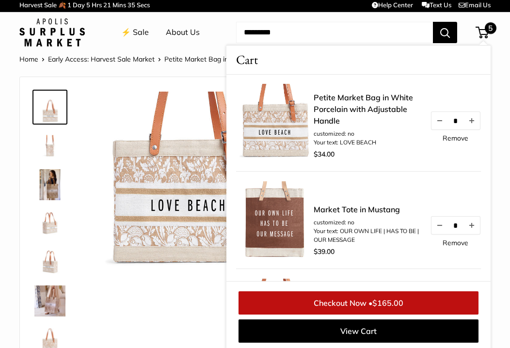
scroll to position [0, 0]
click at [459, 138] on link "Remove" at bounding box center [456, 138] width 26 height 7
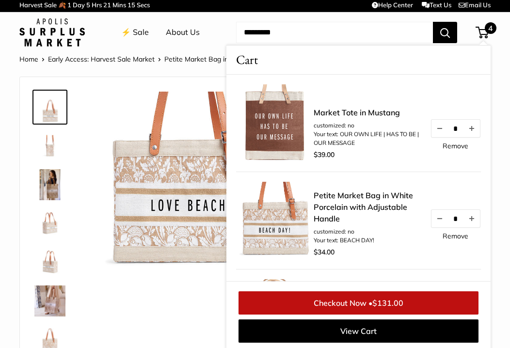
click at [458, 146] on link "Remove" at bounding box center [456, 146] width 26 height 7
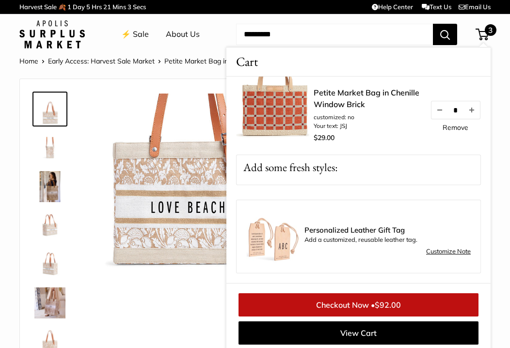
scroll to position [4, 0]
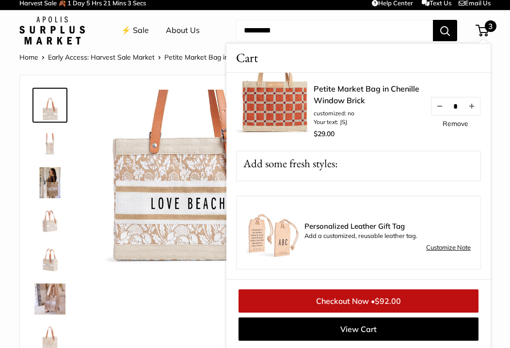
click at [483, 32] on span "3" at bounding box center [482, 31] width 13 height 12
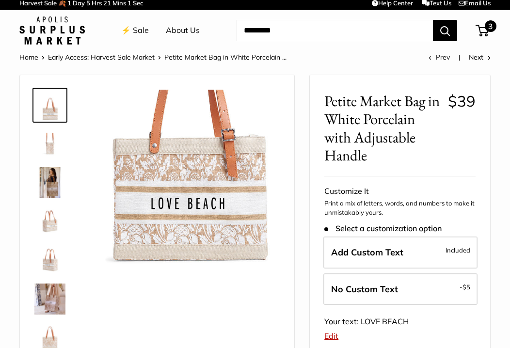
click at [486, 28] on span "3" at bounding box center [491, 26] width 12 height 12
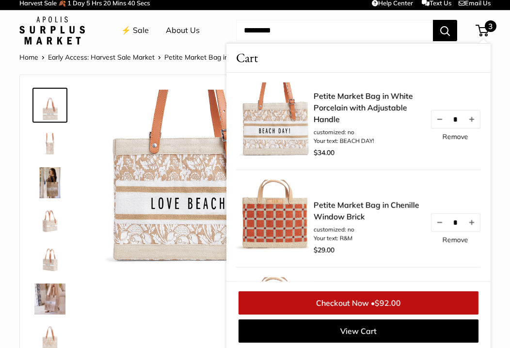
scroll to position [6, 0]
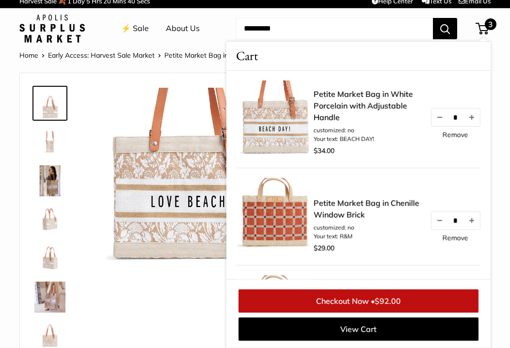
click at [185, 193] on img at bounding box center [188, 179] width 182 height 182
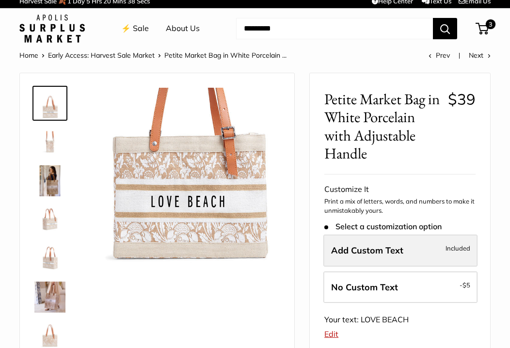
click at [401, 251] on span "Add Custom Text" at bounding box center [367, 250] width 72 height 11
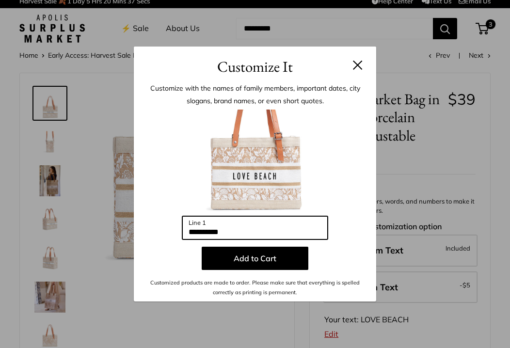
drag, startPoint x: 249, startPoint y: 230, endPoint x: 84, endPoint y: 220, distance: 165.6
click at [86, 220] on div "**********" at bounding box center [255, 174] width 510 height 348
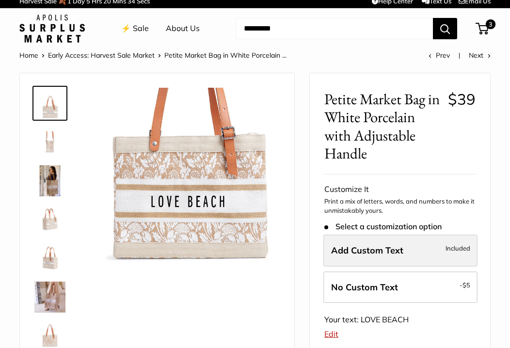
click at [380, 264] on label "Add Custom Text Included" at bounding box center [400, 251] width 154 height 32
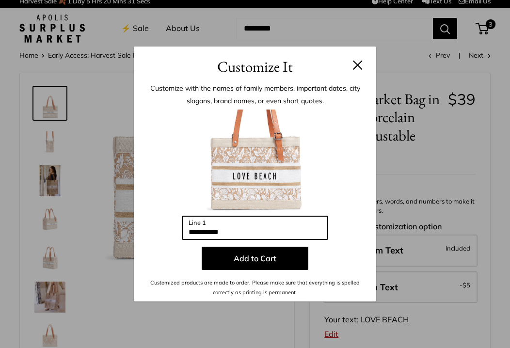
drag, startPoint x: 238, startPoint y: 231, endPoint x: 161, endPoint y: 224, distance: 77.8
click at [161, 224] on div "**********" at bounding box center [254, 204] width 213 height 188
type input "*********"
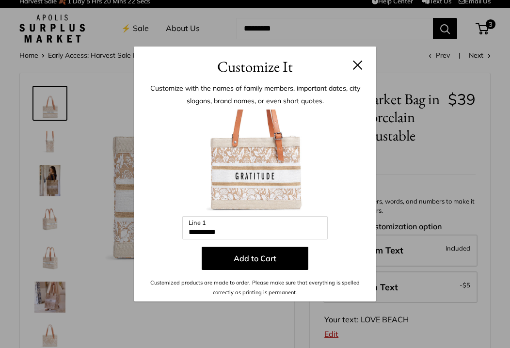
click at [48, 223] on div "Customize It Customize with the names of family members, important dates, city …" at bounding box center [255, 174] width 510 height 348
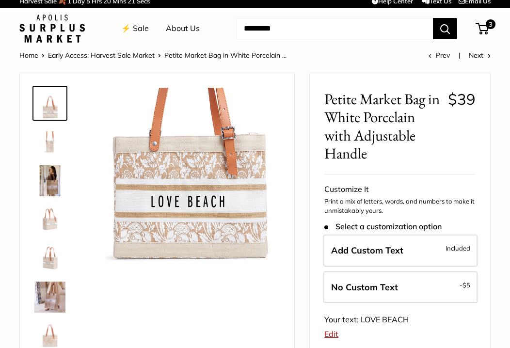
click at [48, 223] on img at bounding box center [49, 219] width 31 height 31
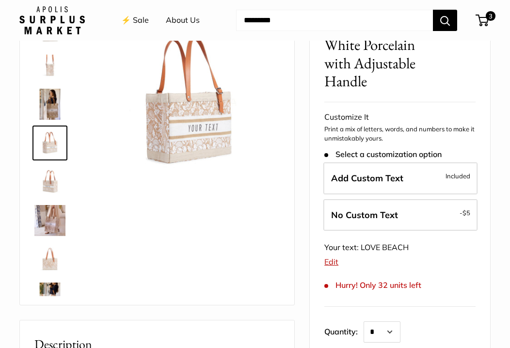
scroll to position [0, 0]
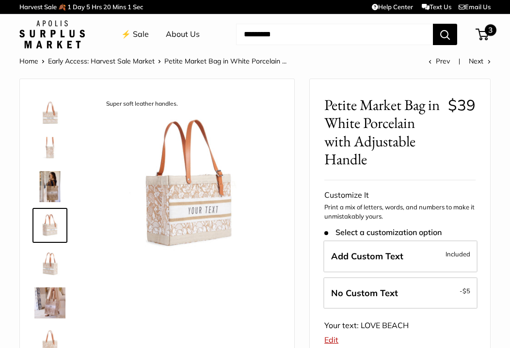
click at [482, 37] on span "3" at bounding box center [482, 35] width 13 height 12
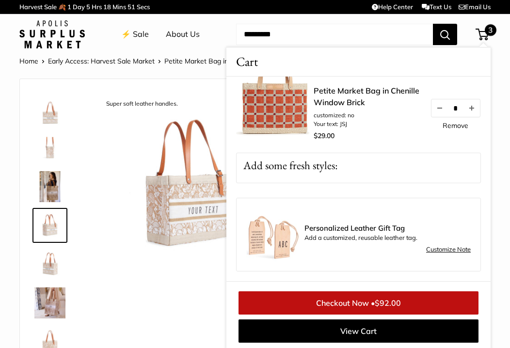
scroll to position [2, 0]
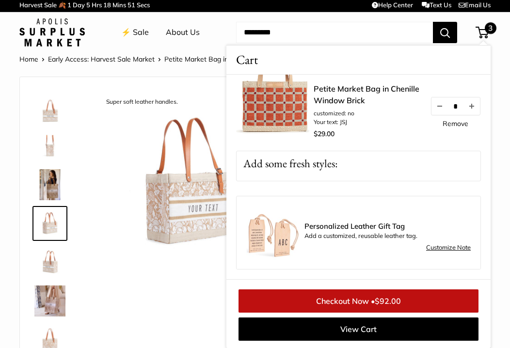
click at [453, 249] on link "Customize Note" at bounding box center [448, 248] width 45 height 12
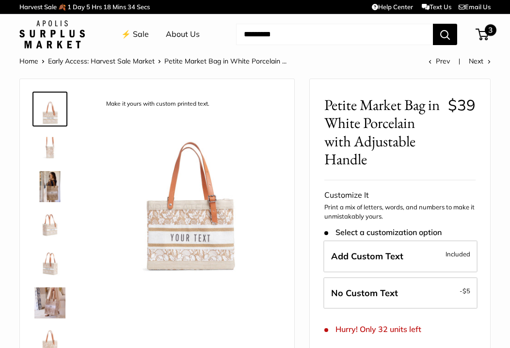
click at [484, 32] on span "3" at bounding box center [482, 35] width 13 height 12
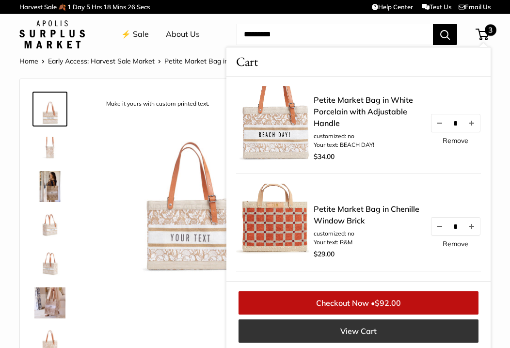
click at [353, 339] on link "View Cart" at bounding box center [358, 330] width 240 height 23
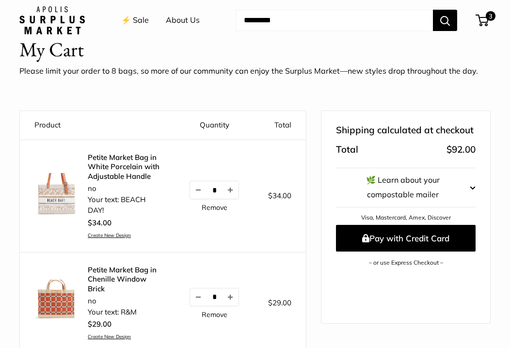
scroll to position [6, 0]
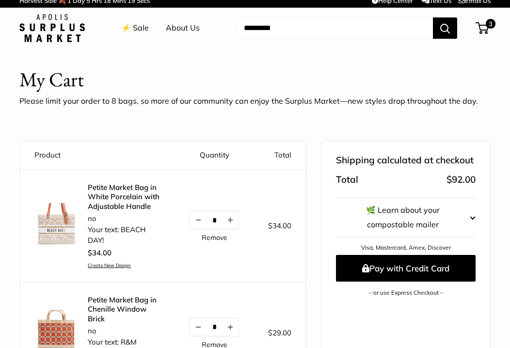
click at [140, 29] on link "⚡️ Sale" at bounding box center [135, 28] width 28 height 15
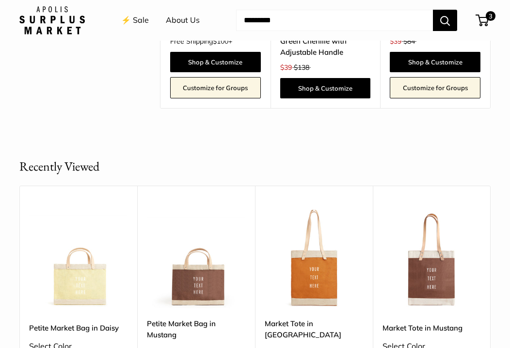
scroll to position [2162, 0]
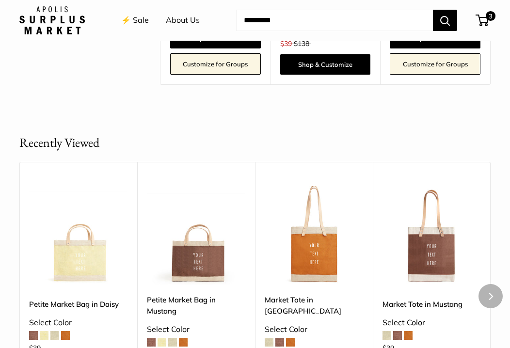
click at [0, 0] on img at bounding box center [0, 0] width 0 height 0
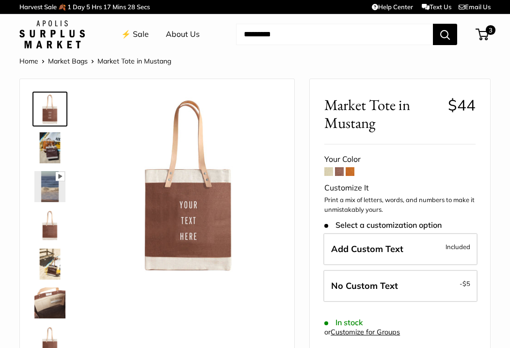
click at [43, 116] on img at bounding box center [49, 109] width 31 height 31
click at [53, 247] on link at bounding box center [49, 264] width 35 height 35
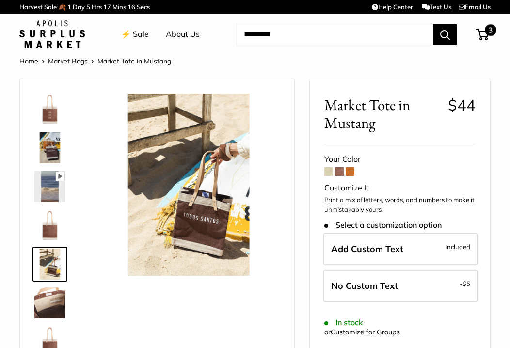
click at [486, 36] on span "3" at bounding box center [482, 35] width 13 height 12
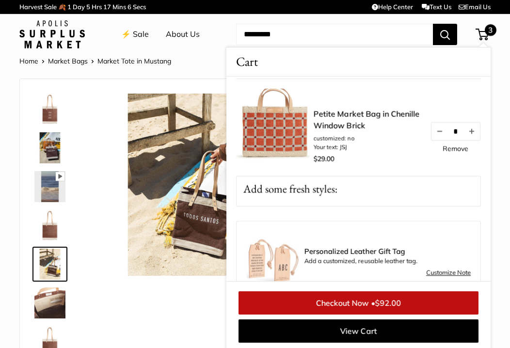
scroll to position [197, 0]
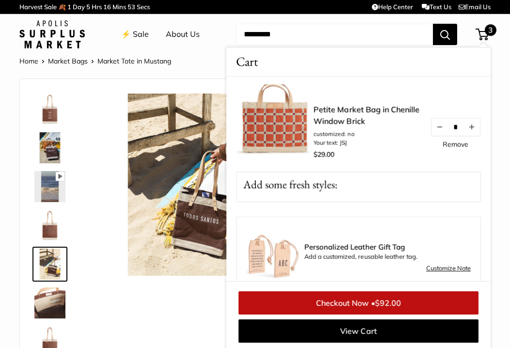
click at [450, 271] on link "Customize Note" at bounding box center [448, 269] width 45 height 12
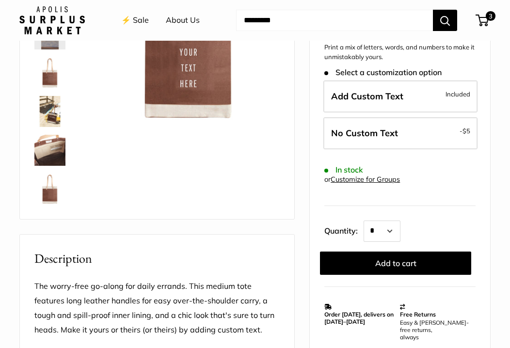
scroll to position [154, 0]
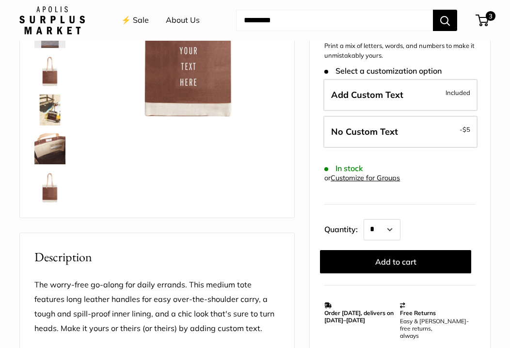
click at [384, 181] on link "Customize for Groups" at bounding box center [365, 178] width 69 height 9
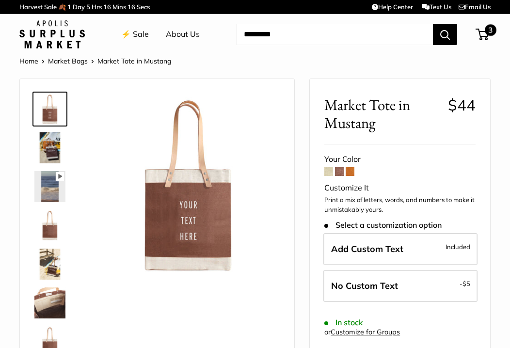
click at [482, 29] on span "3" at bounding box center [482, 35] width 13 height 12
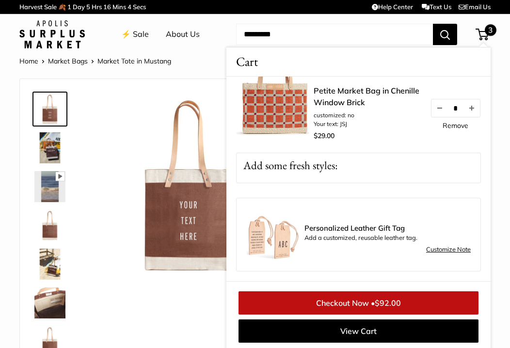
scroll to position [212, 0]
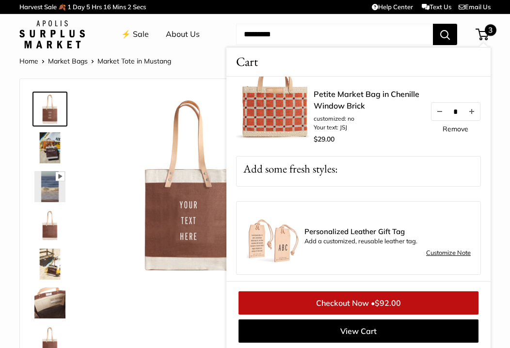
click at [389, 250] on div "Personalized Leather Gift Tag Add a customized, reusable leather tag. Customize…" at bounding box center [387, 243] width 166 height 31
click at [412, 172] on p "Add some fresh styles:" at bounding box center [359, 169] width 244 height 25
click at [302, 175] on p "Add some fresh styles:" at bounding box center [359, 169] width 244 height 25
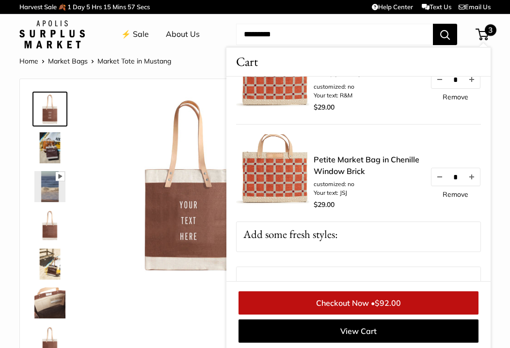
scroll to position [216, 0]
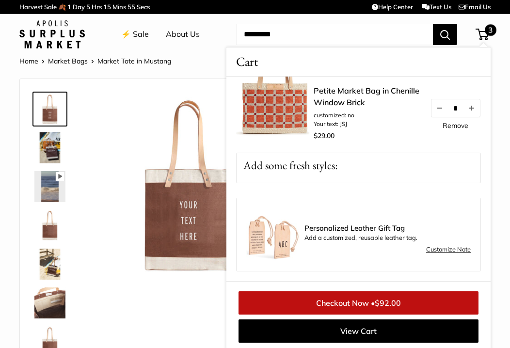
click at [442, 248] on link "Customize Note" at bounding box center [448, 250] width 45 height 12
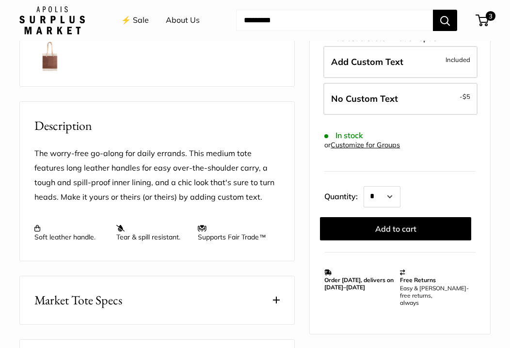
scroll to position [303, 0]
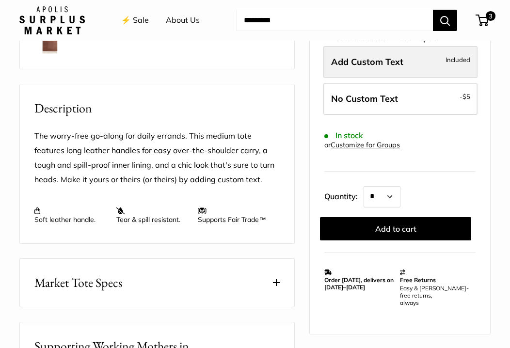
click at [352, 57] on span "Add Custom Text" at bounding box center [367, 61] width 72 height 11
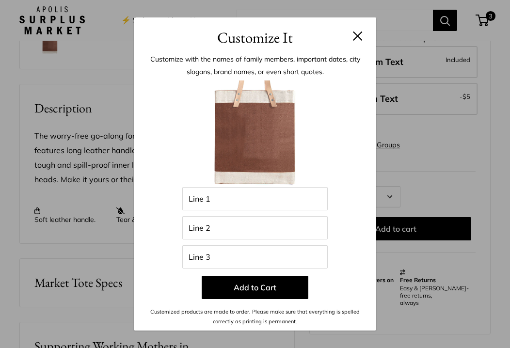
click at [360, 35] on button at bounding box center [358, 36] width 10 height 10
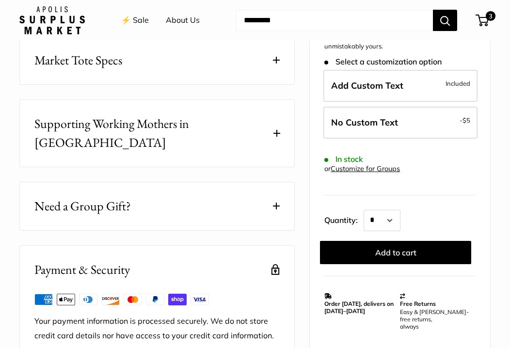
scroll to position [0, 0]
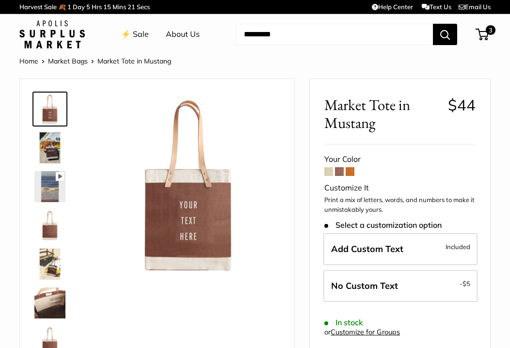
click at [133, 37] on link "⚡️ Sale" at bounding box center [135, 34] width 28 height 15
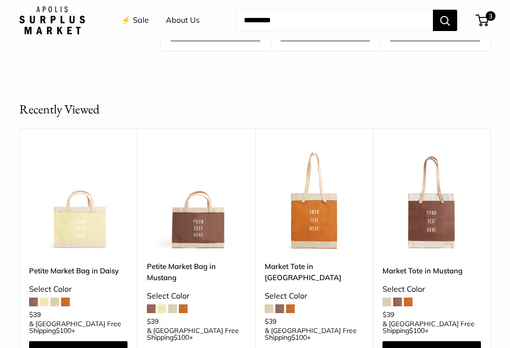
scroll to position [2194, 0]
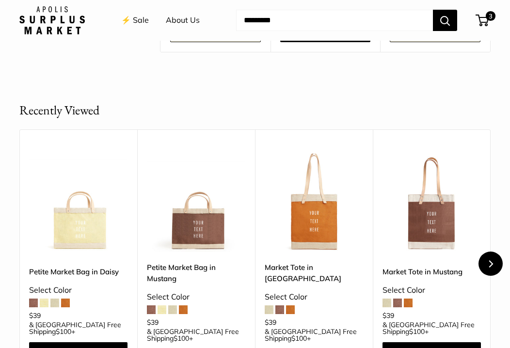
click at [491, 252] on button "Next" at bounding box center [490, 264] width 24 height 24
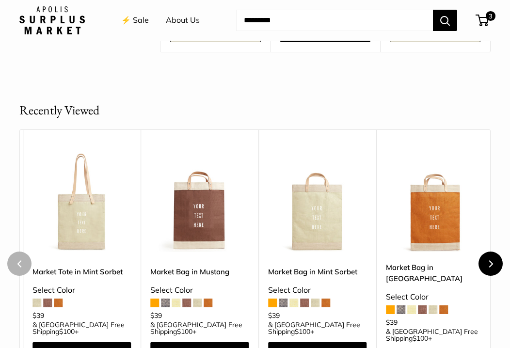
click at [491, 252] on button "Next" at bounding box center [490, 264] width 24 height 24
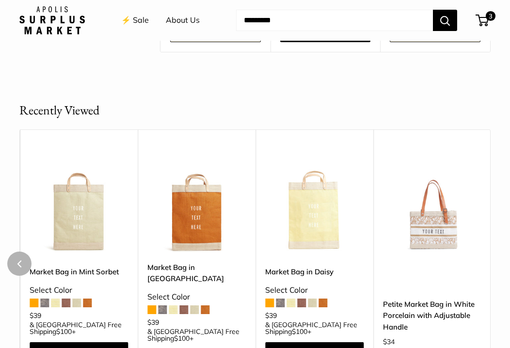
click at [491, 182] on div "Recently Viewed Upgrade: Next Day Fulfillment Customizable Text Short Handle Ne…" at bounding box center [255, 250] width 510 height 298
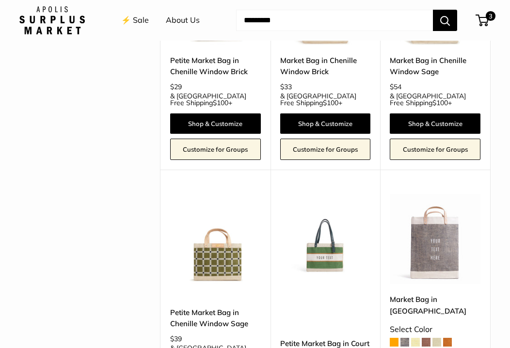
scroll to position [1830, 0]
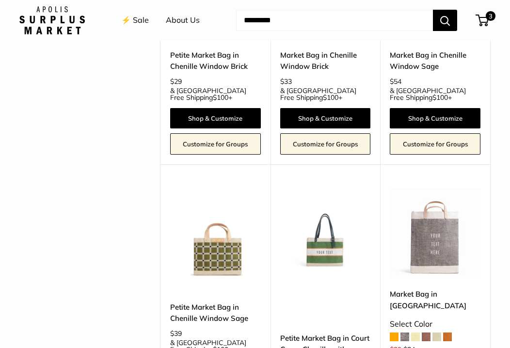
click at [322, 333] on link "Petite Market Bag in Court Green Chenille with Adjustable Handle" at bounding box center [325, 350] width 91 height 34
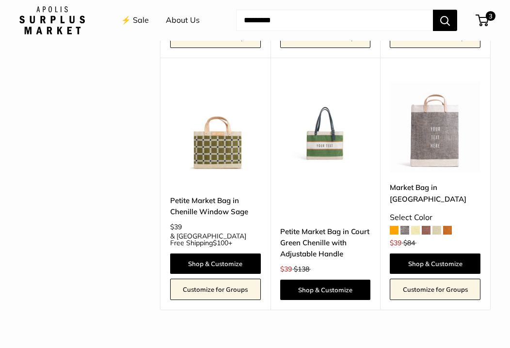
scroll to position [1902, 0]
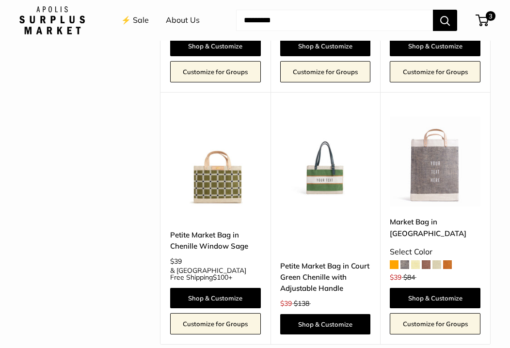
click at [0, 0] on img at bounding box center [0, 0] width 0 height 0
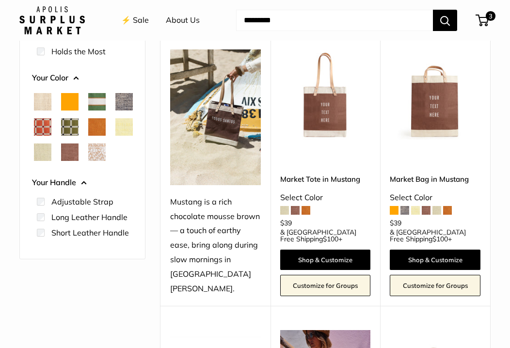
scroll to position [123, 0]
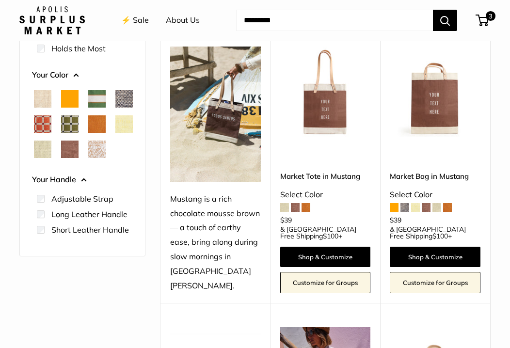
click at [92, 236] on label "Short Leather Handle" at bounding box center [90, 230] width 78 height 12
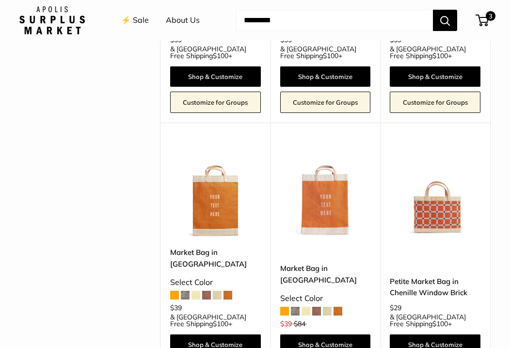
scroll to position [829, 0]
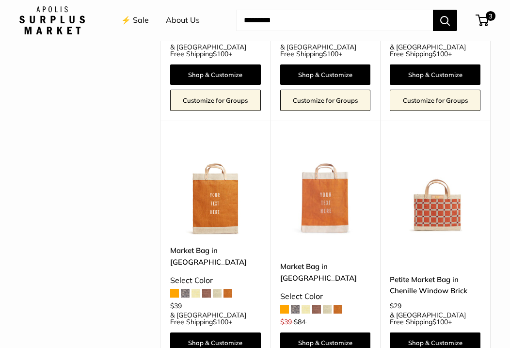
click at [0, 0] on img at bounding box center [0, 0] width 0 height 0
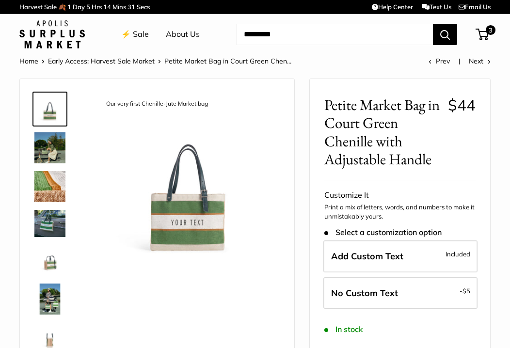
click at [50, 149] on img at bounding box center [49, 147] width 31 height 31
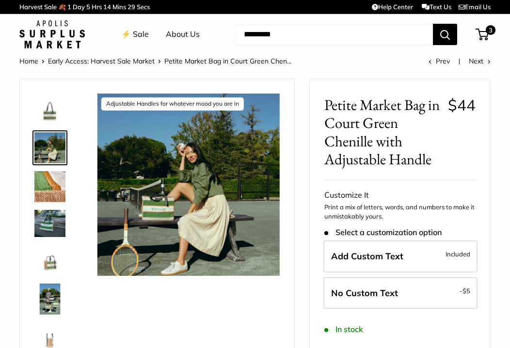
click at [48, 226] on img at bounding box center [49, 223] width 31 height 27
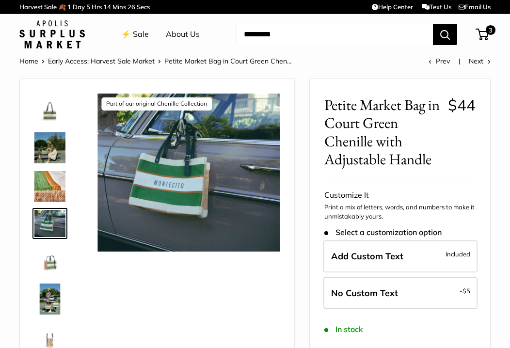
click at [50, 265] on img at bounding box center [49, 260] width 31 height 31
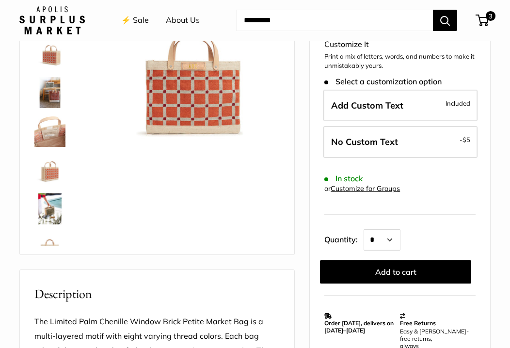
scroll to position [133, 0]
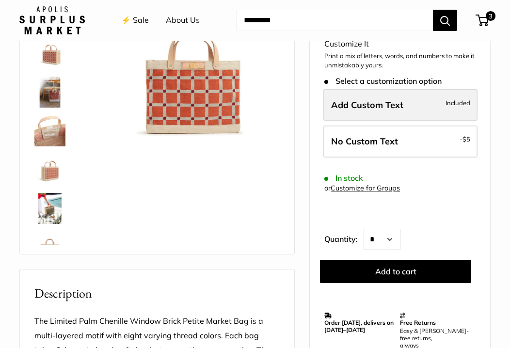
click at [355, 91] on label "Add Custom Text Included" at bounding box center [400, 105] width 154 height 32
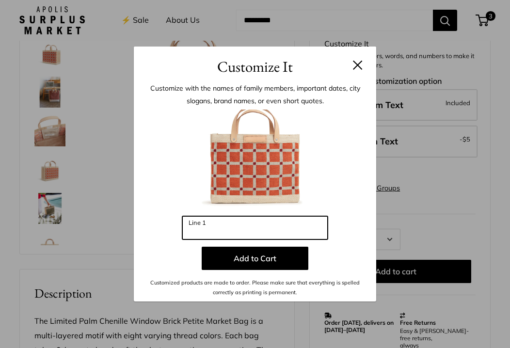
drag, startPoint x: 242, startPoint y: 229, endPoint x: 235, endPoint y: 229, distance: 7.8
click at [238, 229] on input "Line 1" at bounding box center [254, 227] width 145 height 23
type input "*"
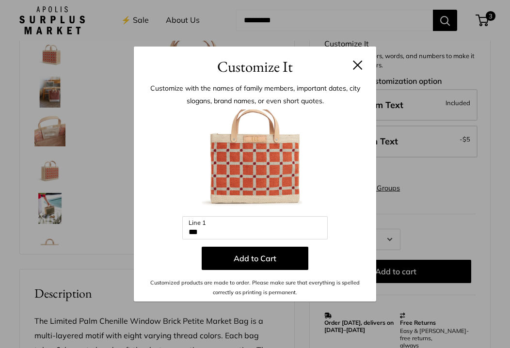
click at [273, 170] on img at bounding box center [255, 163] width 107 height 107
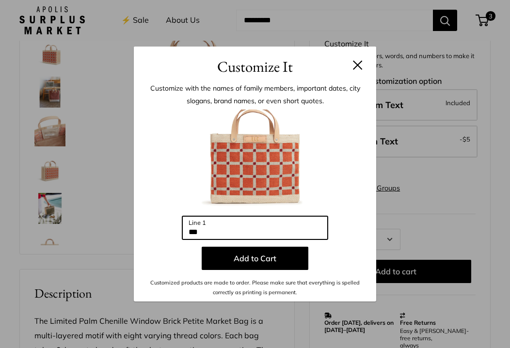
drag, startPoint x: 212, startPoint y: 233, endPoint x: 169, endPoint y: 230, distance: 43.3
click at [169, 230] on div "Enter 3 letters *** Line 1 Add to Cart Customized products are made to order. P…" at bounding box center [254, 204] width 213 height 188
type input "*"
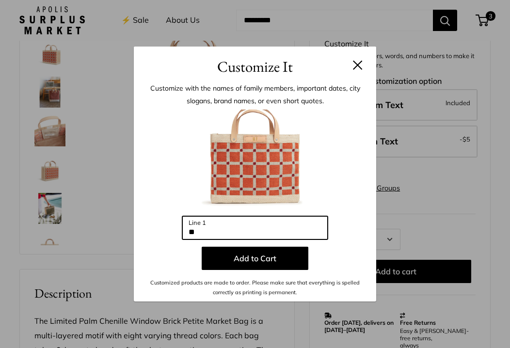
type input "*"
click at [223, 237] on input "Line 1" at bounding box center [254, 227] width 145 height 23
type input "*"
click at [233, 229] on input "***" at bounding box center [254, 227] width 145 height 23
type input "*"
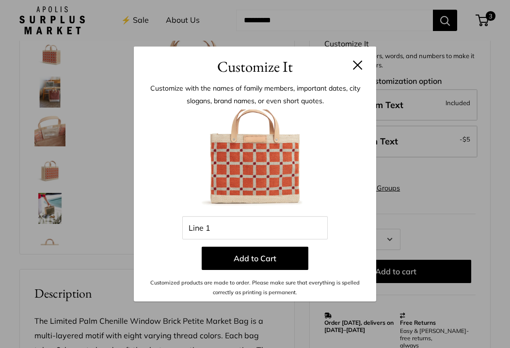
click at [355, 67] on button at bounding box center [358, 65] width 10 height 10
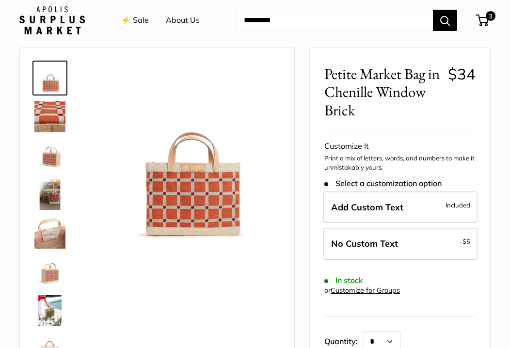
scroll to position [0, 0]
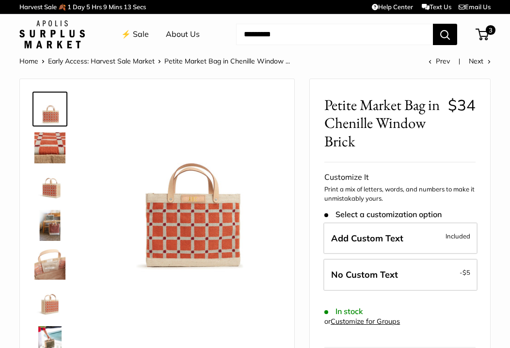
click at [484, 27] on div "⚡️ Sale About Us Need help? Text Us: 20919 hello@apolisglobal.com Follow Us Fac…" at bounding box center [254, 34] width 471 height 31
click at [483, 35] on span "3" at bounding box center [482, 35] width 13 height 12
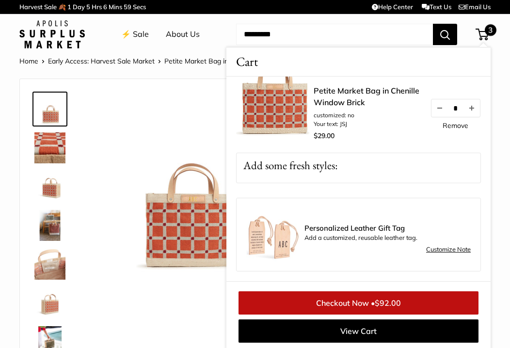
scroll to position [215, 0]
click at [443, 249] on link "Customize Note" at bounding box center [448, 250] width 45 height 12
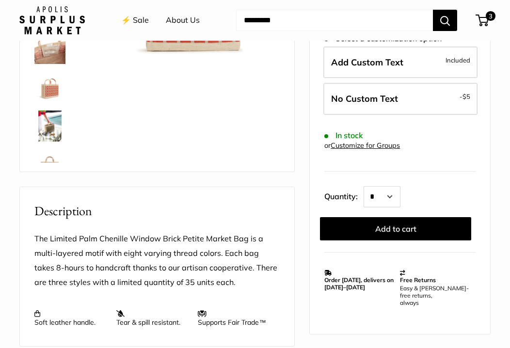
scroll to position [219, 0]
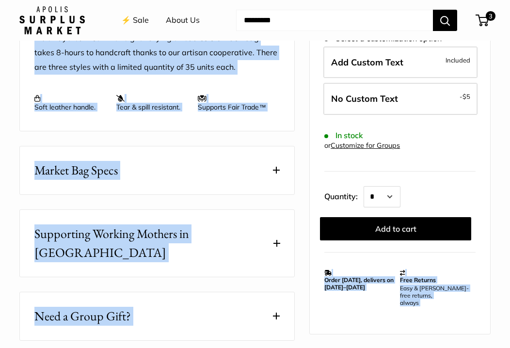
drag, startPoint x: 394, startPoint y: 266, endPoint x: 404, endPoint y: 349, distance: 83.0
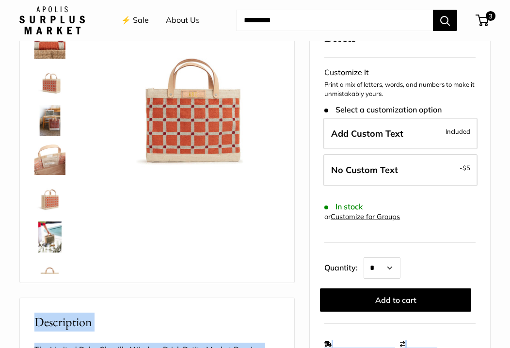
scroll to position [143, 0]
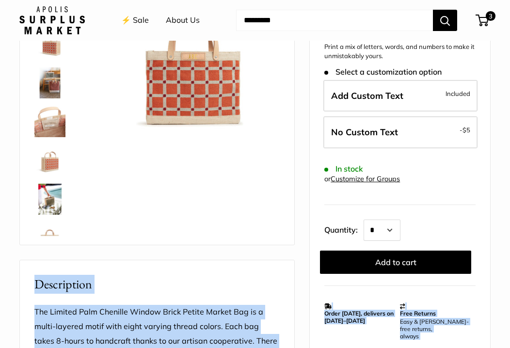
click at [50, 113] on img at bounding box center [49, 121] width 31 height 31
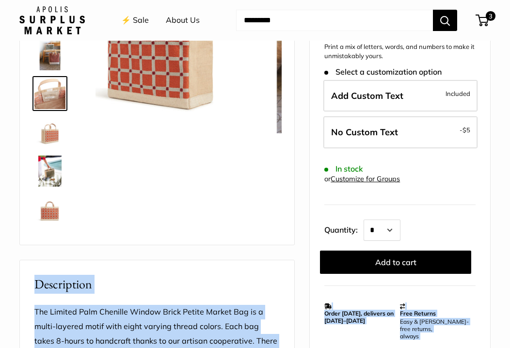
scroll to position [30, 0]
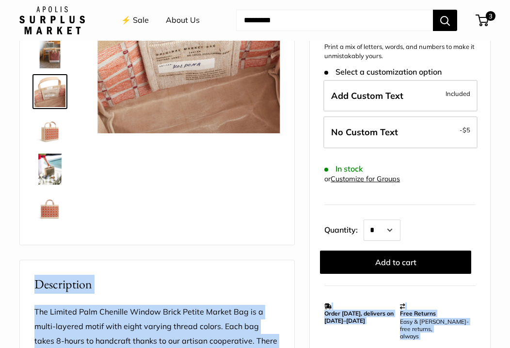
click at [44, 57] on img at bounding box center [49, 52] width 31 height 31
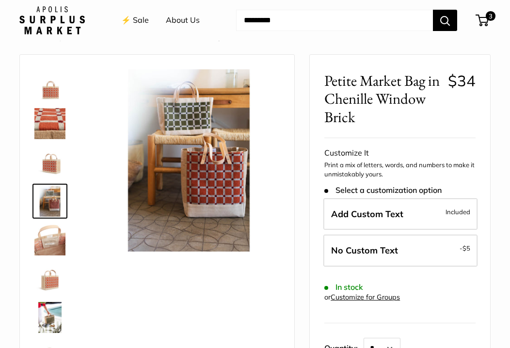
scroll to position [96, 0]
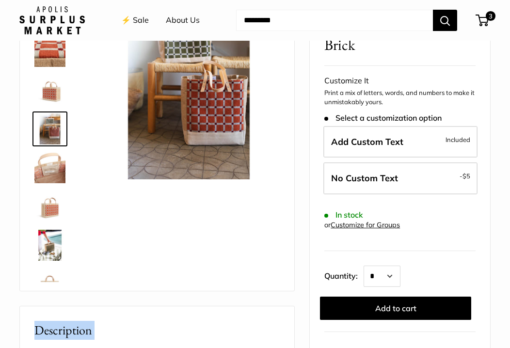
click at [48, 206] on img at bounding box center [49, 206] width 31 height 31
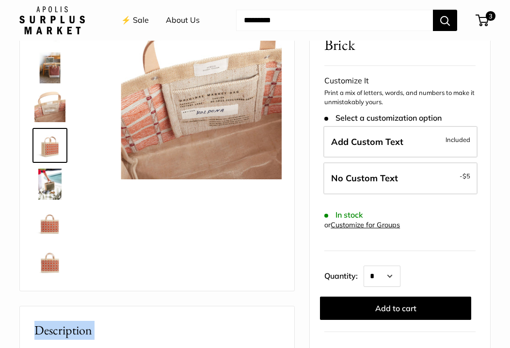
scroll to position [62, 0]
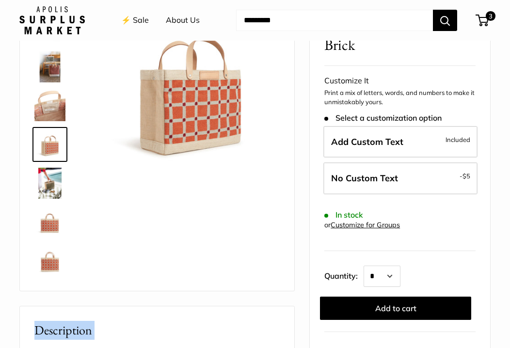
click at [49, 238] on link at bounding box center [49, 222] width 35 height 35
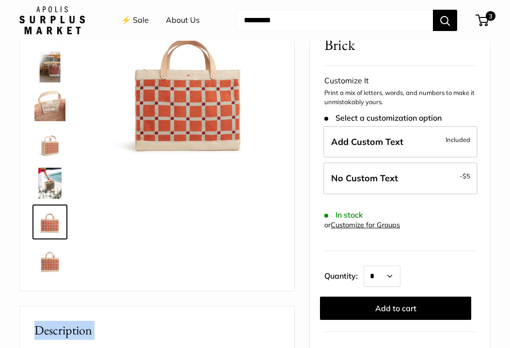
click at [56, 258] on img at bounding box center [49, 260] width 31 height 31
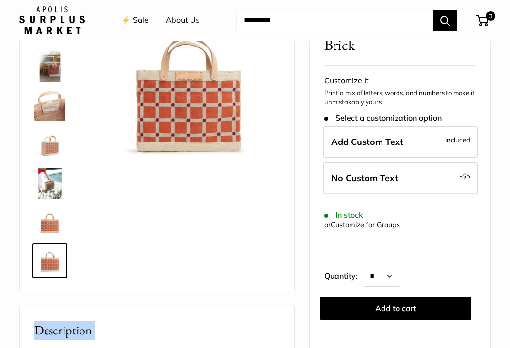
scroll to position [0, 0]
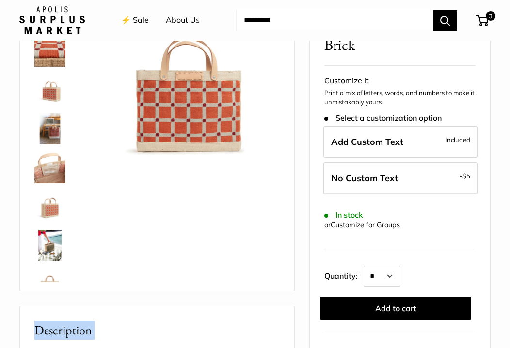
click at [46, 48] on img at bounding box center [49, 51] width 31 height 31
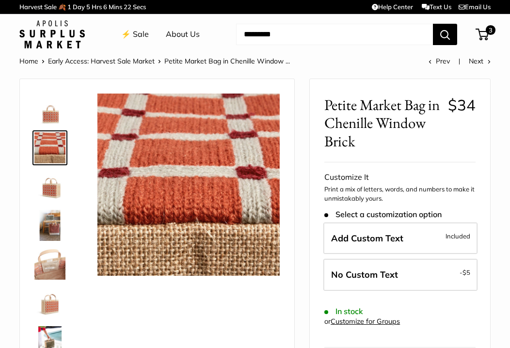
click at [48, 110] on img at bounding box center [49, 109] width 31 height 31
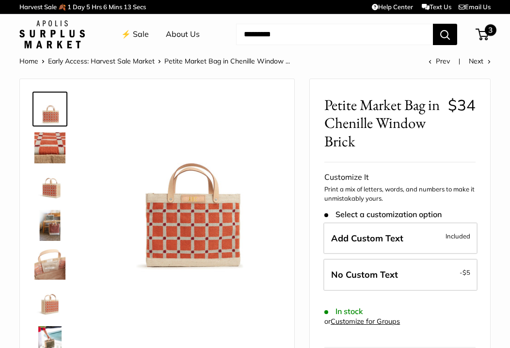
click at [483, 35] on span "3" at bounding box center [482, 35] width 13 height 12
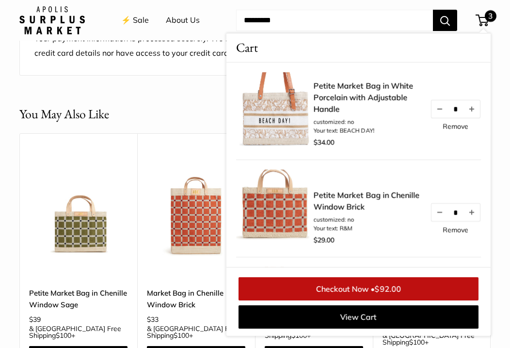
scroll to position [868, 0]
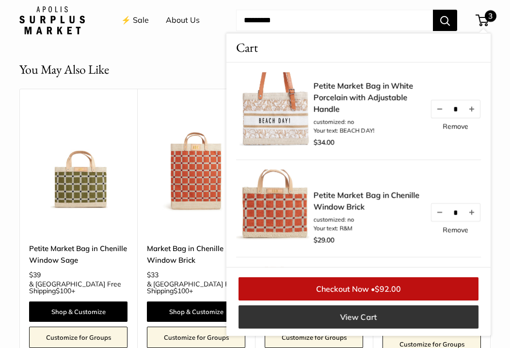
click at [425, 311] on link "View Cart" at bounding box center [358, 316] width 240 height 23
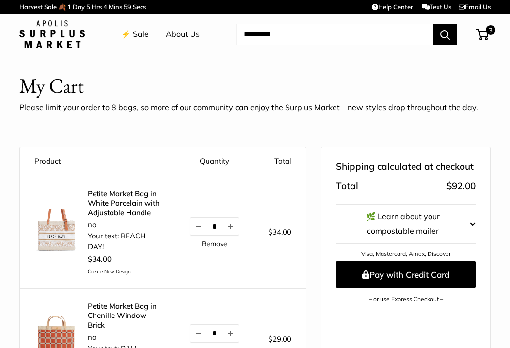
drag, startPoint x: 83, startPoint y: 148, endPoint x: 137, endPoint y: 119, distance: 61.2
click at [137, 119] on section "My Cart Please limit your order to 8 bags, so more of our community can enjoy t…" at bounding box center [255, 346] width 510 height 549
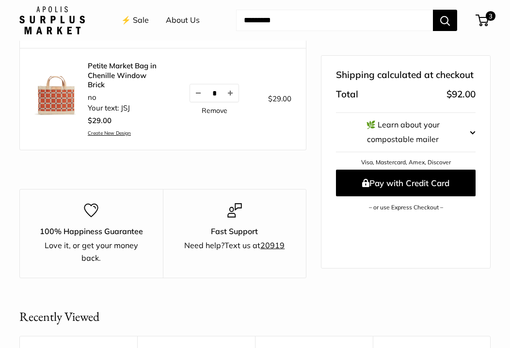
scroll to position [343, 0]
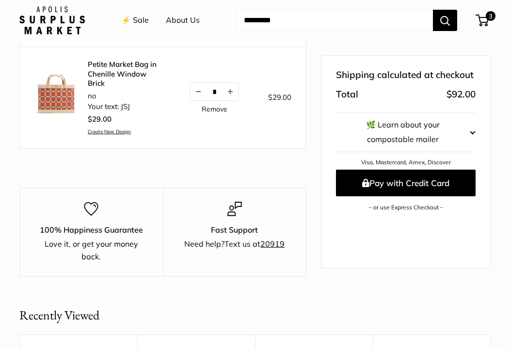
click at [295, 88] on td "$29.00" at bounding box center [280, 97] width 52 height 101
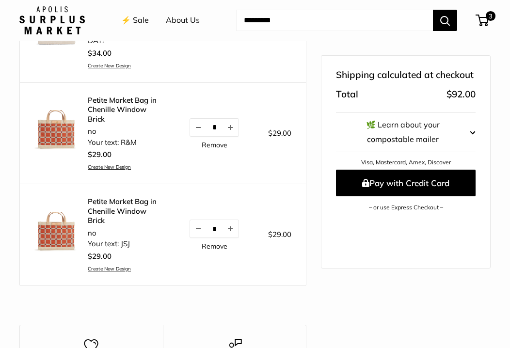
scroll to position [209, 0]
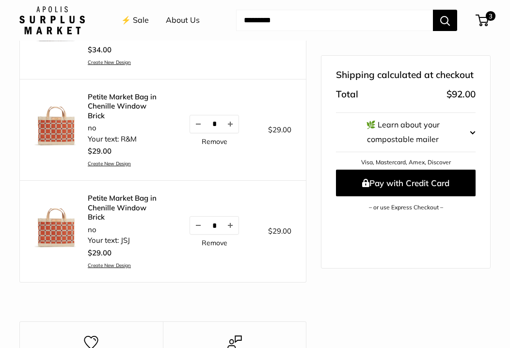
click at [263, 213] on td "$29.00" at bounding box center [280, 231] width 52 height 101
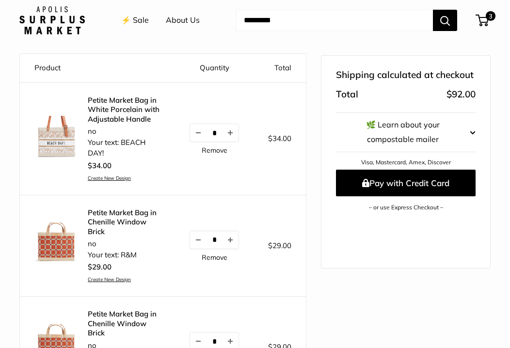
scroll to position [89, 0]
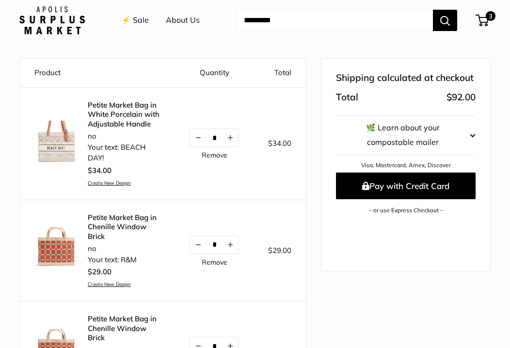
click at [102, 186] on link "Create New Design" at bounding box center [124, 183] width 73 height 6
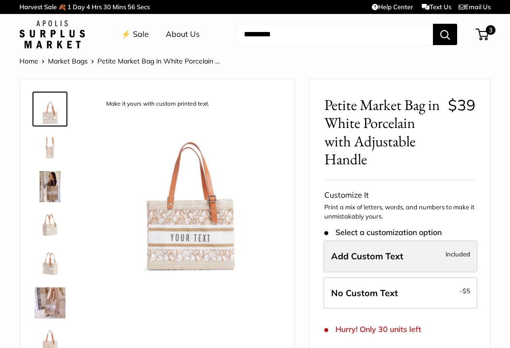
click at [367, 258] on span "Add Custom Text" at bounding box center [367, 256] width 72 height 11
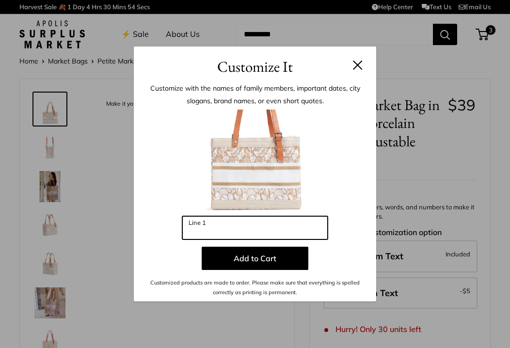
drag, startPoint x: 218, startPoint y: 220, endPoint x: 170, endPoint y: 220, distance: 48.5
click at [170, 220] on div "Enter 10 letters Line 1 Add to Cart Customized products are made to order. Plea…" at bounding box center [254, 204] width 213 height 188
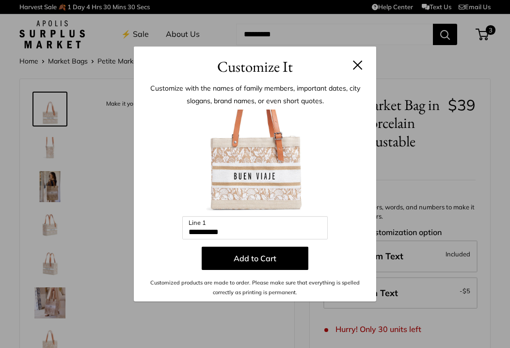
click at [273, 176] on img at bounding box center [255, 163] width 107 height 107
click at [274, 177] on img at bounding box center [255, 163] width 107 height 107
click at [275, 177] on img at bounding box center [255, 163] width 107 height 107
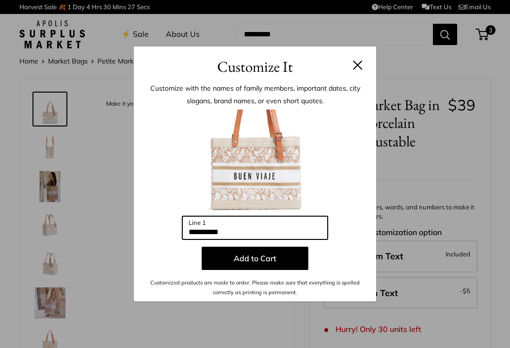
click at [236, 235] on input "**********" at bounding box center [254, 227] width 145 height 23
click at [232, 229] on input "**********" at bounding box center [254, 227] width 145 height 23
drag, startPoint x: 243, startPoint y: 238, endPoint x: 169, endPoint y: 220, distance: 76.9
click at [169, 220] on div "**********" at bounding box center [254, 204] width 213 height 188
type input "*"
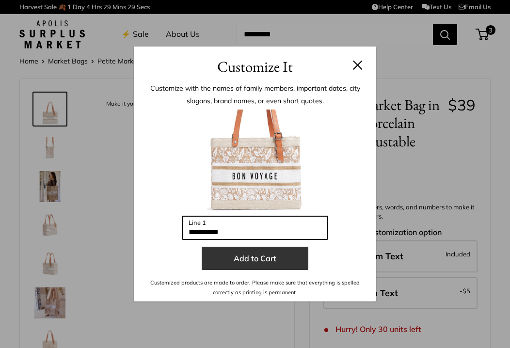
type input "**********"
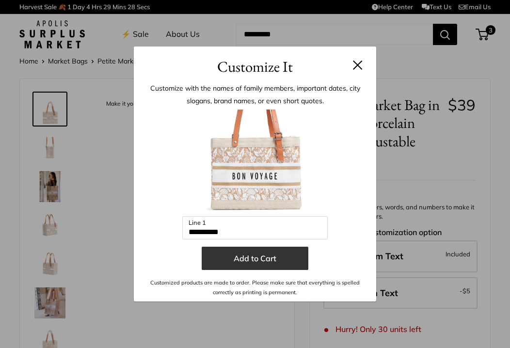
click at [268, 256] on button "Add to Cart" at bounding box center [255, 258] width 107 height 23
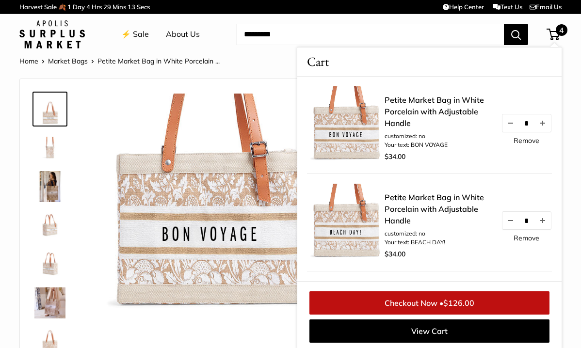
click at [394, 145] on li "Your text: BON VOYAGE" at bounding box center [437, 145] width 107 height 9
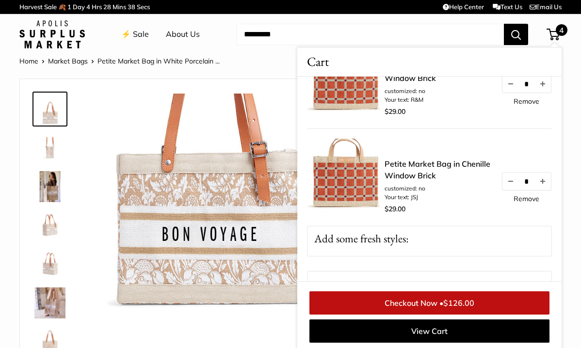
scroll to position [241, 0]
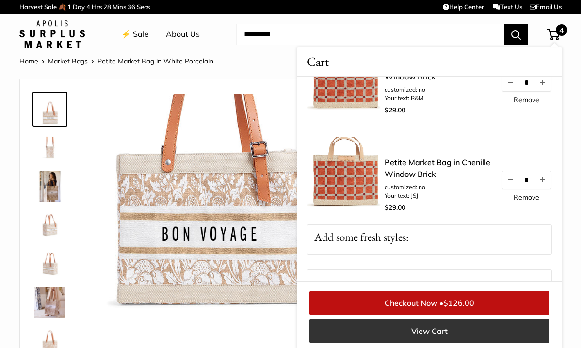
click at [436, 334] on link "View Cart" at bounding box center [429, 330] width 240 height 23
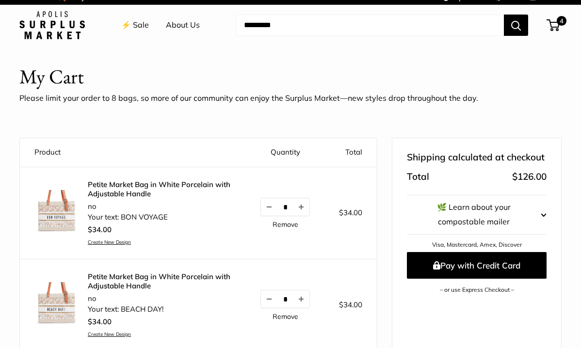
scroll to position [7, 0]
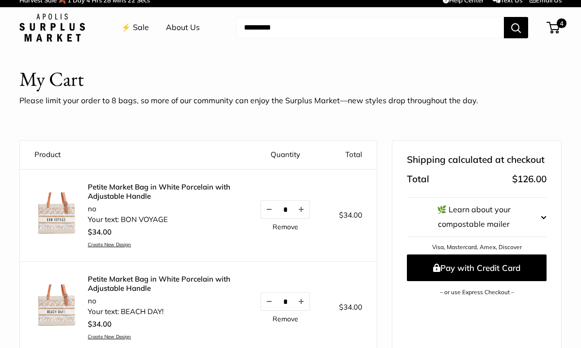
click at [282, 111] on header "My Cart Please limit your order to 8 bags, so more of our community can enjoy t…" at bounding box center [290, 94] width 542 height 59
click at [55, 224] on img at bounding box center [56, 214] width 44 height 44
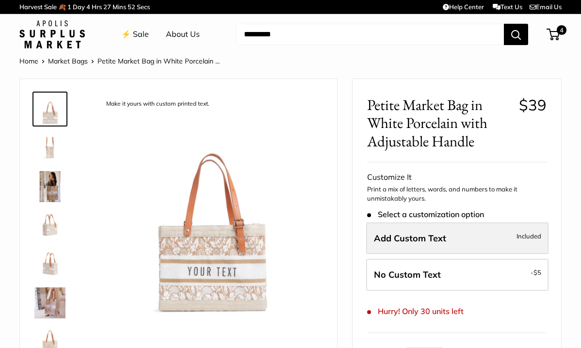
click at [375, 241] on span "Add Custom Text" at bounding box center [410, 238] width 72 height 11
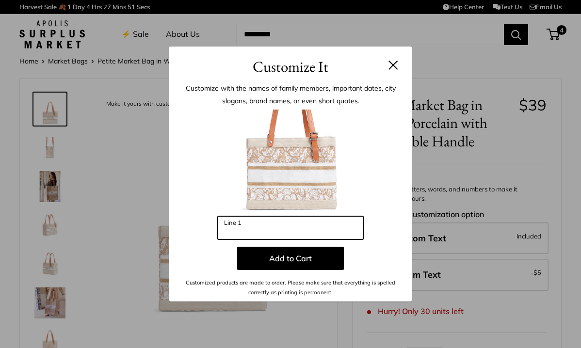
click at [244, 230] on input "Line 1" at bounding box center [290, 227] width 145 height 23
drag, startPoint x: 279, startPoint y: 234, endPoint x: 190, endPoint y: 225, distance: 89.7
click at [190, 225] on div "**********" at bounding box center [290, 204] width 213 height 188
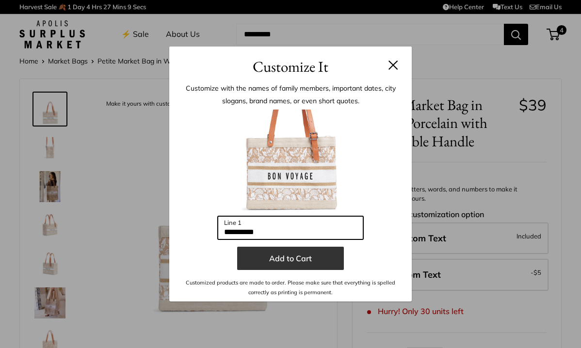
type input "**********"
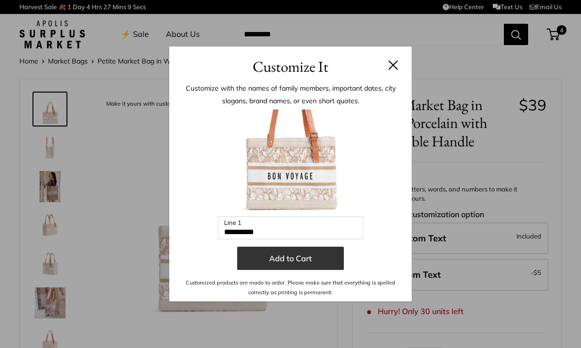
click at [287, 266] on button "Add to Cart" at bounding box center [290, 258] width 107 height 23
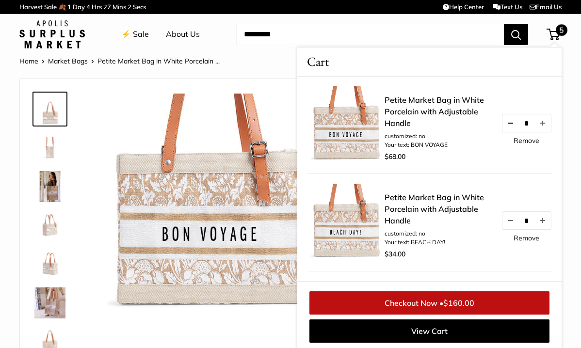
click at [506, 124] on button "Decrease quantity by 1" at bounding box center [510, 122] width 16 height 17
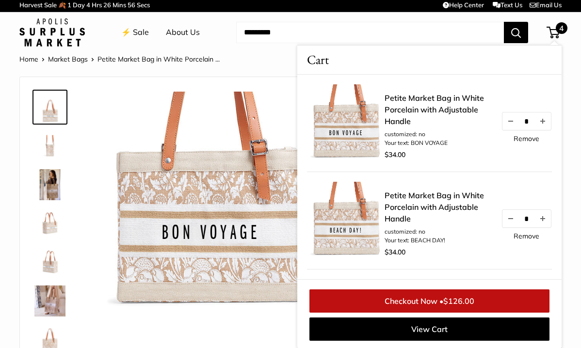
click at [554, 36] on span "4" at bounding box center [552, 33] width 13 height 12
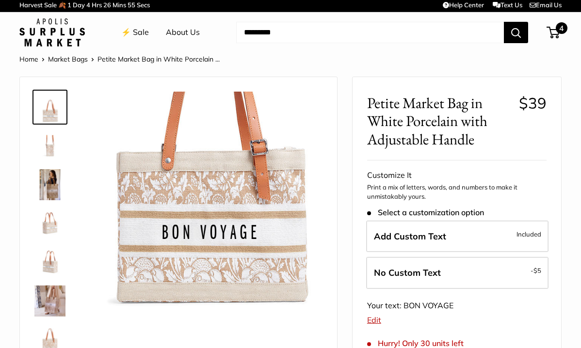
click at [554, 36] on span "4" at bounding box center [552, 33] width 13 height 12
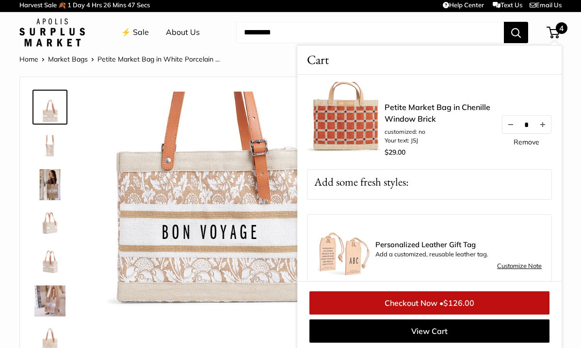
scroll to position [311, 0]
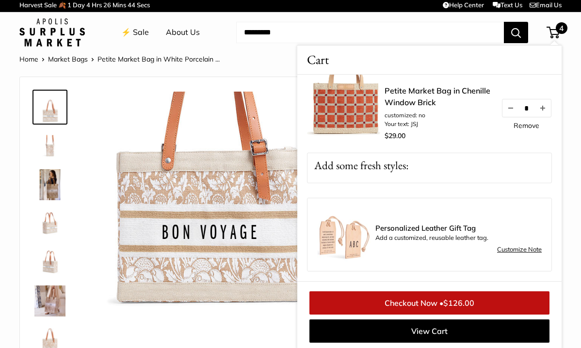
click at [331, 254] on img at bounding box center [343, 234] width 53 height 53
click at [511, 246] on link "Customize Note" at bounding box center [519, 250] width 45 height 12
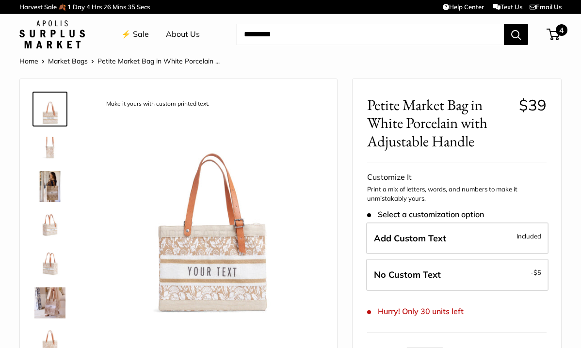
click at [554, 32] on span "4" at bounding box center [552, 35] width 13 height 12
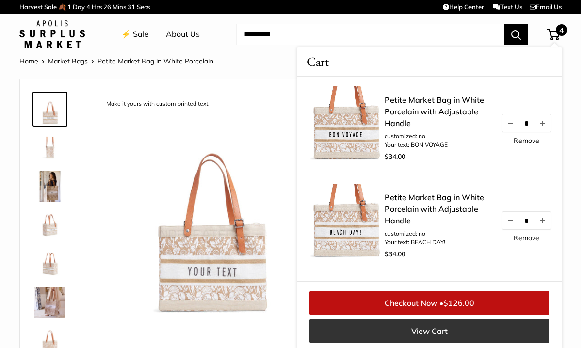
click at [442, 329] on link "View Cart" at bounding box center [429, 330] width 240 height 23
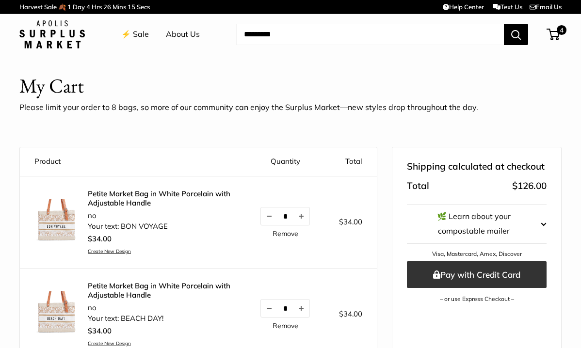
click at [462, 271] on button "Pay with Credit Card" at bounding box center [477, 274] width 140 height 27
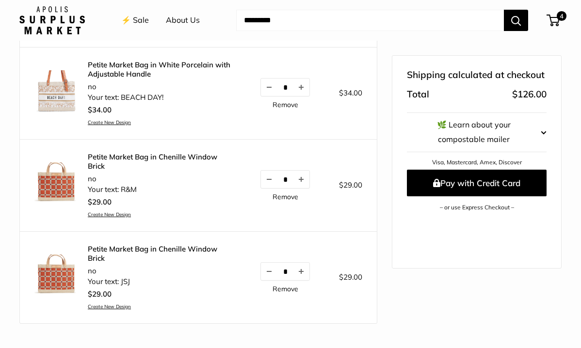
scroll to position [220, 0]
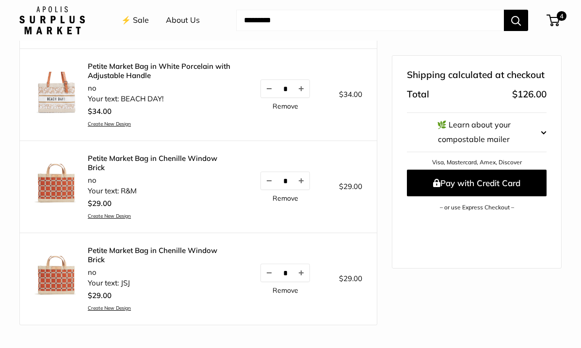
click at [120, 171] on link "Petite Market Bag in Chenille Window Brick" at bounding box center [159, 163] width 143 height 19
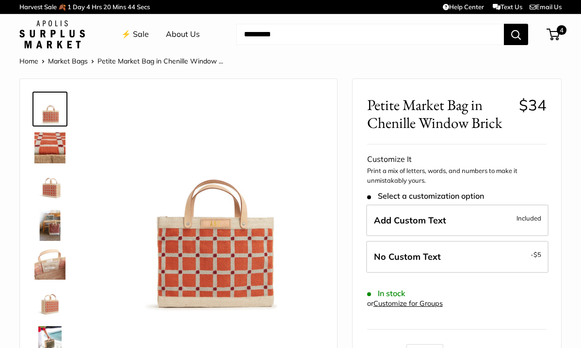
click at [47, 190] on img at bounding box center [49, 186] width 31 height 31
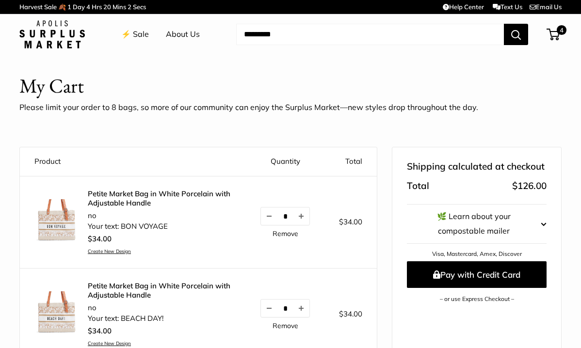
click at [134, 38] on link "⚡️ Sale" at bounding box center [135, 34] width 28 height 15
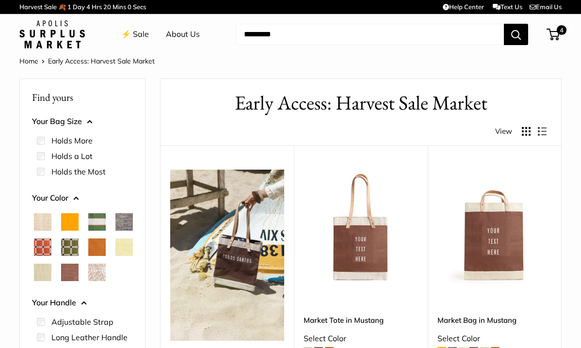
click at [51, 245] on span "Chenille Window Brick" at bounding box center [42, 246] width 17 height 17
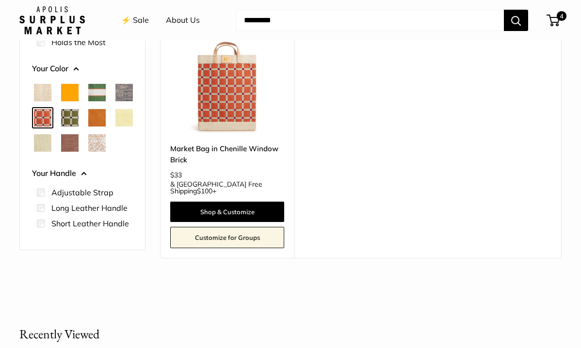
scroll to position [177, 0]
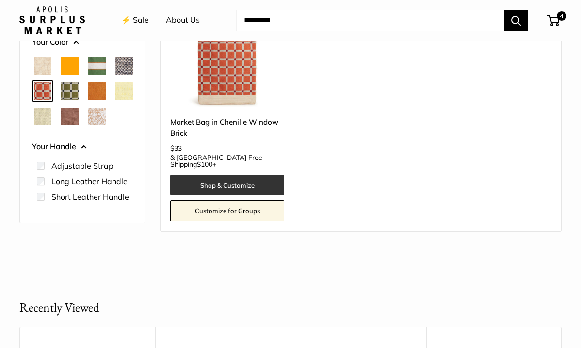
click at [197, 175] on link "Shop & Customize" at bounding box center [227, 185] width 114 height 20
click at [79, 85] on span "Chenille Window Sage" at bounding box center [69, 90] width 17 height 17
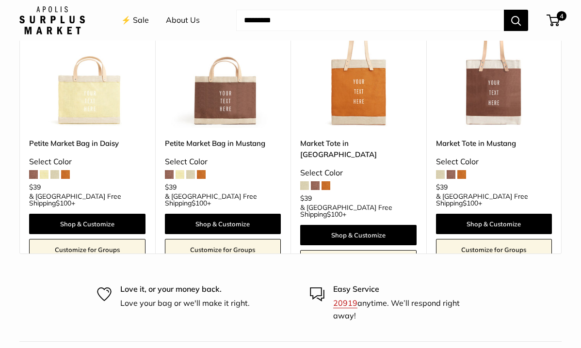
scroll to position [518, 0]
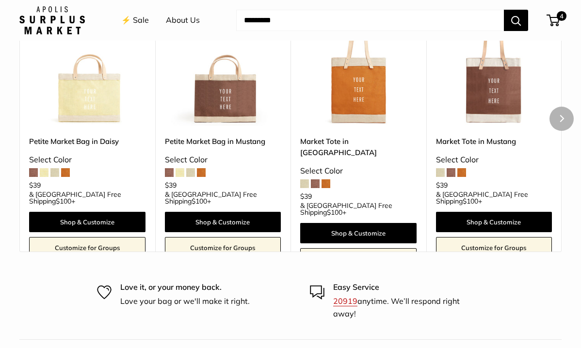
click at [0, 0] on img at bounding box center [0, 0] width 0 height 0
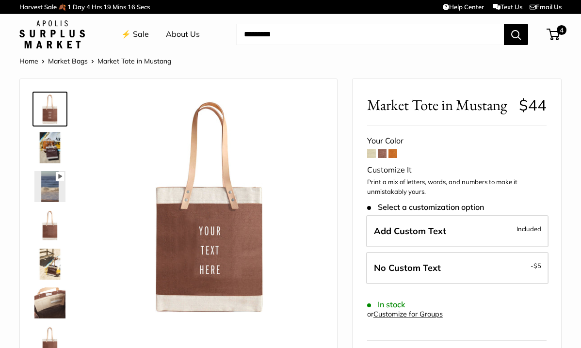
click at [369, 153] on span at bounding box center [371, 153] width 9 height 9
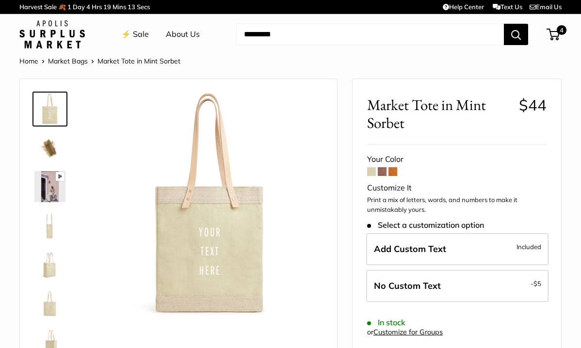
click at [382, 175] on span at bounding box center [382, 171] width 9 height 9
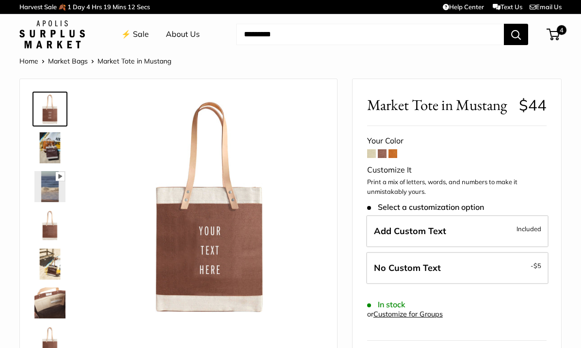
click at [394, 155] on span at bounding box center [392, 153] width 9 height 9
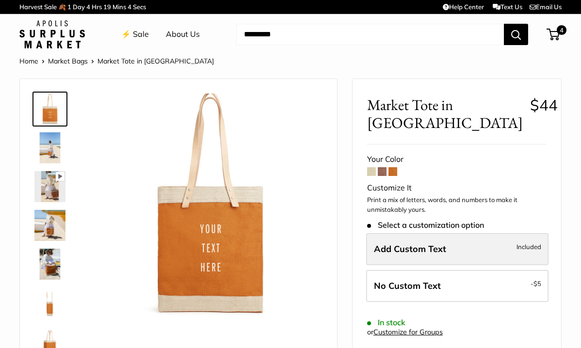
click at [391, 243] on span "Add Custom Text" at bounding box center [410, 248] width 72 height 11
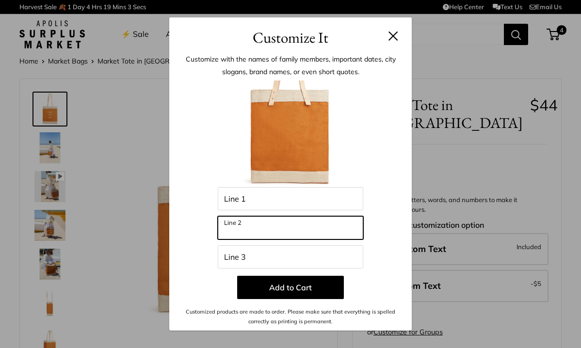
click at [231, 229] on input "Line 2" at bounding box center [290, 227] width 145 height 23
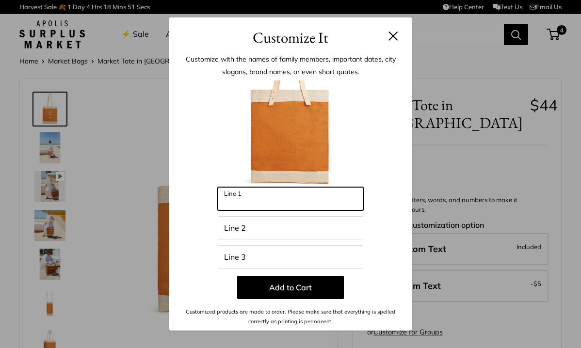
click at [261, 199] on input "Line 1" at bounding box center [290, 198] width 145 height 23
click at [225, 204] on input "**********" at bounding box center [290, 198] width 145 height 23
type input "**********"
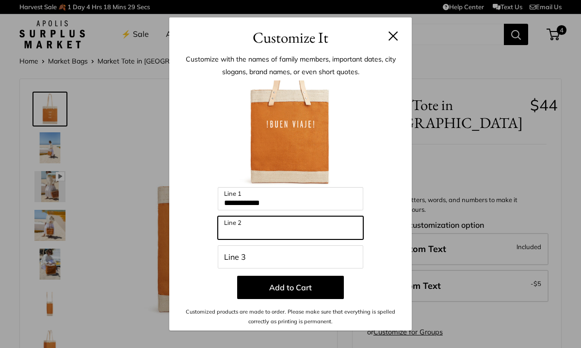
click at [237, 233] on input "Line 2" at bounding box center [290, 227] width 145 height 23
type input "*"
type input "**********"
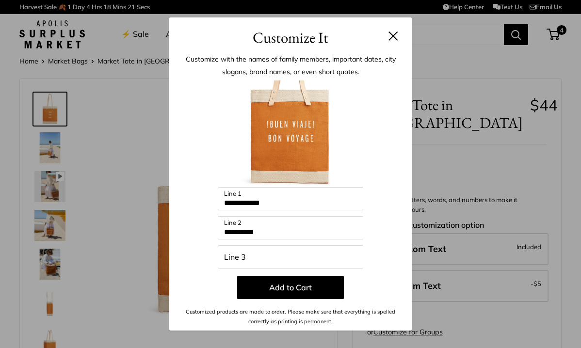
click at [292, 152] on img at bounding box center [290, 133] width 107 height 107
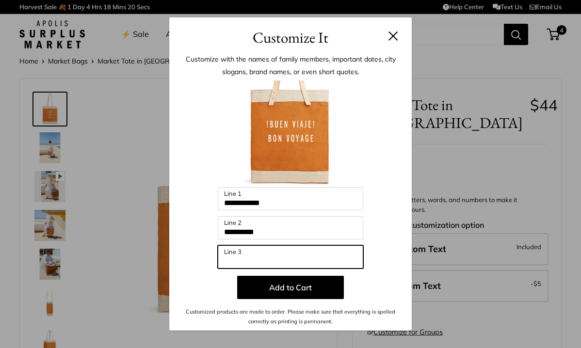
click at [263, 256] on input "Line 3" at bounding box center [290, 256] width 145 height 23
click at [261, 266] on input "*******" at bounding box center [290, 256] width 145 height 23
type input "*"
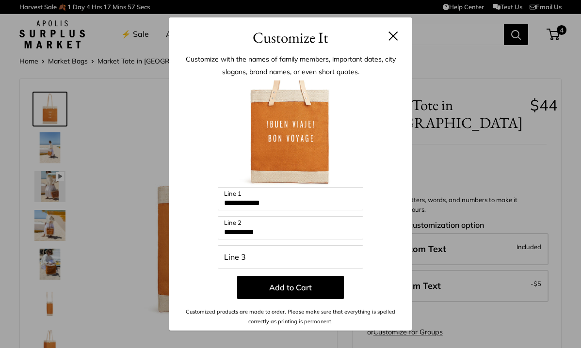
click at [395, 38] on button at bounding box center [393, 36] width 10 height 10
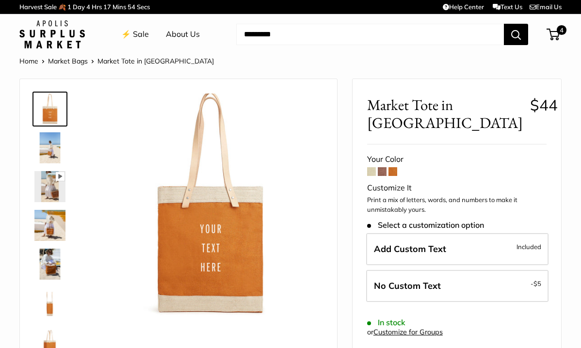
click at [381, 167] on span at bounding box center [382, 171] width 9 height 9
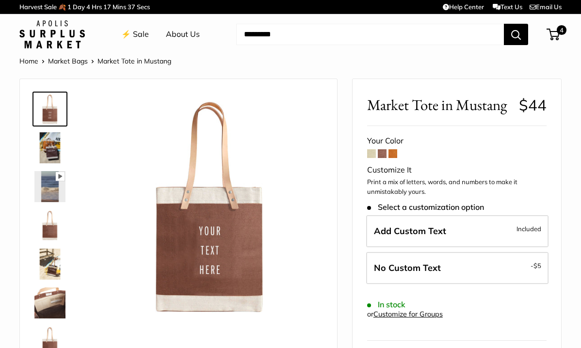
click at [140, 33] on link "⚡️ Sale" at bounding box center [135, 34] width 28 height 15
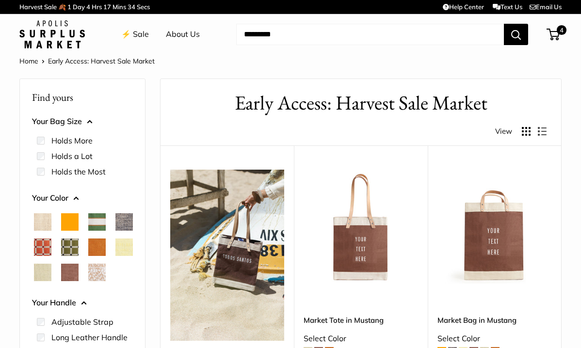
click at [115, 231] on span "Chambray" at bounding box center [123, 221] width 17 height 17
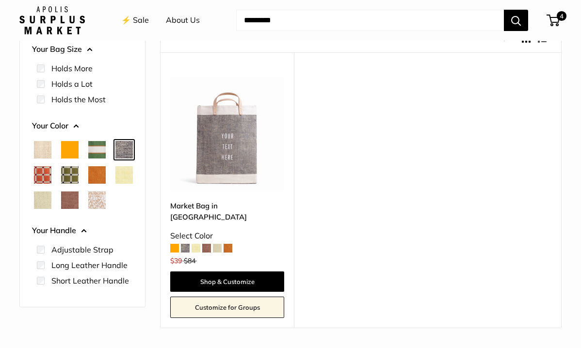
scroll to position [94, 0]
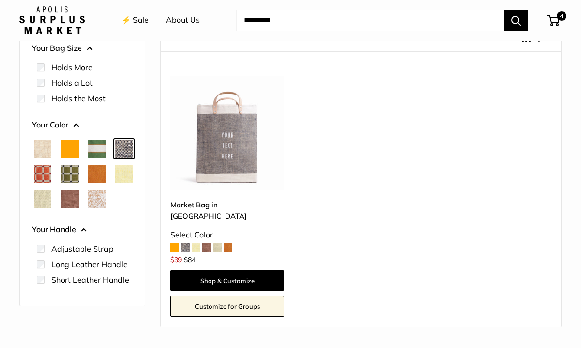
click at [0, 0] on img at bounding box center [0, 0] width 0 height 0
click at [42, 149] on span "Natural" at bounding box center [42, 148] width 17 height 17
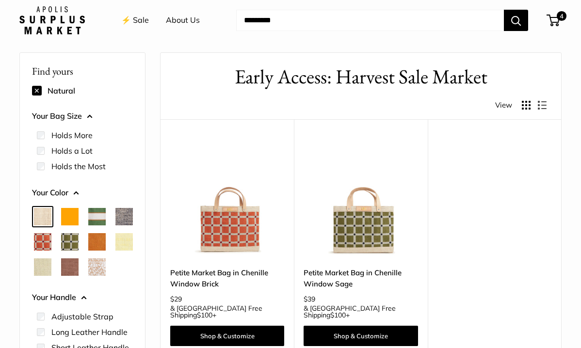
scroll to position [26, 0]
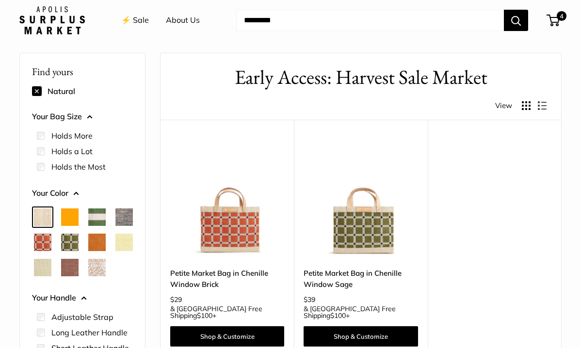
click at [42, 212] on span "Natural" at bounding box center [42, 216] width 17 height 17
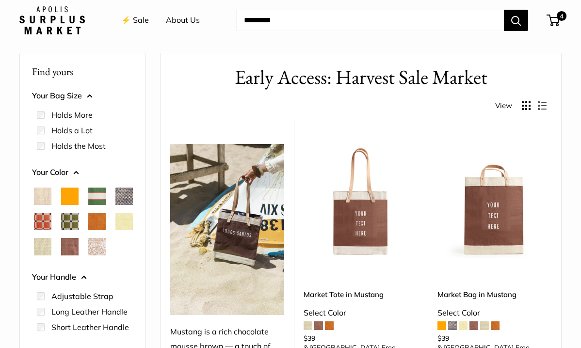
click at [40, 198] on span "Natural" at bounding box center [42, 196] width 17 height 17
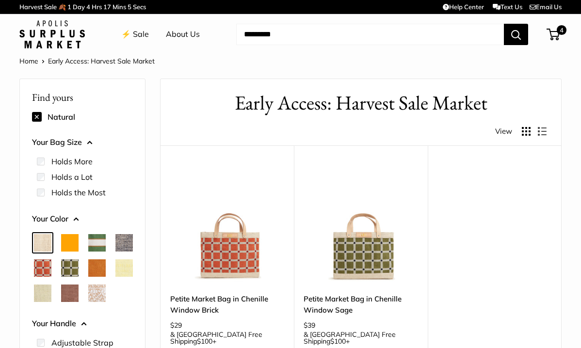
click at [72, 241] on span "Orange" at bounding box center [69, 242] width 17 height 17
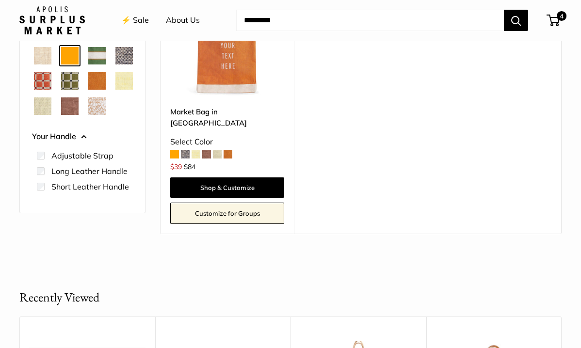
scroll to position [161, 0]
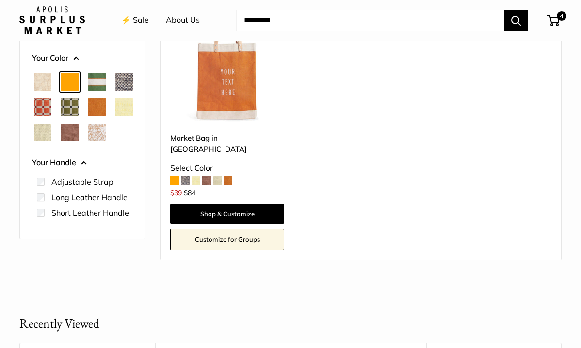
click at [99, 83] on span "Court Green" at bounding box center [96, 81] width 17 height 17
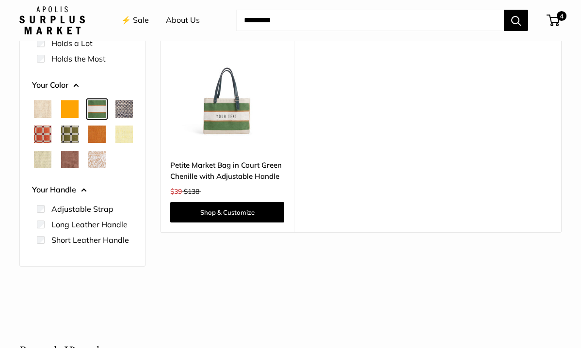
scroll to position [115, 0]
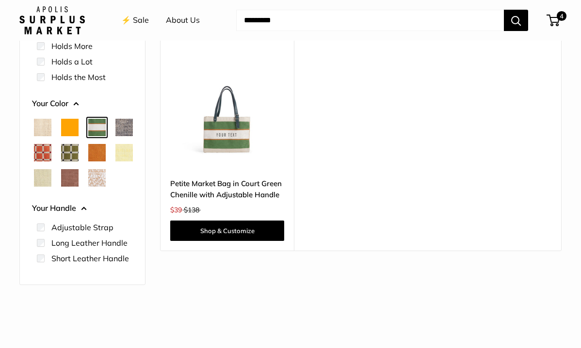
click at [115, 136] on span "Chambray" at bounding box center [123, 127] width 17 height 17
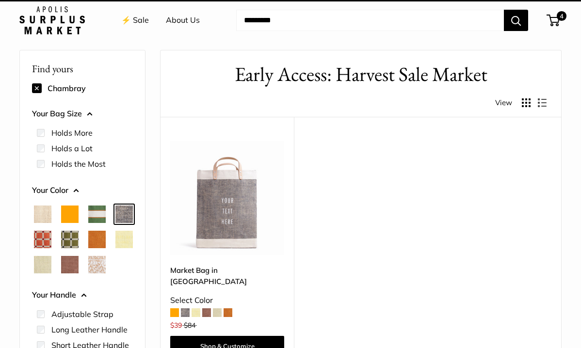
scroll to position [26, 0]
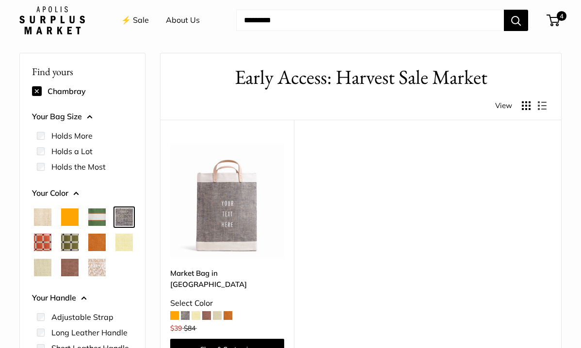
click at [51, 243] on span "Chenille Window Brick" at bounding box center [42, 242] width 17 height 17
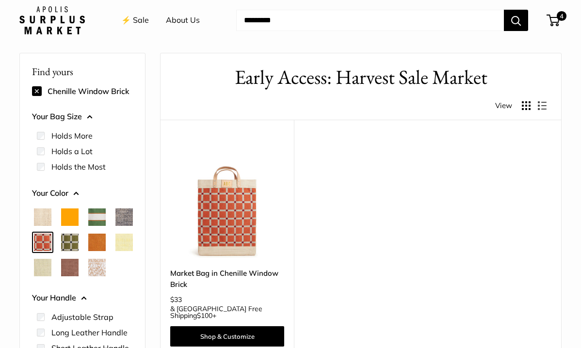
click at [79, 245] on span "Chenille Window Sage" at bounding box center [69, 242] width 17 height 17
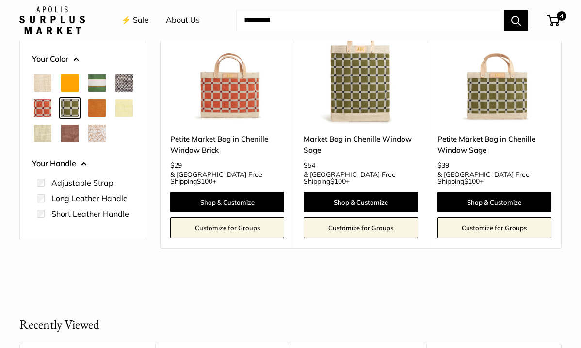
scroll to position [163, 0]
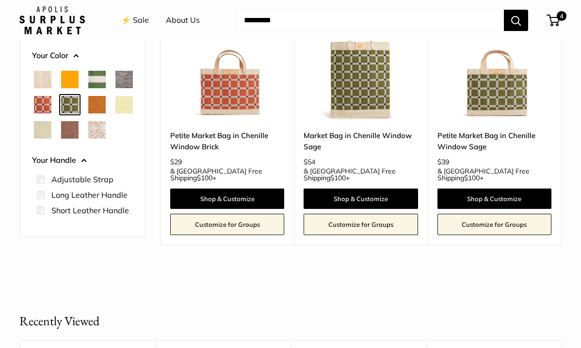
click at [88, 113] on span "Cognac" at bounding box center [96, 104] width 17 height 17
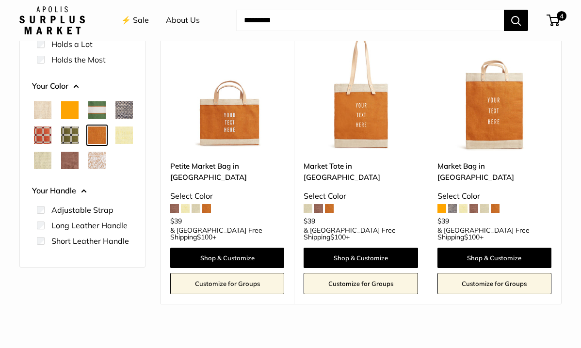
scroll to position [149, 0]
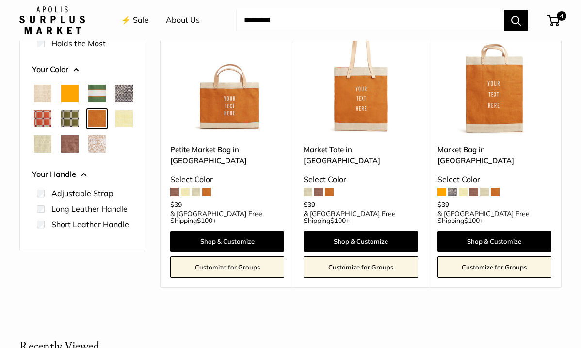
click at [115, 127] on span "Daisy" at bounding box center [123, 118] width 17 height 17
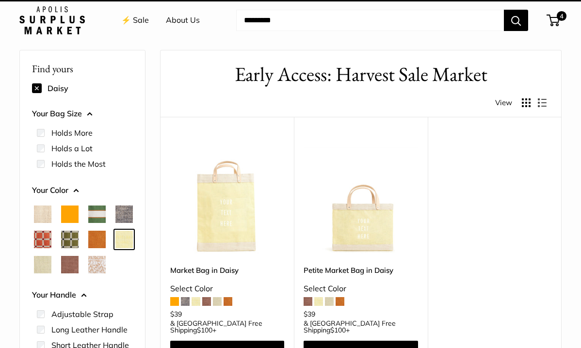
scroll to position [26, 0]
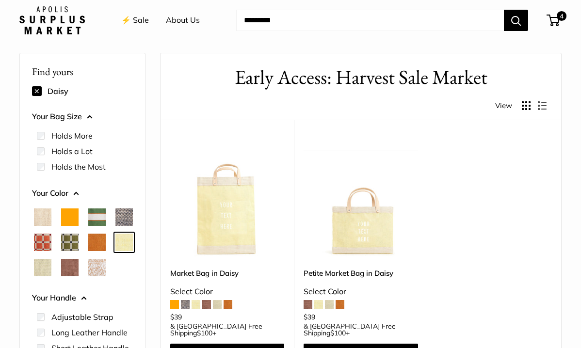
click at [51, 269] on span "Mint Sorbet" at bounding box center [42, 267] width 17 height 17
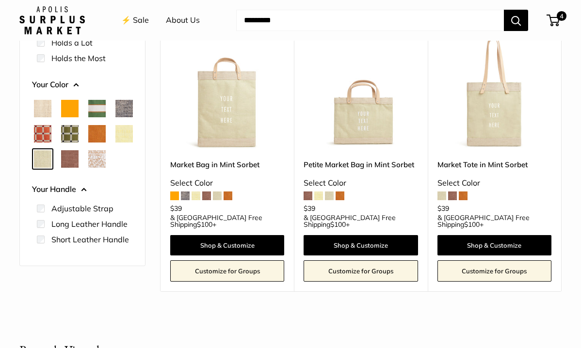
scroll to position [138, 0]
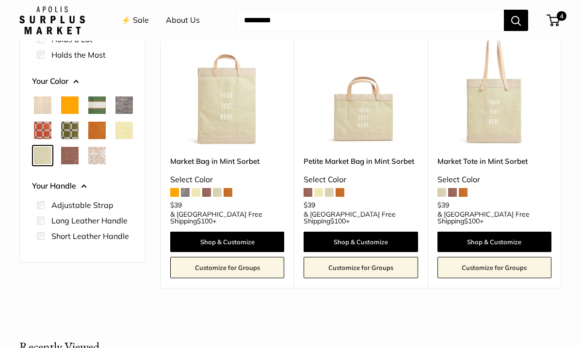
click at [61, 164] on span "Mustang" at bounding box center [69, 155] width 17 height 17
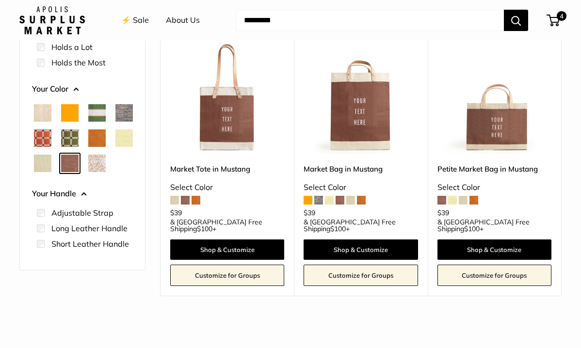
scroll to position [127, 0]
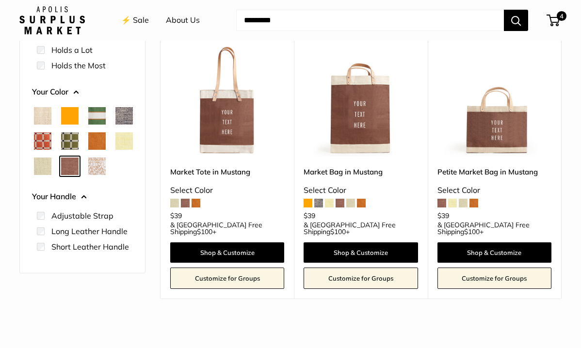
click at [88, 175] on span "White Porcelain" at bounding box center [96, 166] width 17 height 17
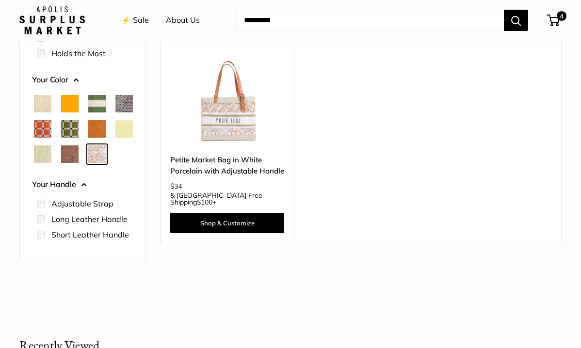
scroll to position [142, 0]
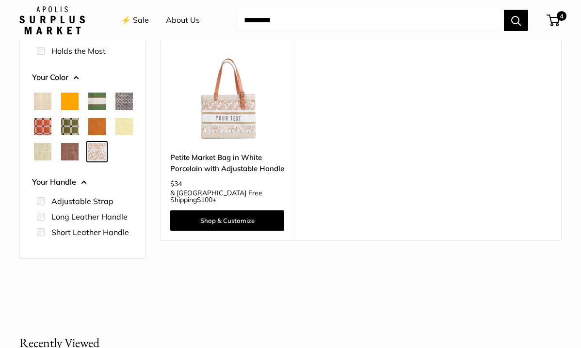
click at [0, 0] on img at bounding box center [0, 0] width 0 height 0
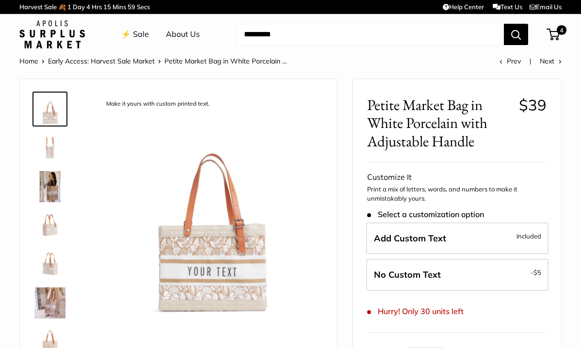
click at [138, 31] on link "⚡️ Sale" at bounding box center [135, 34] width 28 height 15
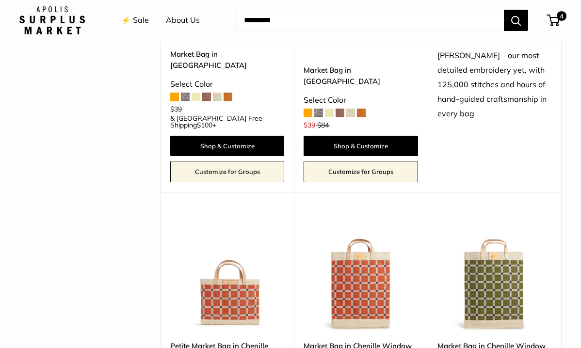
scroll to position [1683, 0]
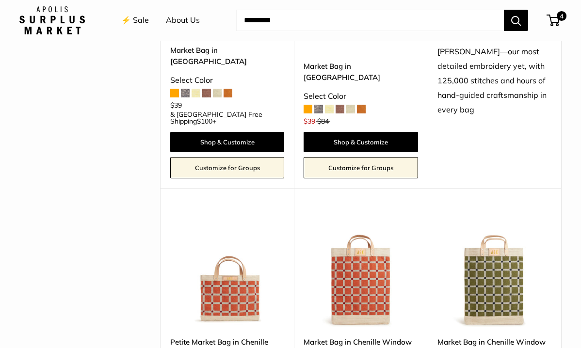
click at [0, 0] on img at bounding box center [0, 0] width 0 height 0
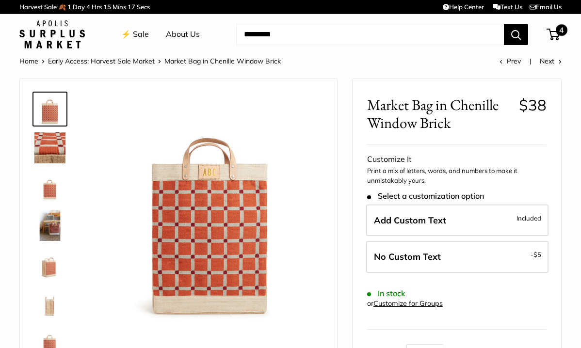
click at [551, 33] on span at bounding box center [551, 34] width 3 height 3
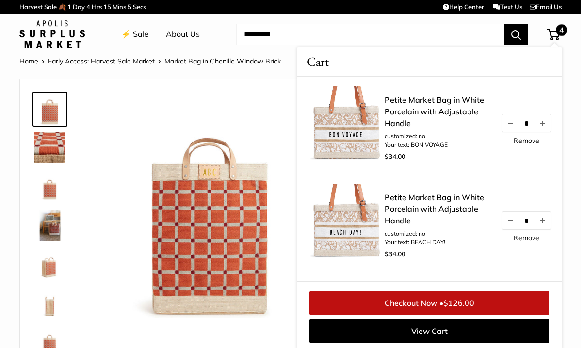
click at [347, 157] on img at bounding box center [346, 125] width 78 height 78
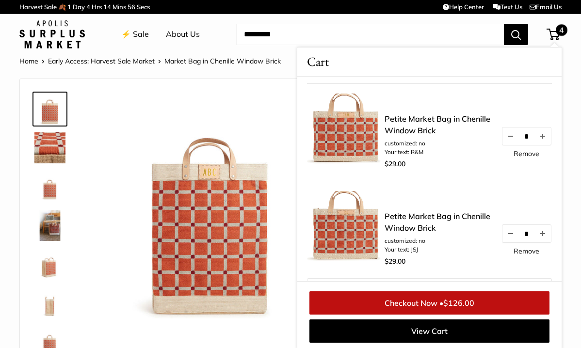
scroll to position [2, 0]
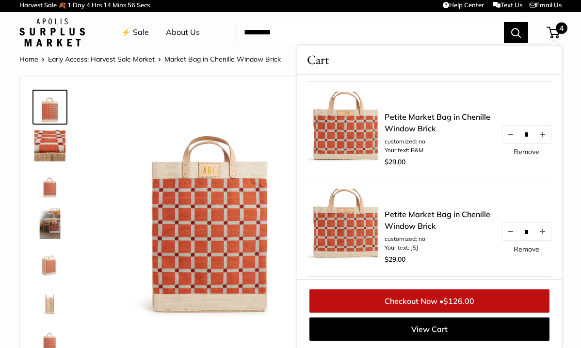
click at [144, 27] on link "⚡️ Sale" at bounding box center [135, 32] width 28 height 15
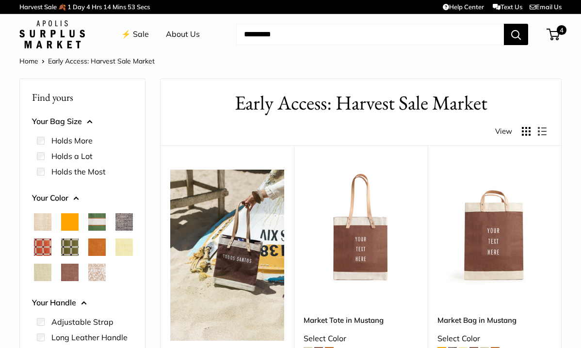
click at [0, 0] on img at bounding box center [0, 0] width 0 height 0
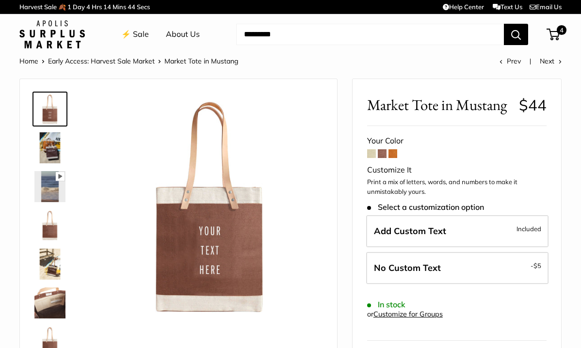
click at [125, 33] on link "⚡️ Sale" at bounding box center [135, 34] width 28 height 15
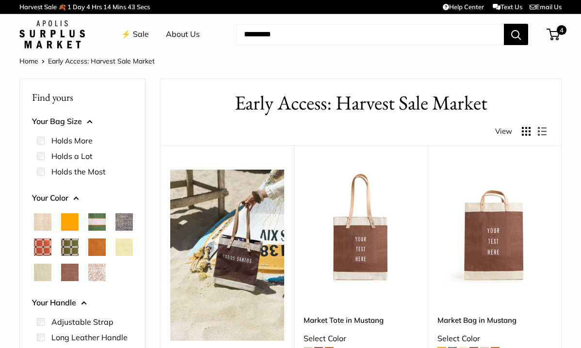
click at [115, 231] on span "Chambray" at bounding box center [123, 221] width 17 height 17
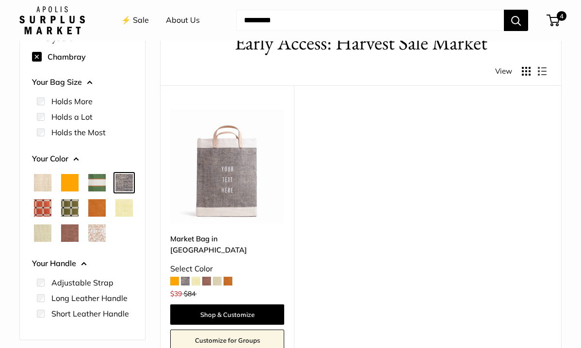
scroll to position [64, 0]
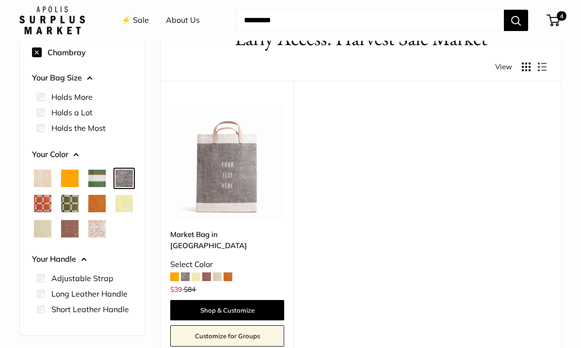
click at [97, 181] on span "Court Green" at bounding box center [96, 178] width 17 height 17
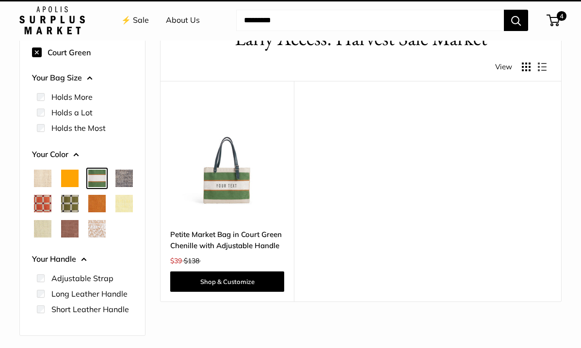
scroll to position [26, 0]
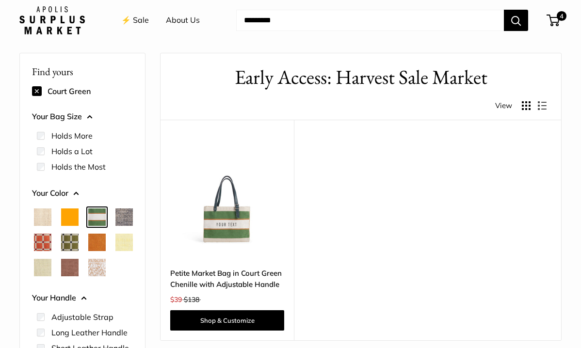
click at [79, 247] on span "Chenille Window Sage" at bounding box center [69, 242] width 17 height 17
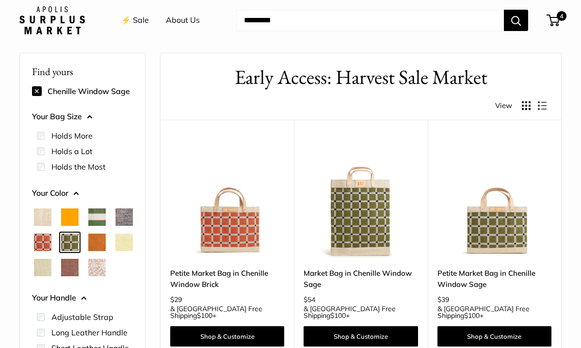
click at [51, 246] on span "Chenille Window Brick" at bounding box center [42, 242] width 17 height 17
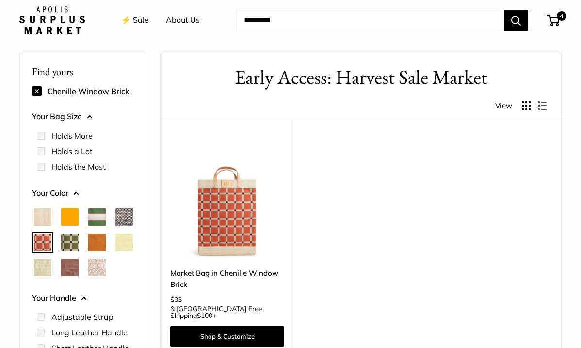
click at [51, 247] on span "Chenille Window Brick" at bounding box center [42, 242] width 17 height 17
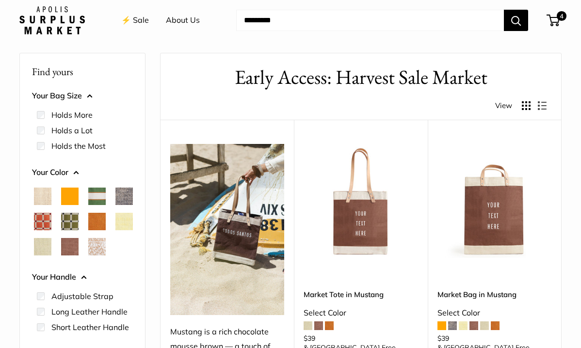
click at [88, 255] on span "White Porcelain" at bounding box center [96, 246] width 17 height 17
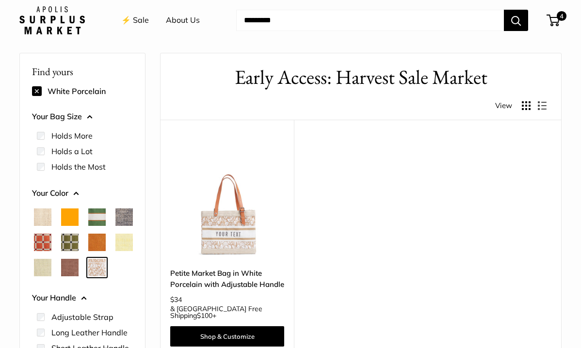
click at [88, 251] on span "Cognac" at bounding box center [96, 242] width 17 height 17
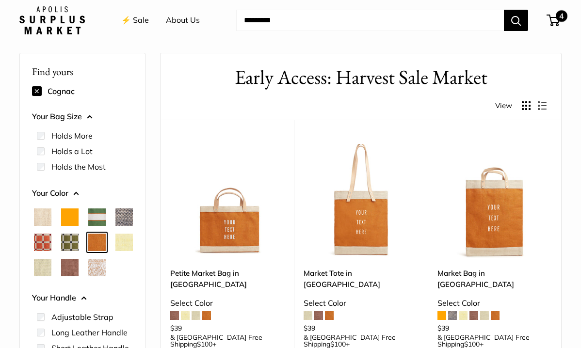
click at [556, 18] on span "4" at bounding box center [561, 16] width 12 height 12
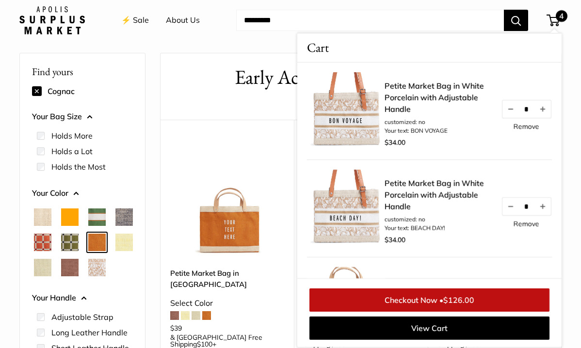
click at [528, 128] on link "Remove" at bounding box center [526, 126] width 26 height 7
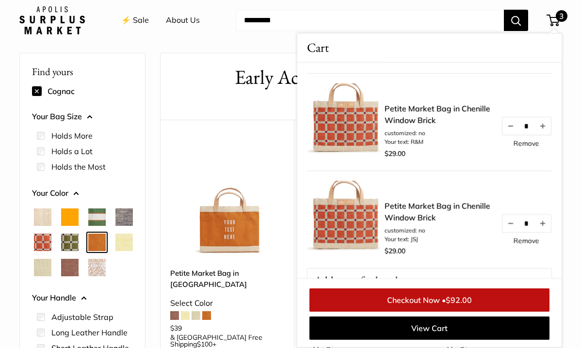
scroll to position [96, 0]
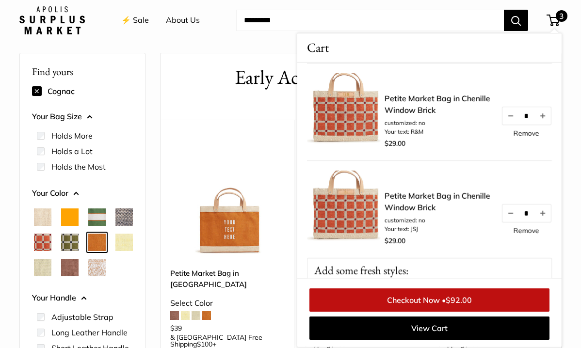
click at [51, 246] on span "Chenille Window Brick" at bounding box center [42, 242] width 17 height 17
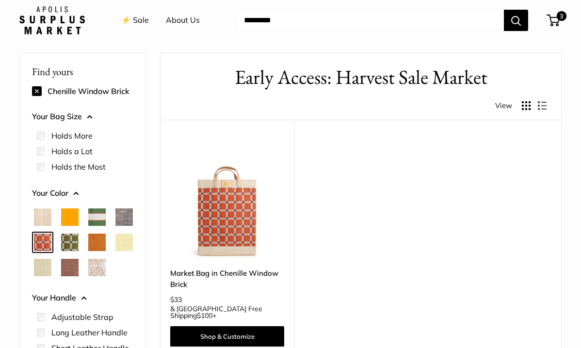
click at [79, 240] on span "Chenille Window Sage" at bounding box center [69, 242] width 17 height 17
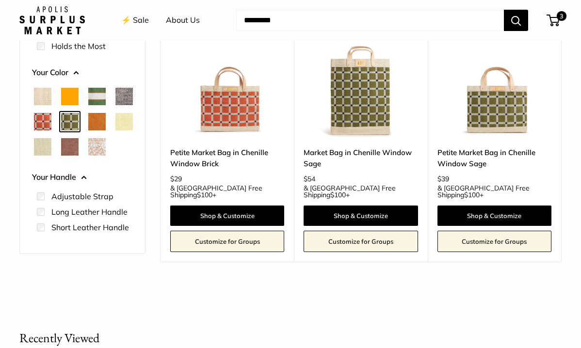
scroll to position [176, 0]
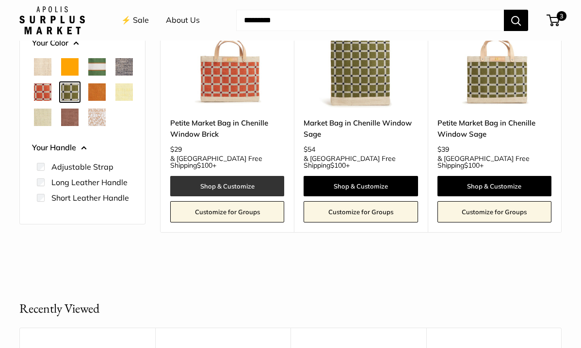
click at [226, 176] on link "Shop & Customize" at bounding box center [227, 186] width 114 height 20
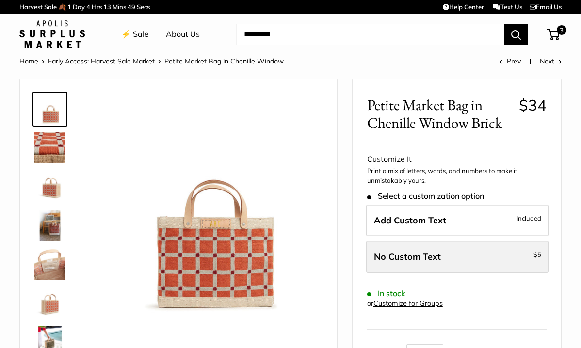
click at [454, 242] on label "No Custom Text - $5" at bounding box center [457, 257] width 182 height 32
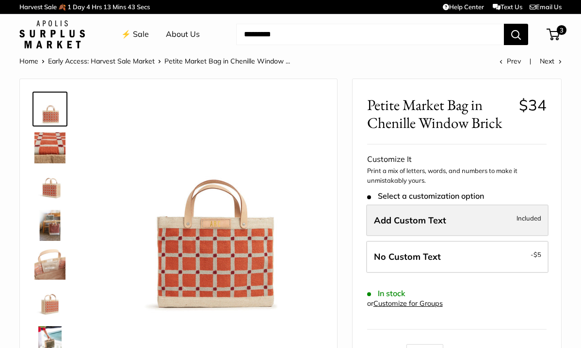
click at [433, 235] on label "Add Custom Text Included" at bounding box center [457, 221] width 182 height 32
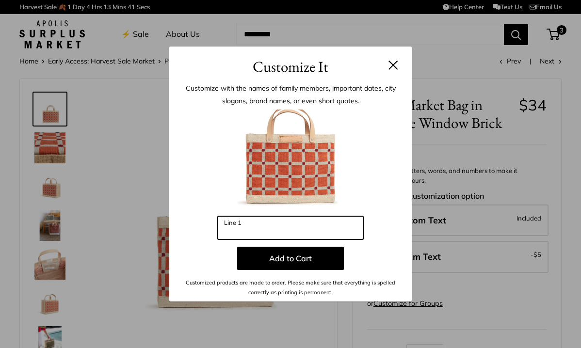
drag, startPoint x: 262, startPoint y: 232, endPoint x: 199, endPoint y: 222, distance: 64.2
click at [199, 222] on div "Enter 3 letters Line 1 Add to Cart Customized products are made to order. Pleas…" at bounding box center [290, 204] width 213 height 188
type input "*"
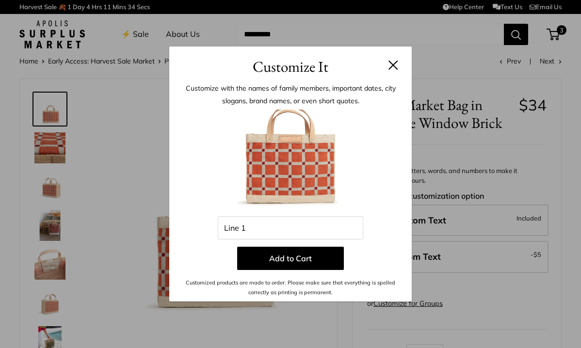
click at [287, 159] on img at bounding box center [290, 163] width 107 height 107
click at [395, 65] on button at bounding box center [393, 65] width 10 height 10
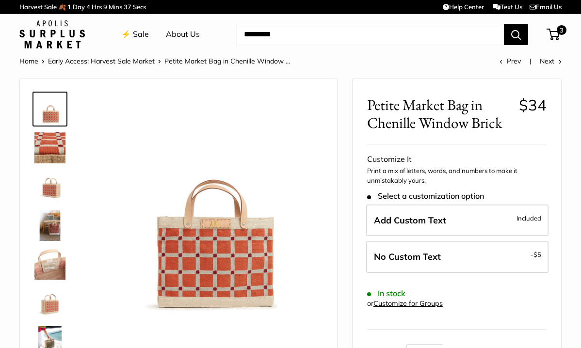
click at [135, 36] on link "⚡️ Sale" at bounding box center [135, 34] width 28 height 15
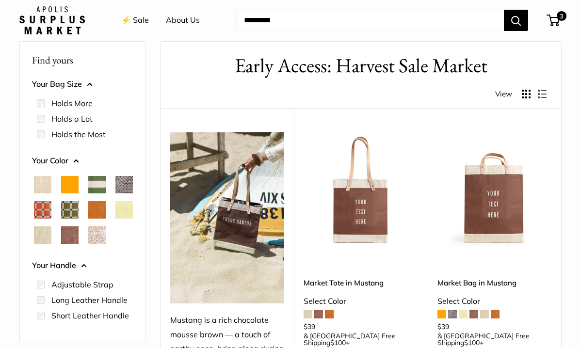
scroll to position [56, 0]
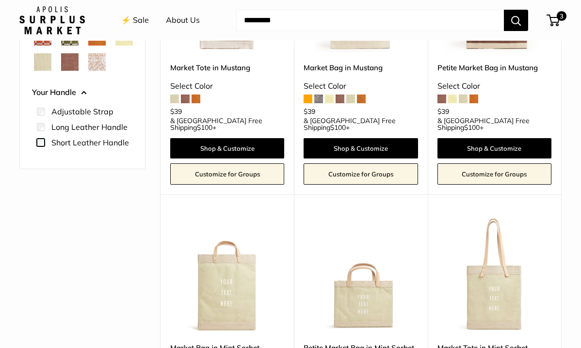
scroll to position [212, 0]
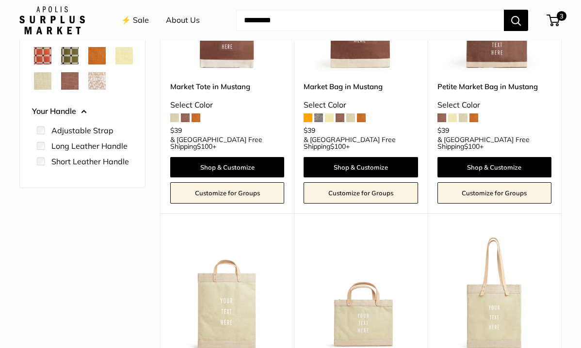
click at [0, 0] on img at bounding box center [0, 0] width 0 height 0
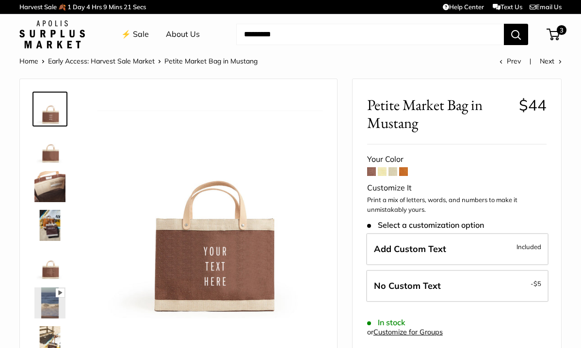
click at [385, 173] on span at bounding box center [382, 171] width 9 height 9
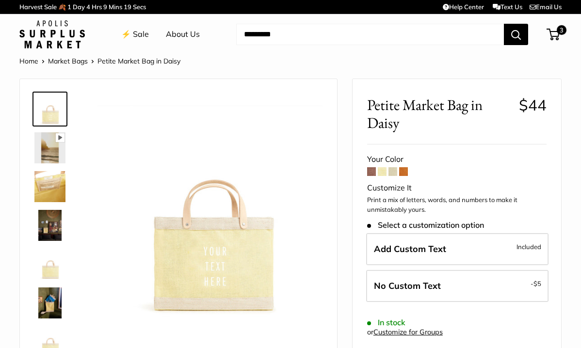
click at [391, 173] on span at bounding box center [392, 171] width 9 height 9
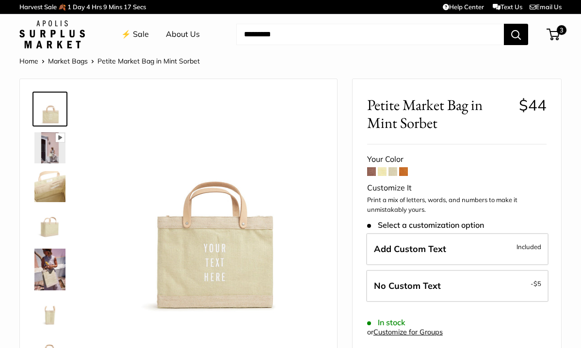
click at [402, 173] on span at bounding box center [403, 171] width 9 height 9
click at [140, 31] on link "⚡️ Sale" at bounding box center [135, 34] width 28 height 15
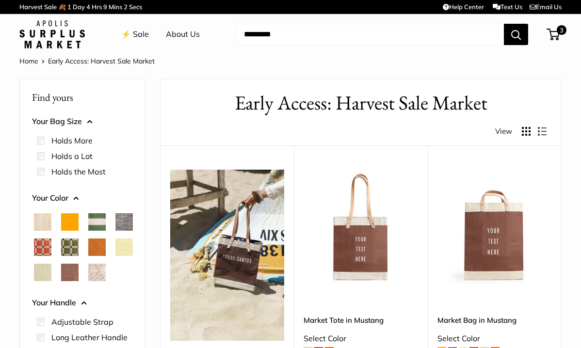
click at [88, 281] on span "White Porcelain" at bounding box center [96, 272] width 17 height 17
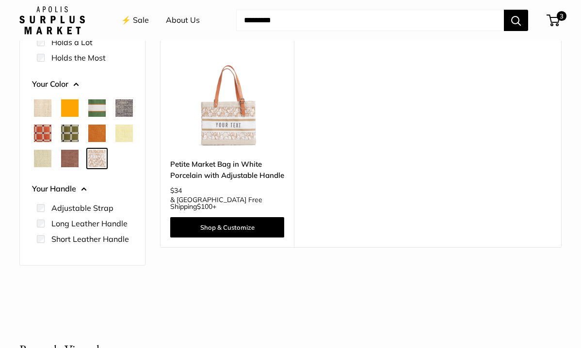
scroll to position [143, 0]
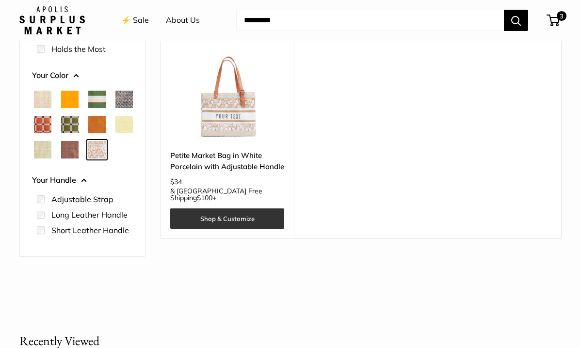
click at [212, 208] on link "Shop & Customize" at bounding box center [227, 218] width 114 height 20
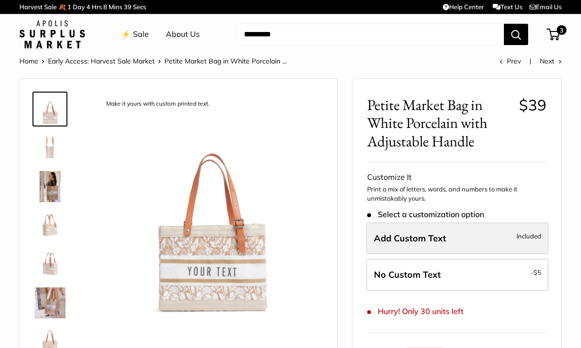
click at [530, 239] on span "Included" at bounding box center [528, 236] width 25 height 12
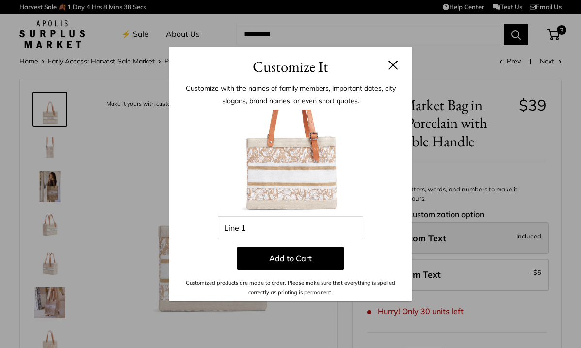
click at [530, 239] on div "Customize It Customize with the names of family members, important dates, city …" at bounding box center [290, 174] width 581 height 348
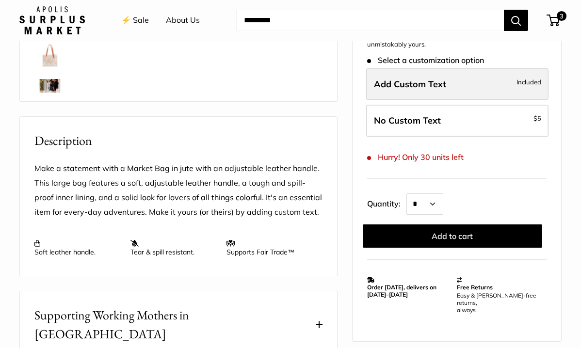
scroll to position [338, 0]
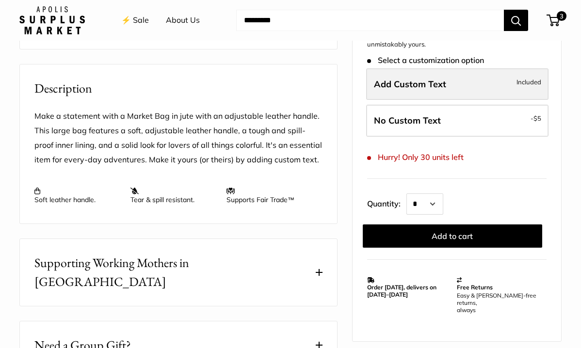
click at [404, 89] on span "Add Custom Text" at bounding box center [410, 84] width 72 height 11
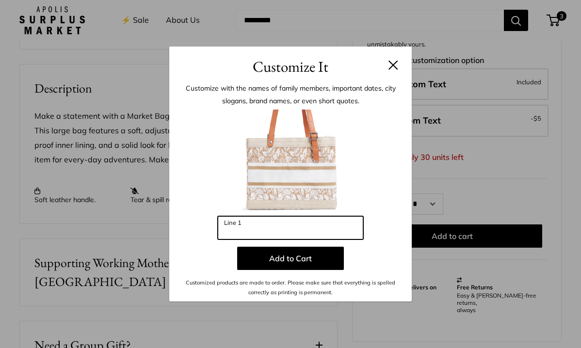
click at [257, 239] on input "Line 1" at bounding box center [290, 227] width 145 height 23
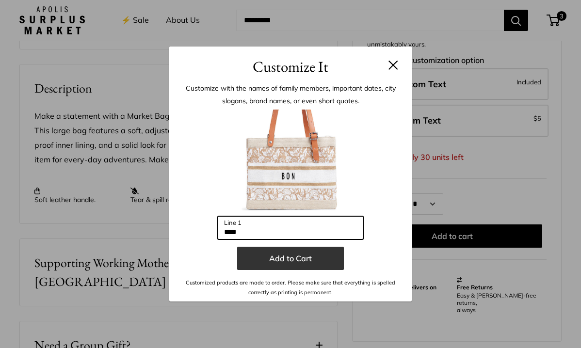
type input "**********"
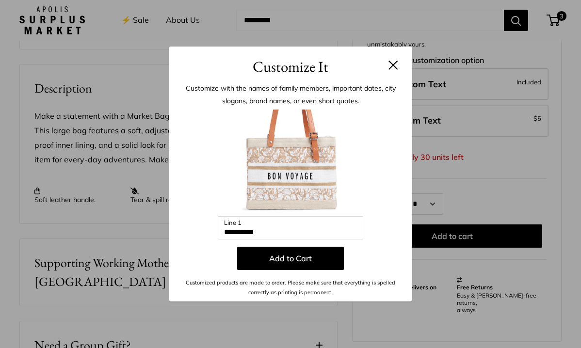
click at [399, 191] on div "**********" at bounding box center [290, 189] width 242 height 223
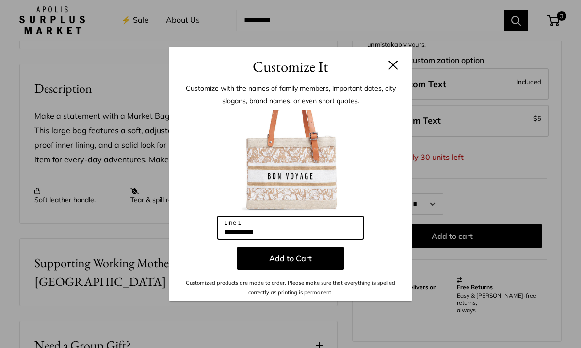
click at [274, 235] on input "**********" at bounding box center [290, 227] width 145 height 23
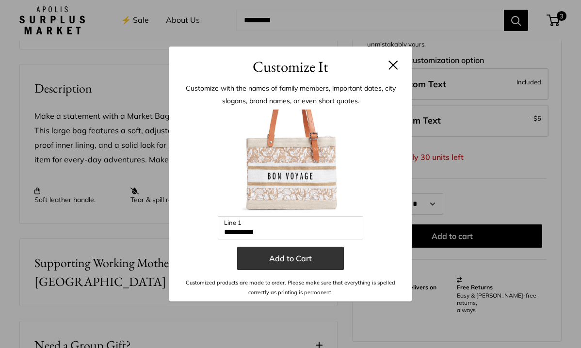
click at [305, 264] on button "Add to Cart" at bounding box center [290, 258] width 107 height 23
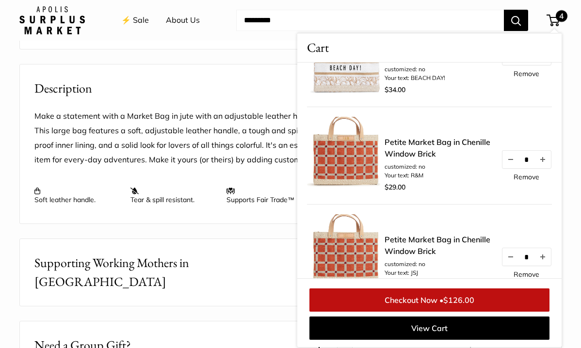
scroll to position [151, 0]
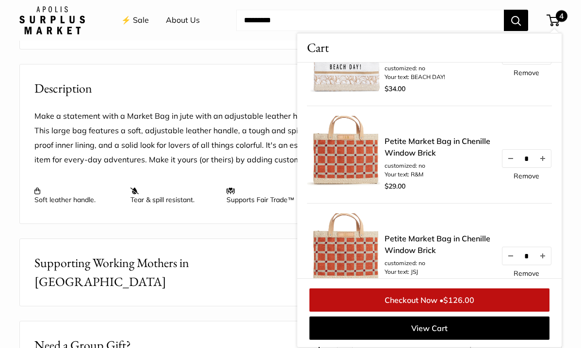
click at [415, 123] on div "Petite Market Bag in Chenille Window Brick customized: no Your text: R&M $29.00…" at bounding box center [429, 154] width 245 height 97
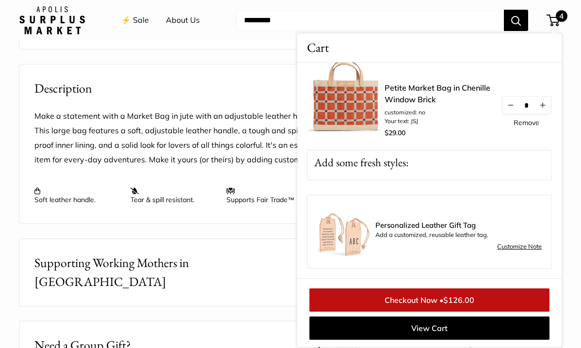
scroll to position [301, 0]
click at [432, 303] on link "Checkout Now • $126.00" at bounding box center [429, 299] width 240 height 23
